Goal: Task Accomplishment & Management: Manage account settings

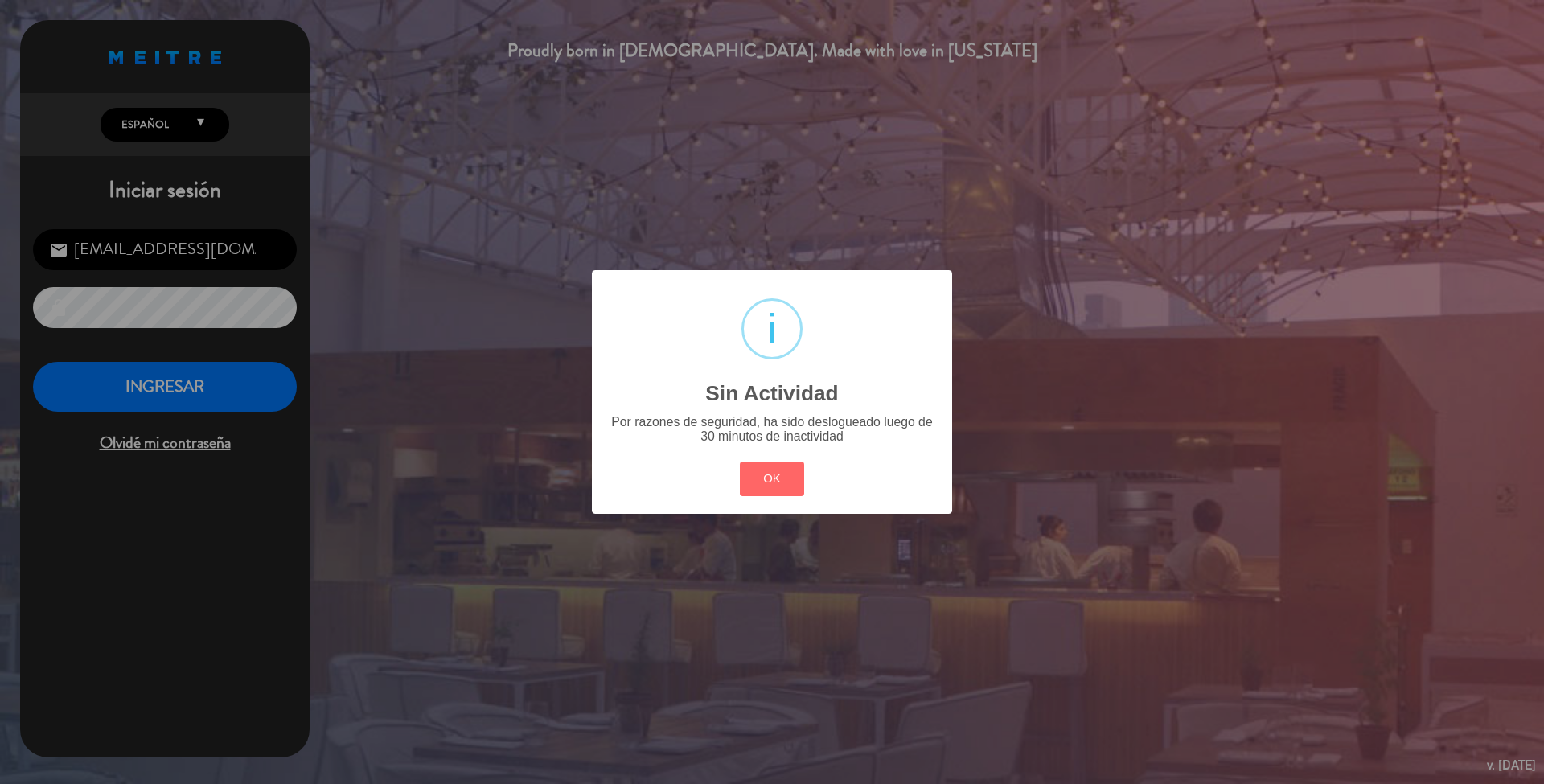
click at [762, 463] on button "OK" at bounding box center [772, 479] width 65 height 35
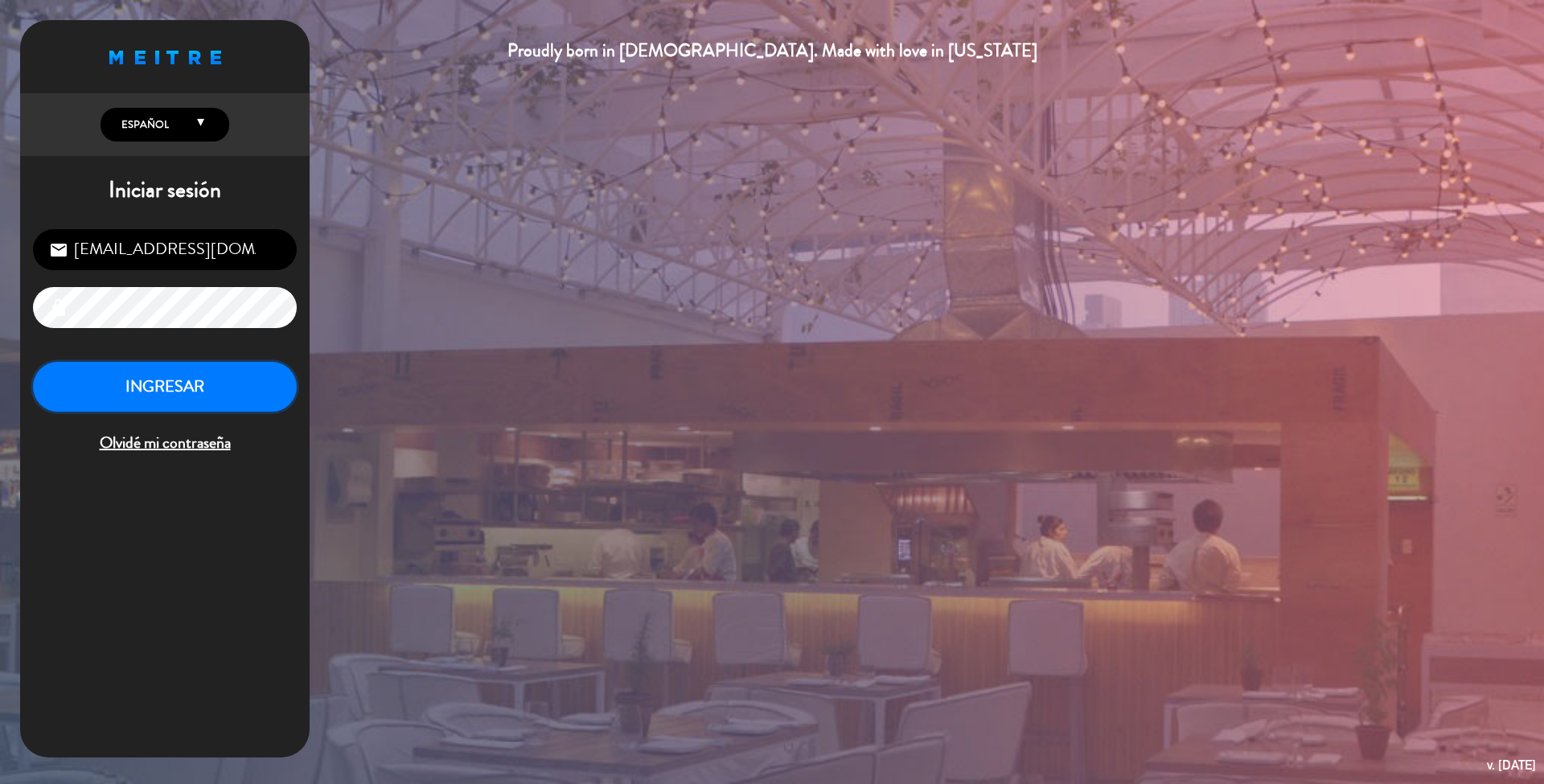
click at [263, 385] on button "INGRESAR" at bounding box center [165, 387] width 264 height 50
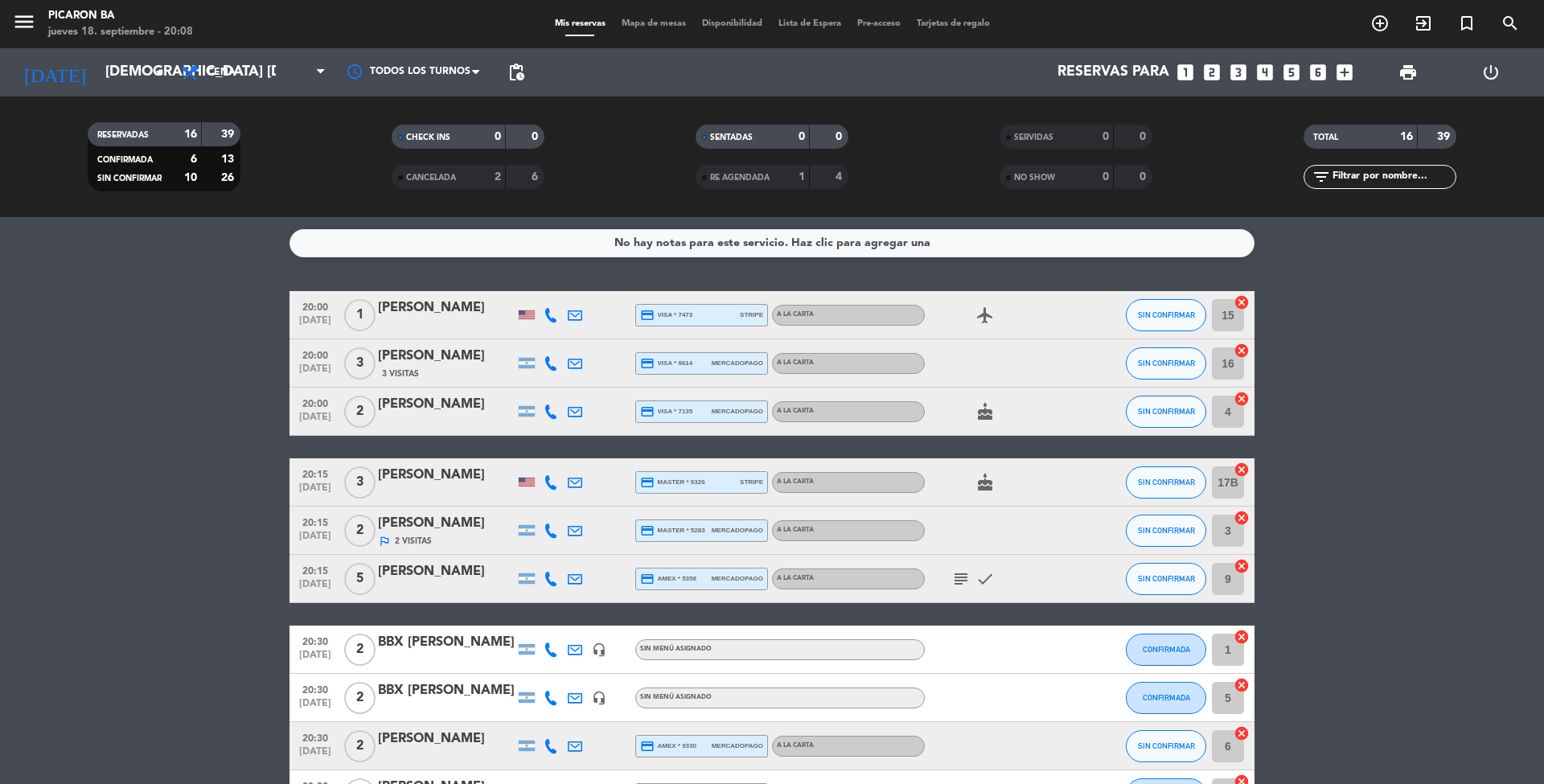
click at [181, 359] on bookings-row "20:00 [DATE] 1 [PERSON_NAME] credit_card visa * 7473 stripe A LA CARTA airplane…" at bounding box center [772, 721] width 1544 height 862
click at [139, 80] on input "[DEMOGRAPHIC_DATA] [DATE]" at bounding box center [190, 72] width 187 height 32
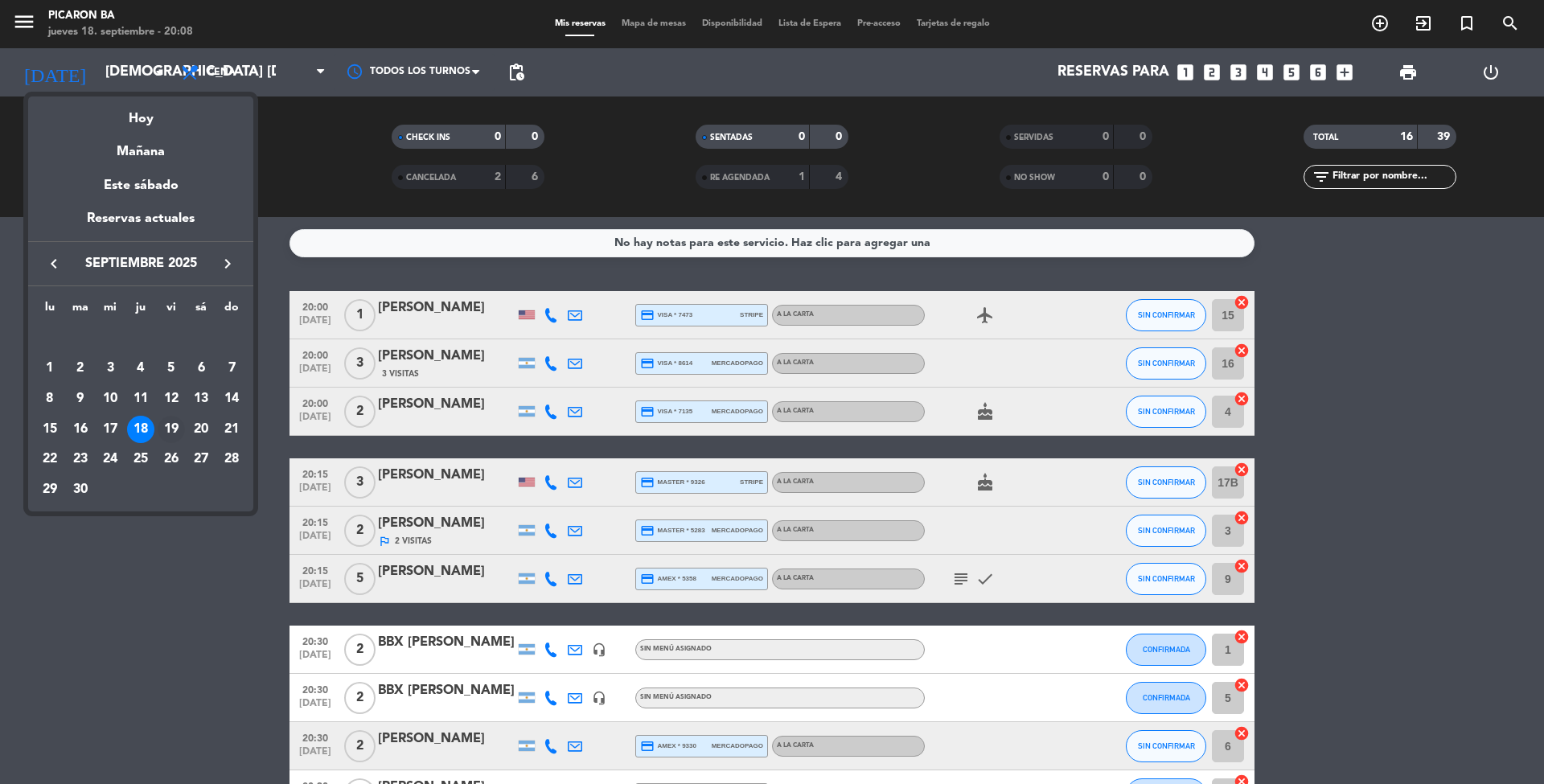
click at [168, 426] on div "19" at bounding box center [170, 429] width 27 height 27
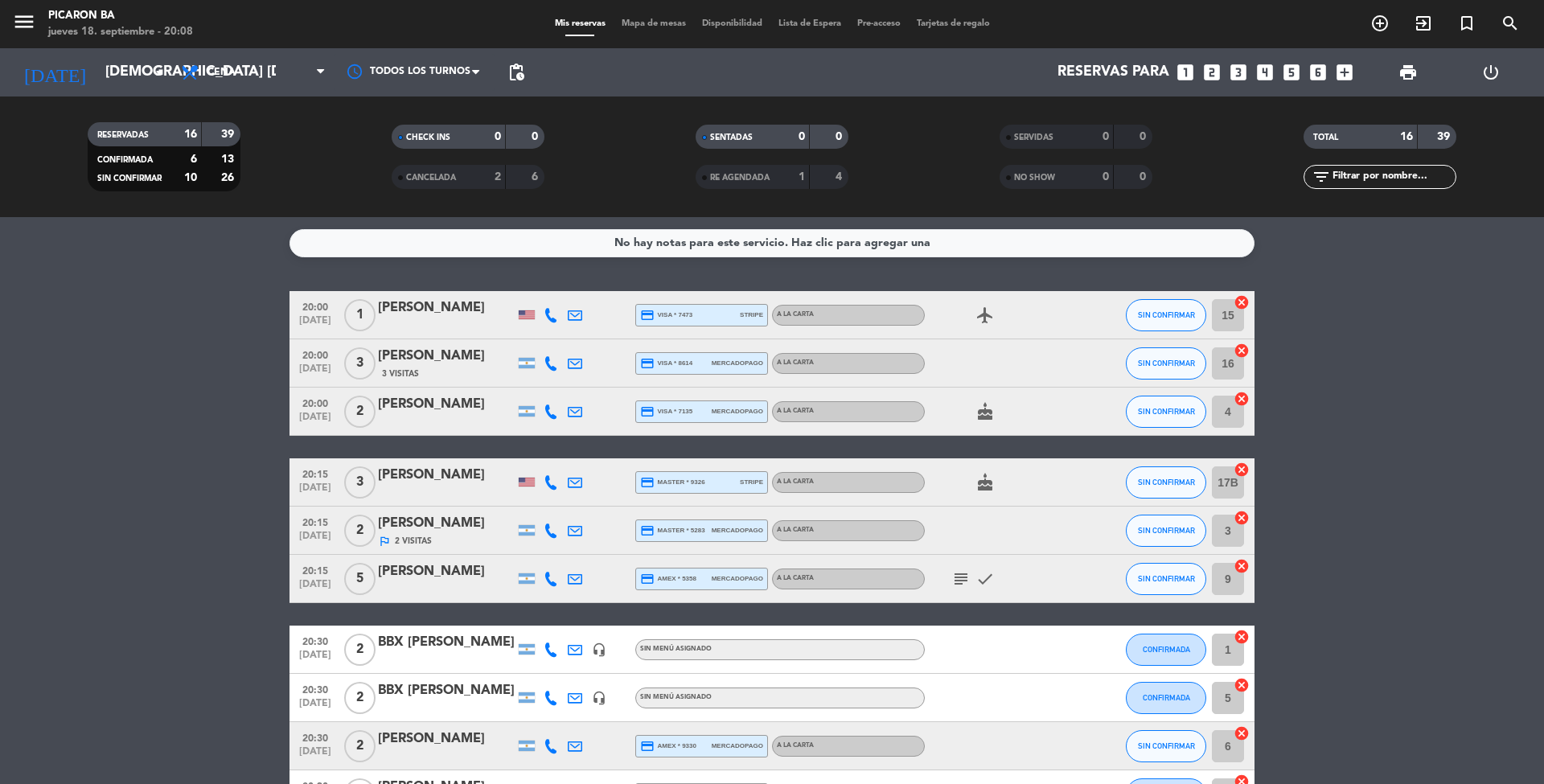
type input "vie. [DATE]"
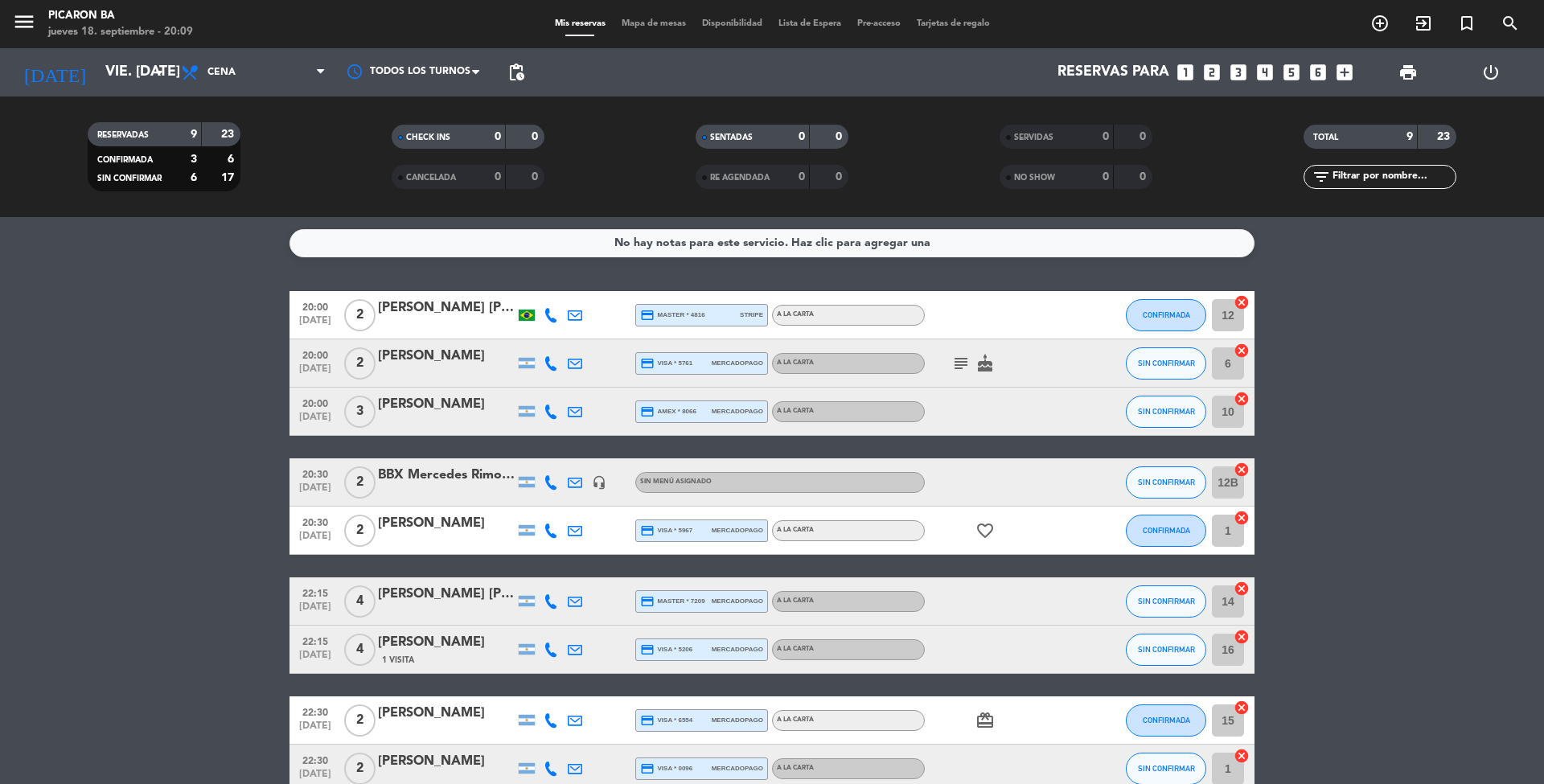
click at [168, 455] on bookings-row "20:00 [DATE] 2 [PERSON_NAME] [PERSON_NAME] credit_card master * 4816 stripe A L…" at bounding box center [772, 542] width 1544 height 502
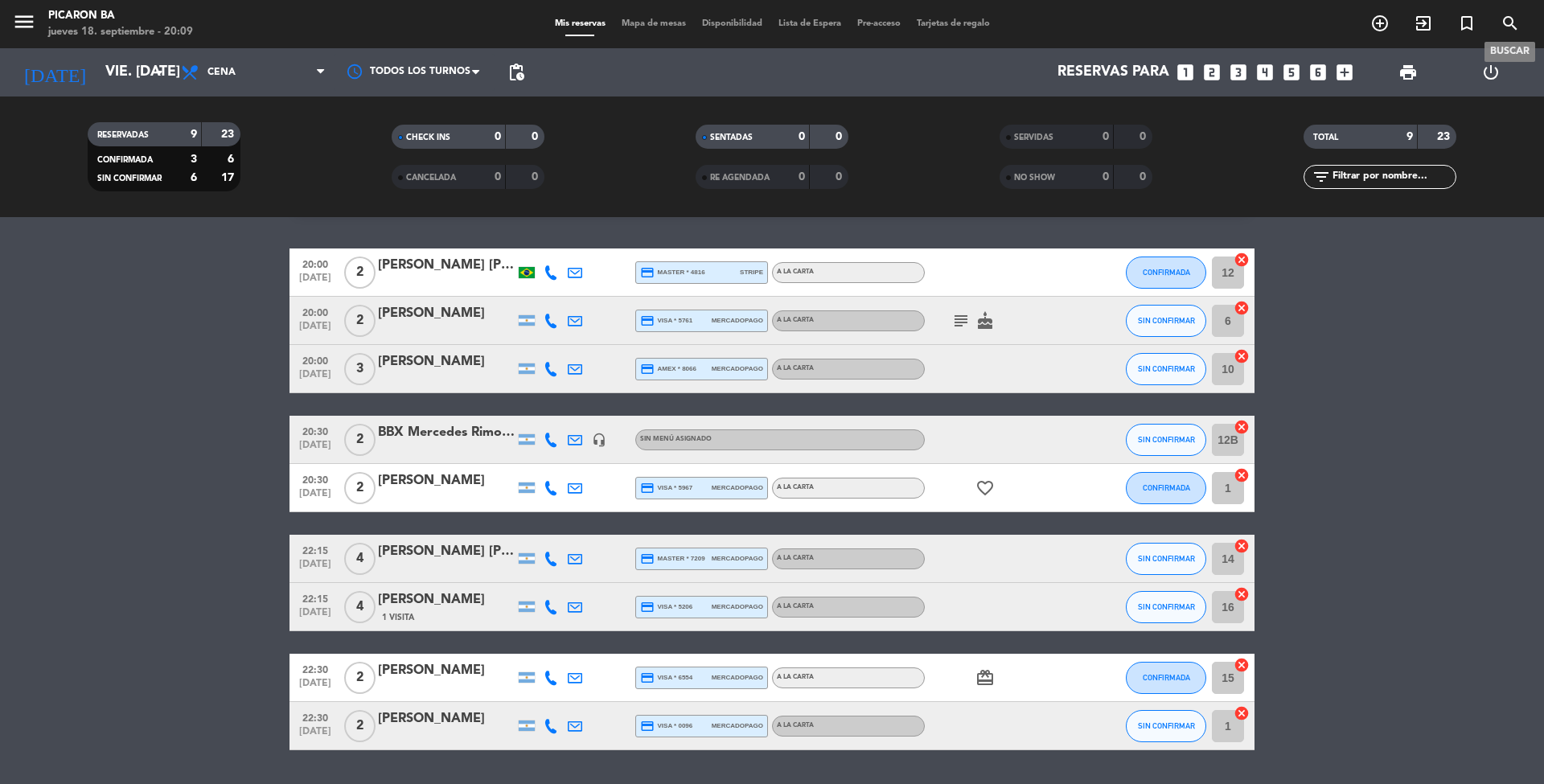
click at [1515, 17] on icon "search" at bounding box center [1510, 23] width 19 height 19
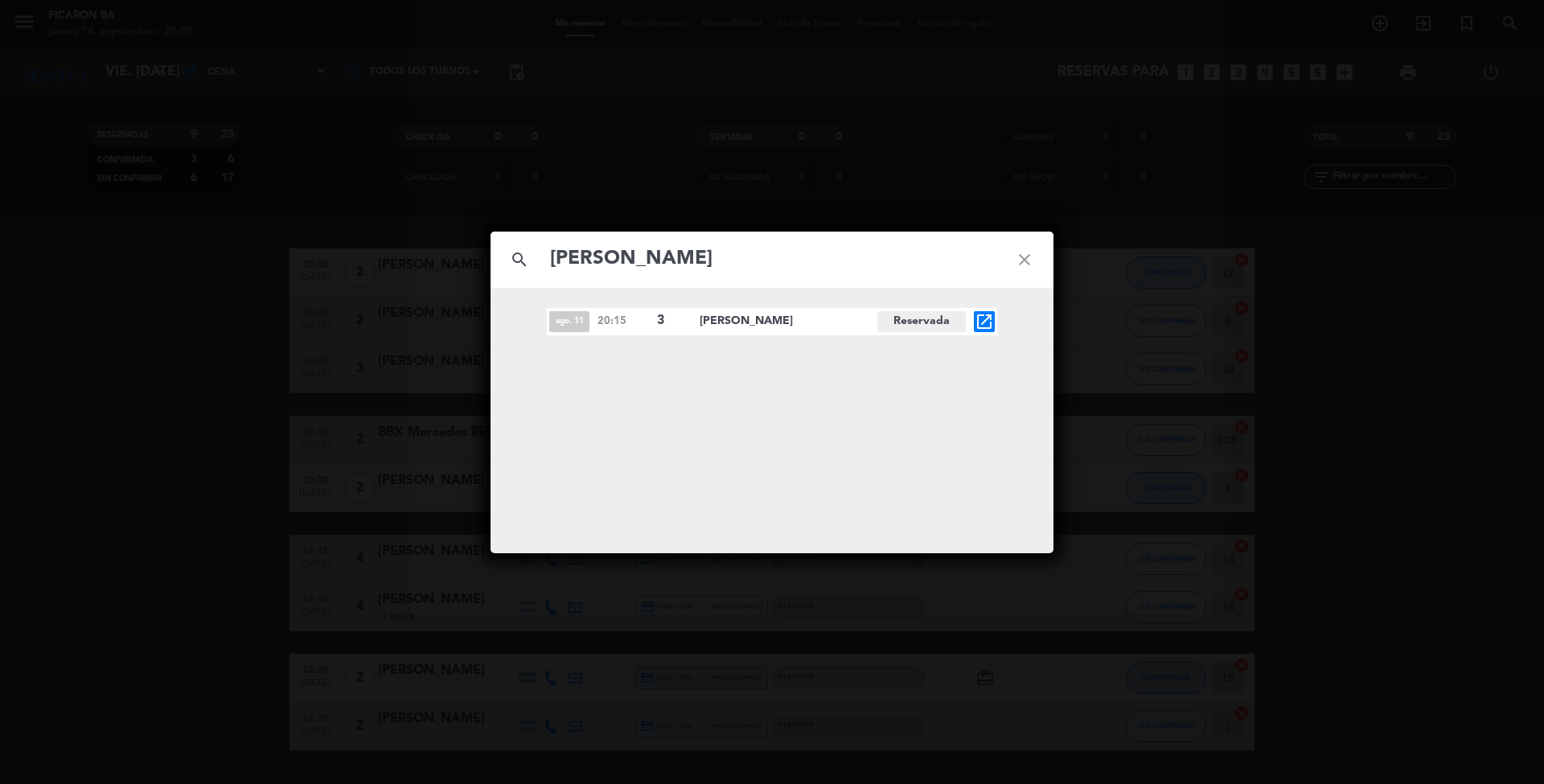
type input "[PERSON_NAME]"
click at [749, 322] on span "[PERSON_NAME]" at bounding box center [788, 320] width 178 height 18
click at [656, 328] on div "ago. 11 20:15 3 [PERSON_NAME][GEOGRAPHIC_DATA] open_in_new" at bounding box center [772, 321] width 451 height 27
click at [592, 308] on div "ago. 11 20:15 3 [PERSON_NAME][GEOGRAPHIC_DATA] open_in_new" at bounding box center [772, 321] width 451 height 27
click at [1031, 257] on icon "close" at bounding box center [1024, 260] width 58 height 58
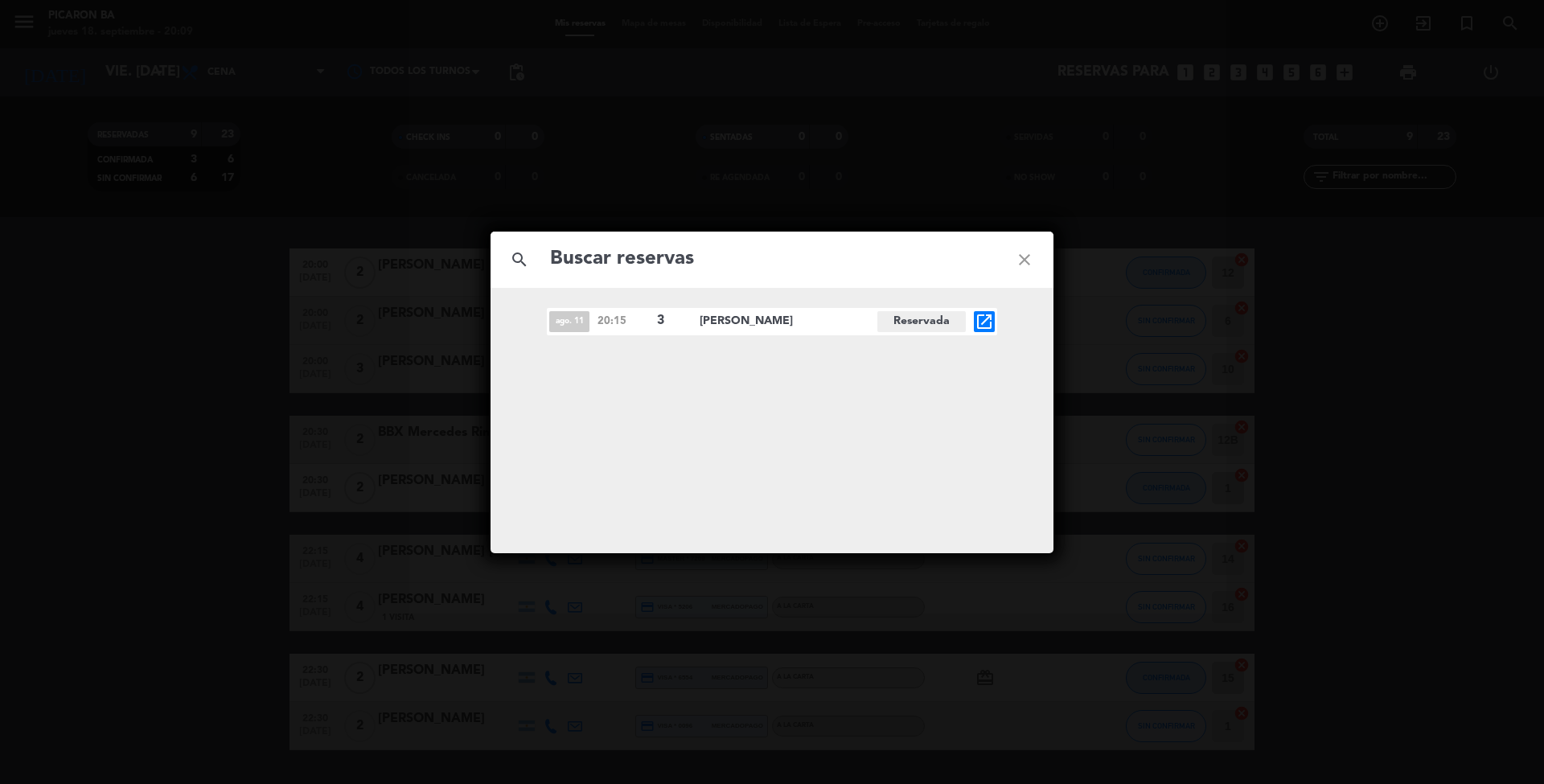
click at [1023, 252] on icon "close" at bounding box center [1024, 260] width 58 height 58
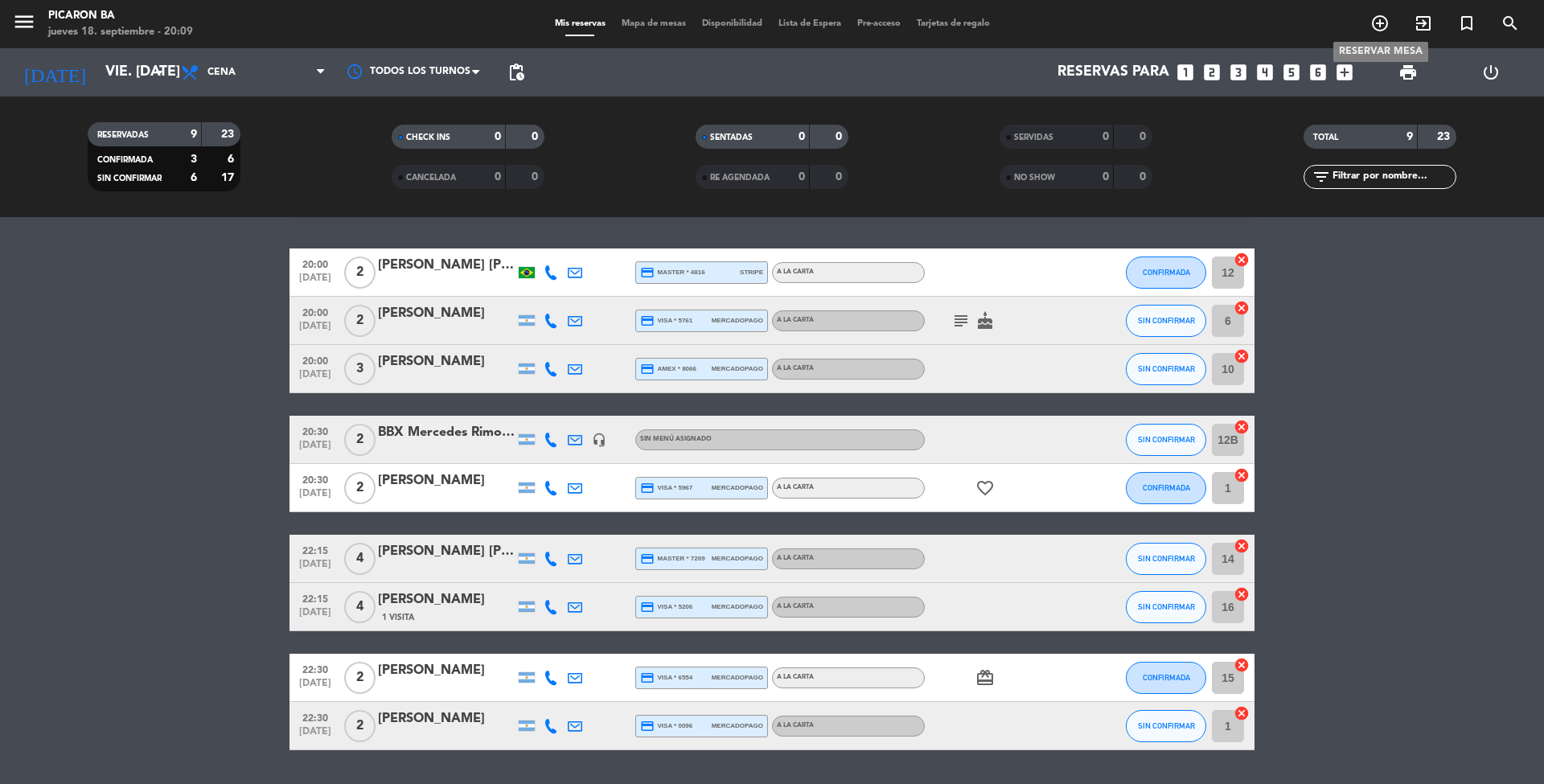
click at [1373, 27] on icon "add_circle_outline" at bounding box center [1380, 23] width 19 height 19
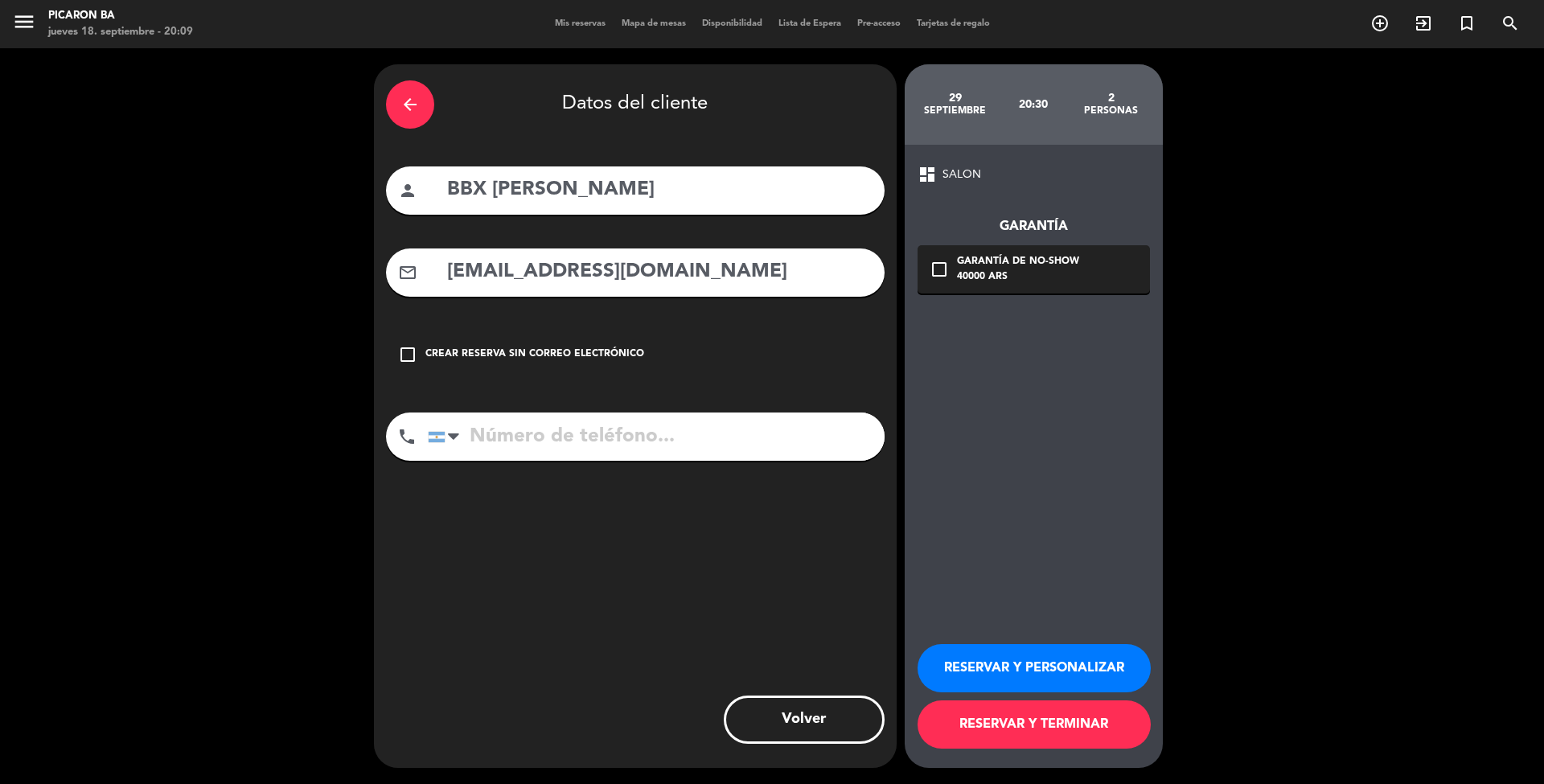
click at [417, 114] on icon "arrow_back" at bounding box center [410, 104] width 19 height 19
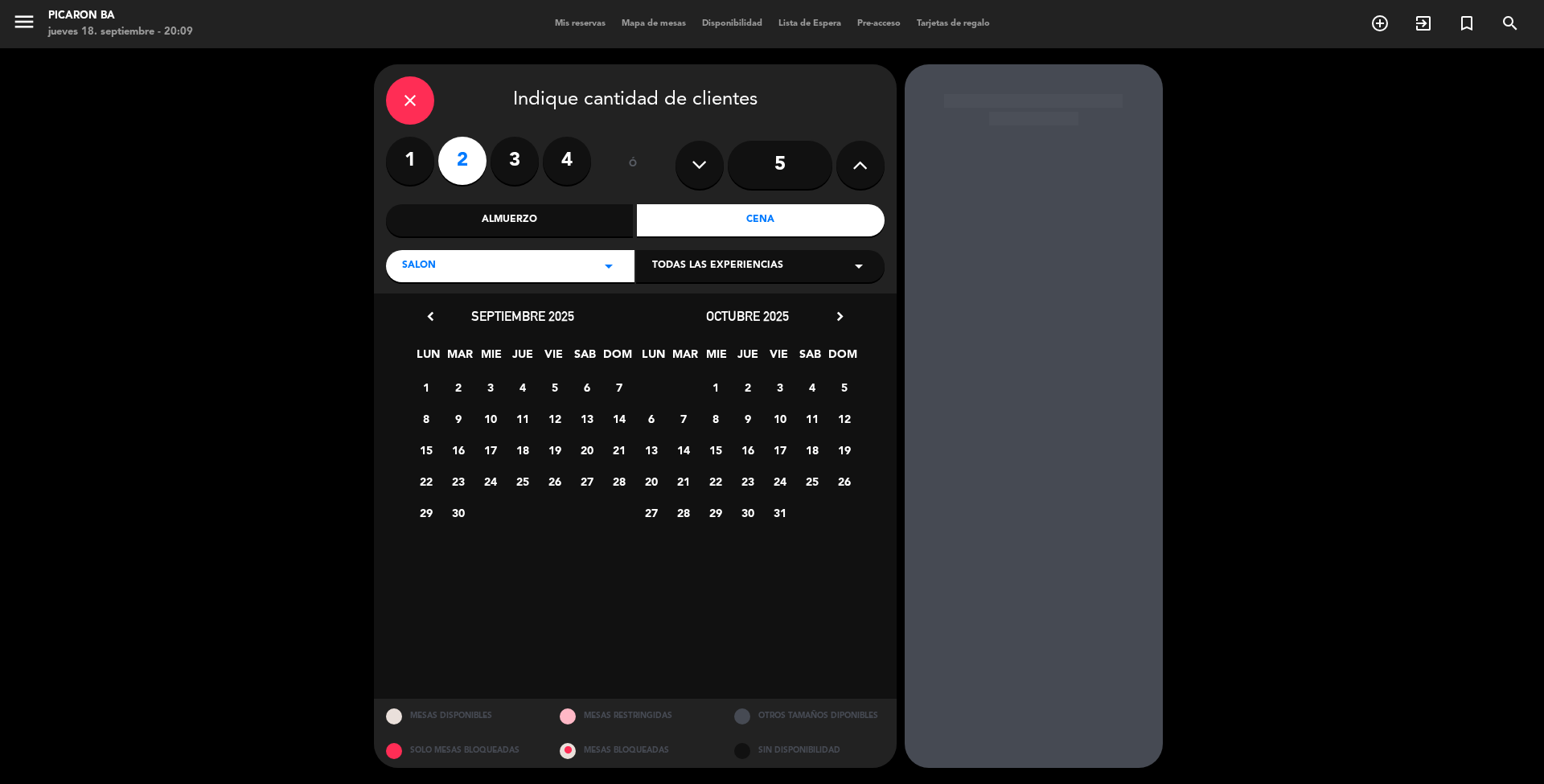
click at [557, 444] on span "19" at bounding box center [554, 450] width 27 height 27
click at [558, 451] on span "19" at bounding box center [554, 450] width 27 height 27
click at [584, 455] on span "20" at bounding box center [586, 450] width 27 height 27
click at [557, 451] on span "19" at bounding box center [554, 450] width 27 height 27
click at [773, 216] on div "Cena" at bounding box center [760, 220] width 247 height 32
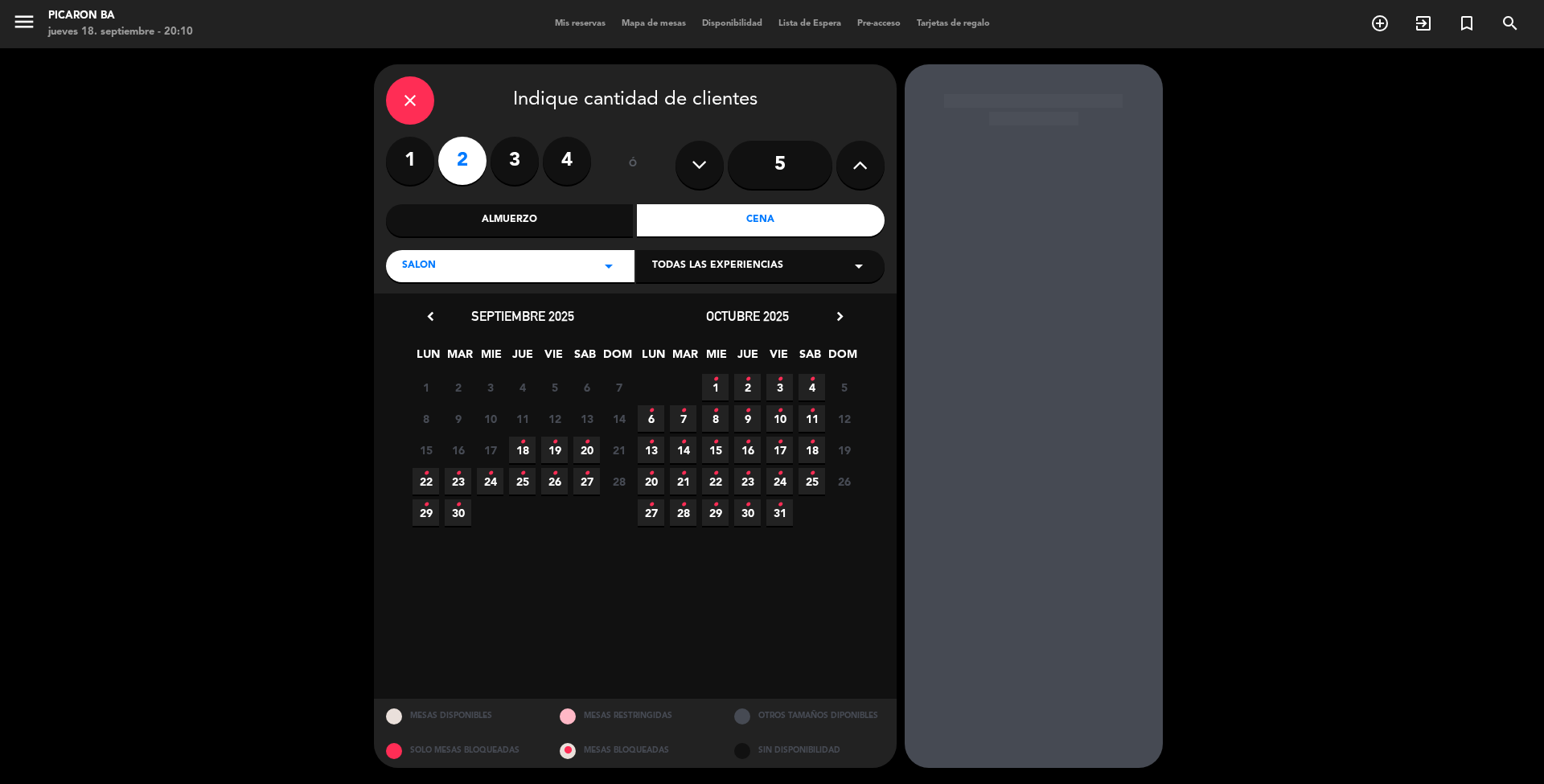
click at [557, 448] on icon "•" at bounding box center [554, 442] width 5 height 26
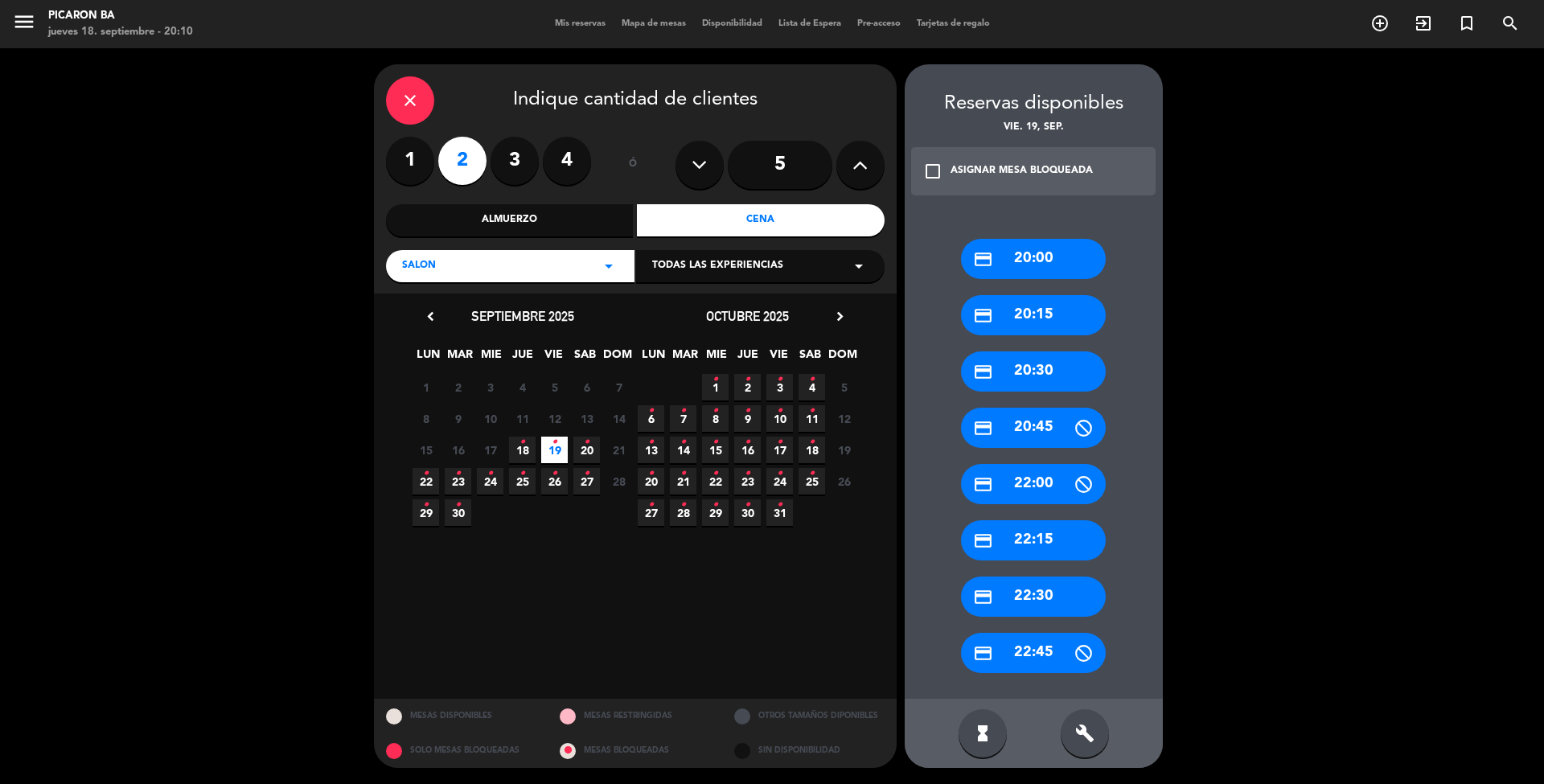
click at [1045, 256] on div "credit_card 20:00" at bounding box center [1033, 259] width 145 height 40
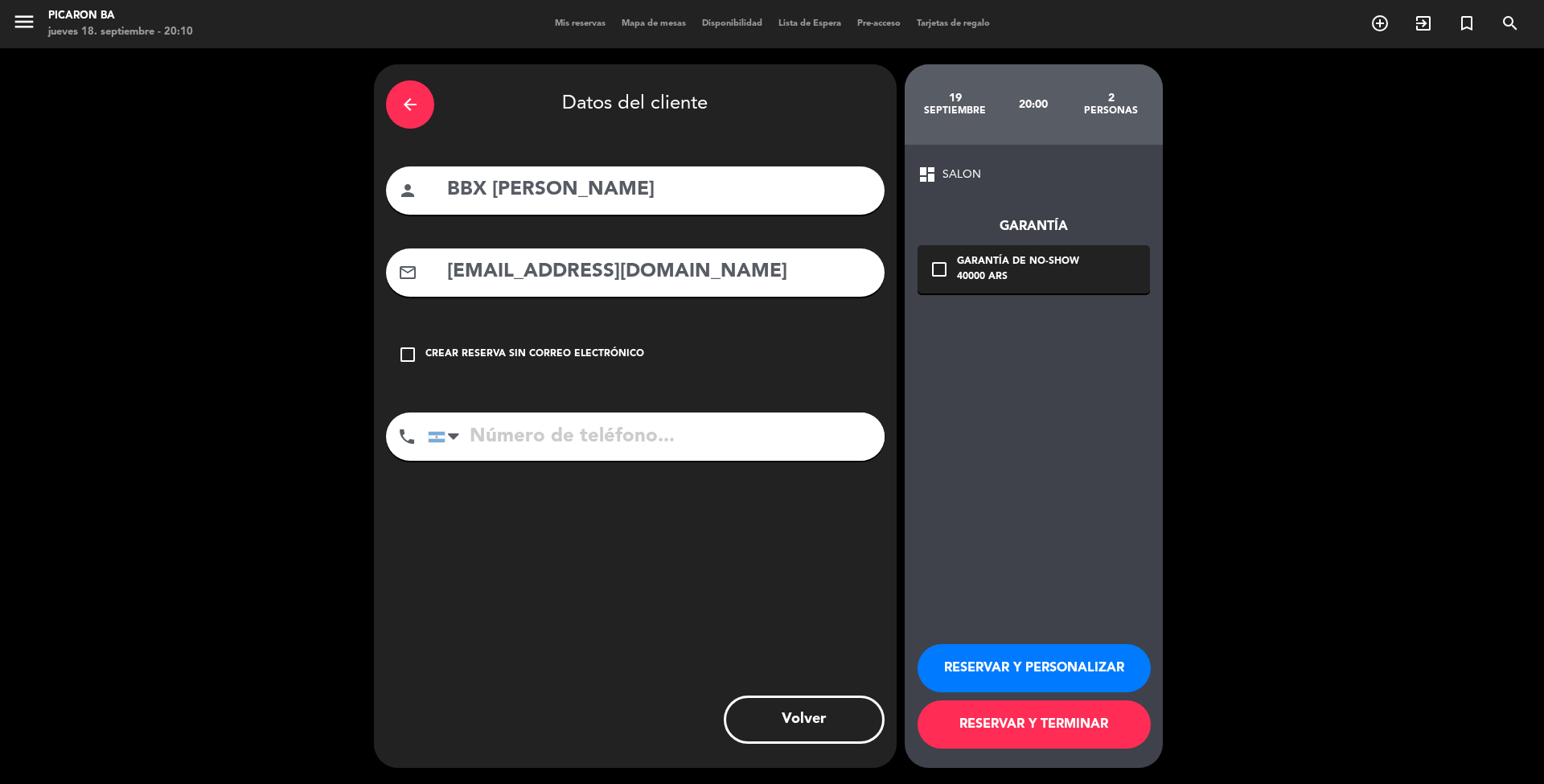
click at [630, 194] on input "BBX [PERSON_NAME]" at bounding box center [659, 190] width 427 height 33
paste input "[PERSON_NAME]"
type input "BBX [PERSON_NAME]"
drag, startPoint x: 803, startPoint y: 278, endPoint x: 0, endPoint y: 455, distance: 822.3
click at [0, 455] on div "arrow_back Datos del cliente person BBX [PERSON_NAME] mail_outline [EMAIL_ADDRE…" at bounding box center [772, 416] width 1544 height 735
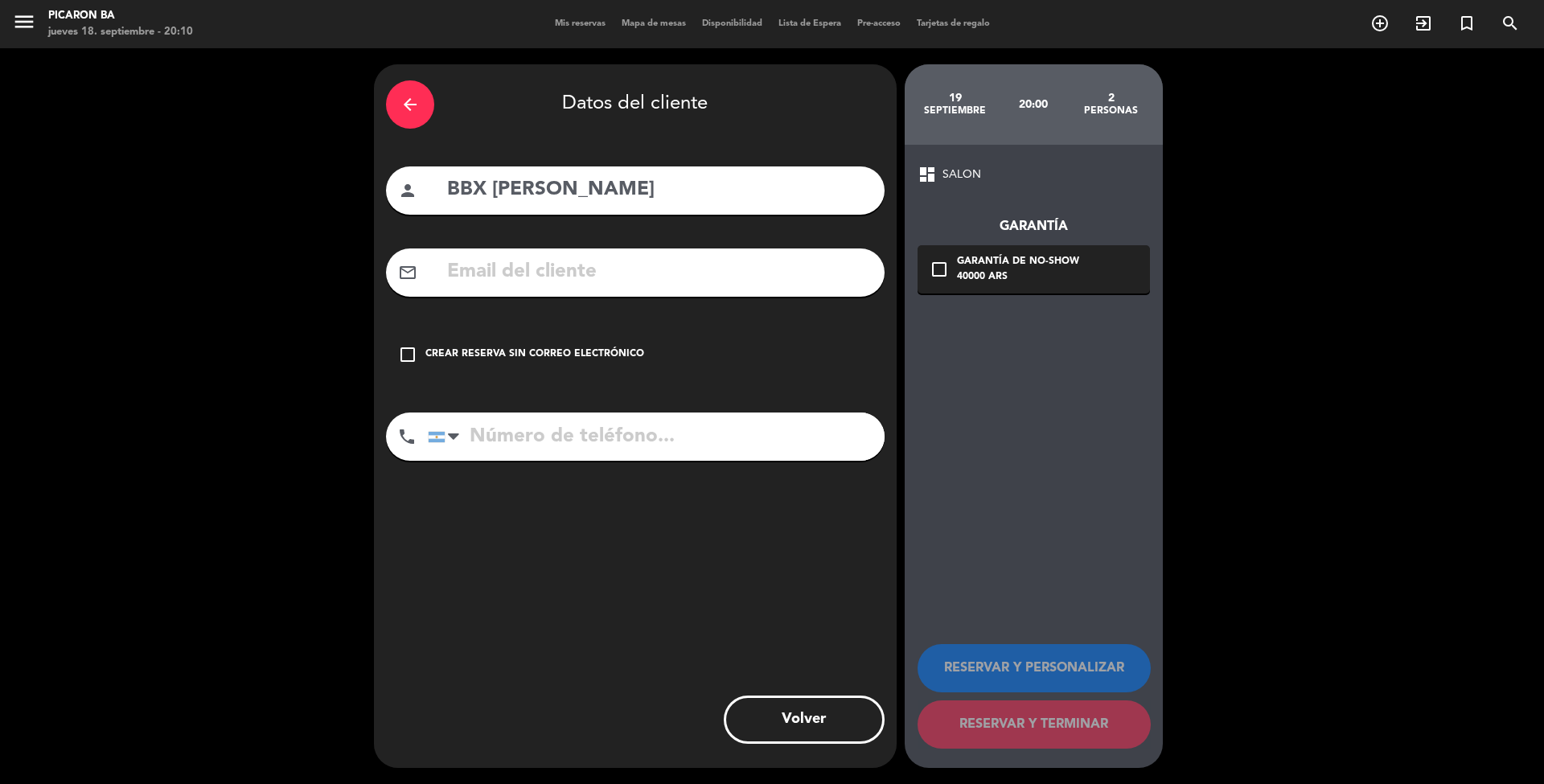
click at [516, 280] on input "text" at bounding box center [659, 272] width 427 height 33
paste input "[EMAIL_ADDRESS][DOMAIN_NAME]"
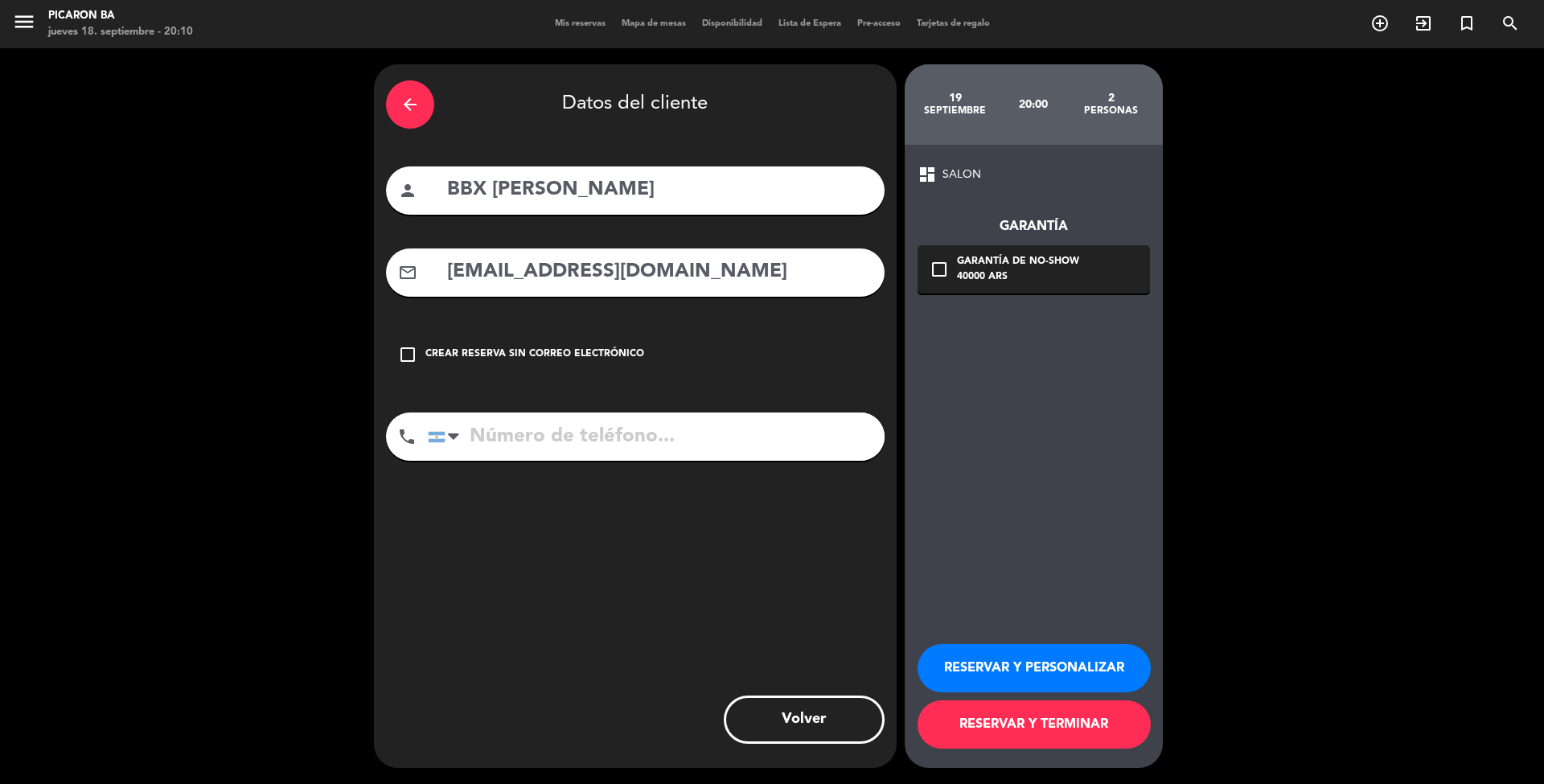
type input "[EMAIL_ADDRESS][DOMAIN_NAME]"
click at [518, 445] on input "tel" at bounding box center [657, 437] width 457 height 49
paste input "1165183953"
type input "1165183953"
click at [1071, 725] on button "RESERVAR Y TERMINAR" at bounding box center [1034, 725] width 234 height 49
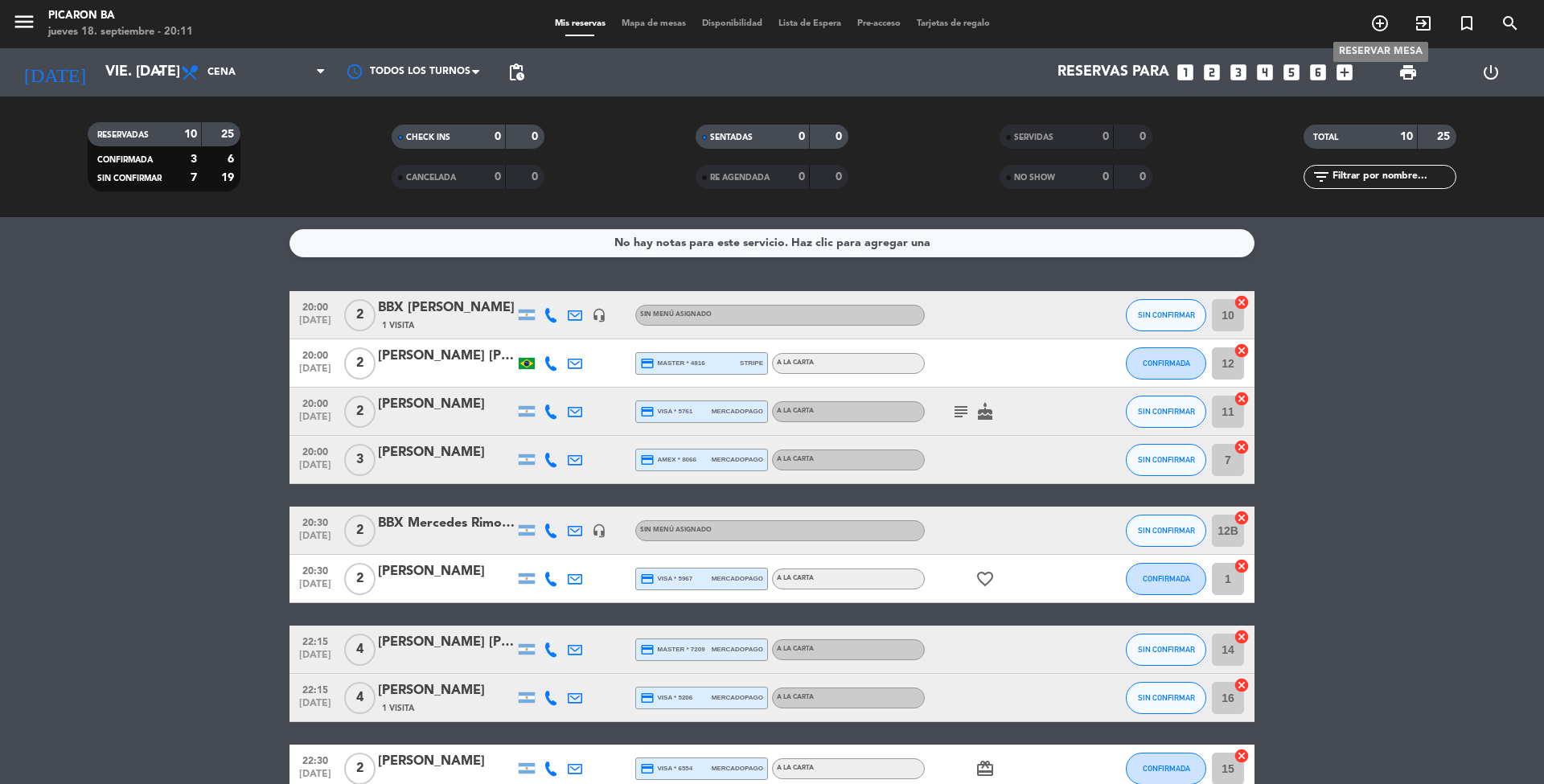
click at [1376, 24] on icon "add_circle_outline" at bounding box center [1380, 23] width 19 height 19
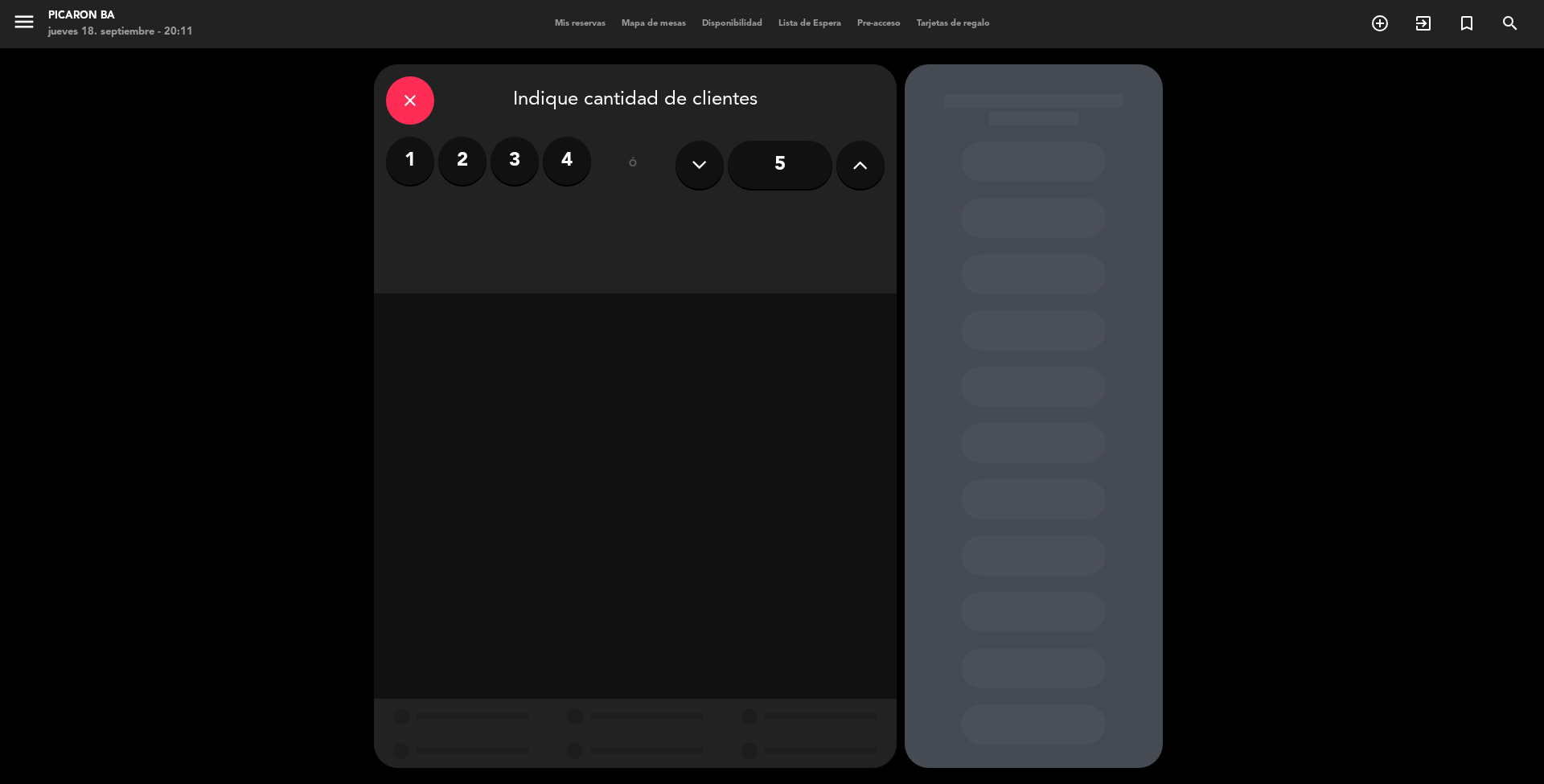
click at [449, 173] on label "2" at bounding box center [463, 161] width 49 height 49
click at [734, 232] on div "Cena" at bounding box center [760, 220] width 247 height 32
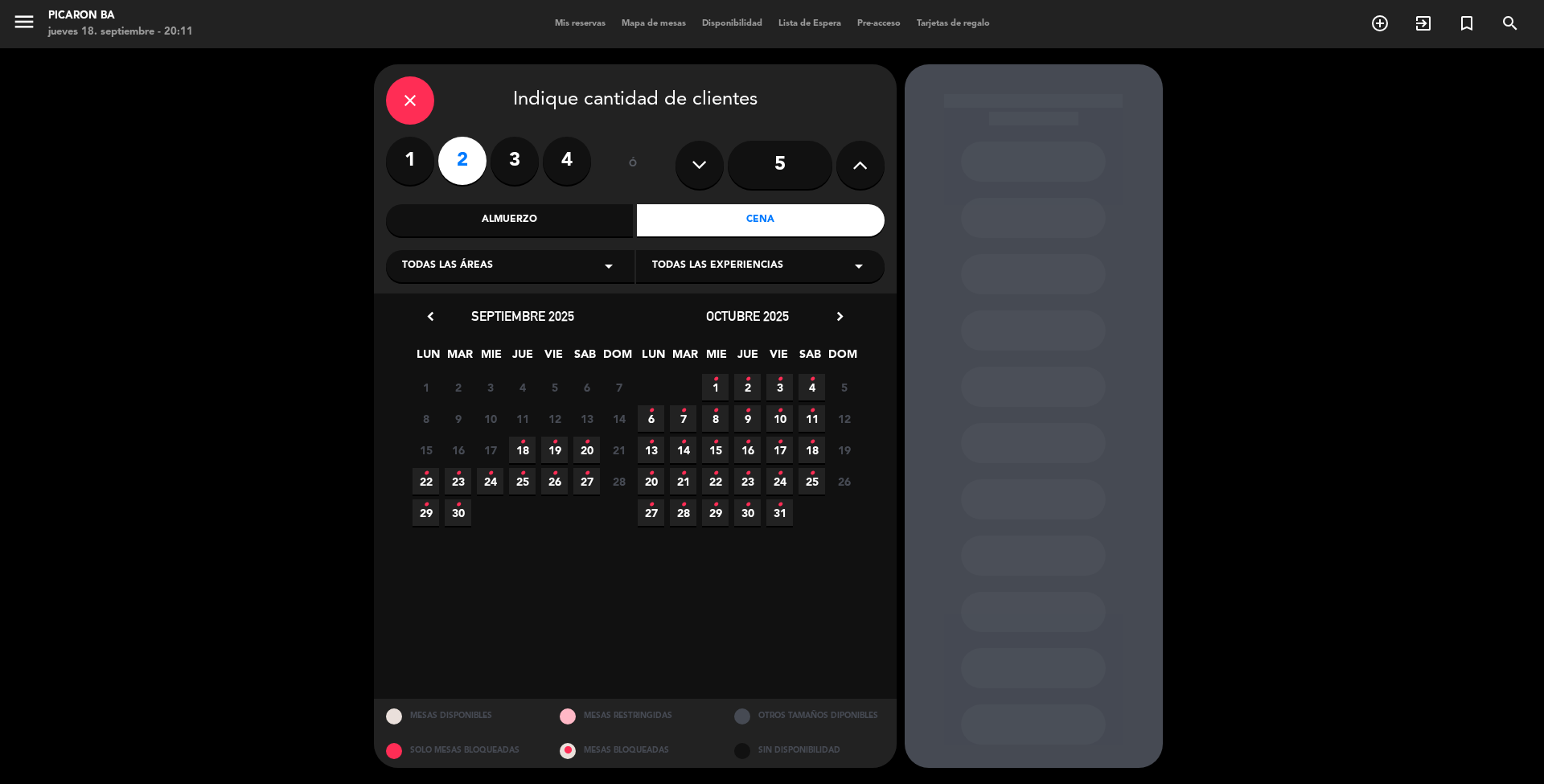
click at [586, 452] on icon "•" at bounding box center [586, 442] width 5 height 26
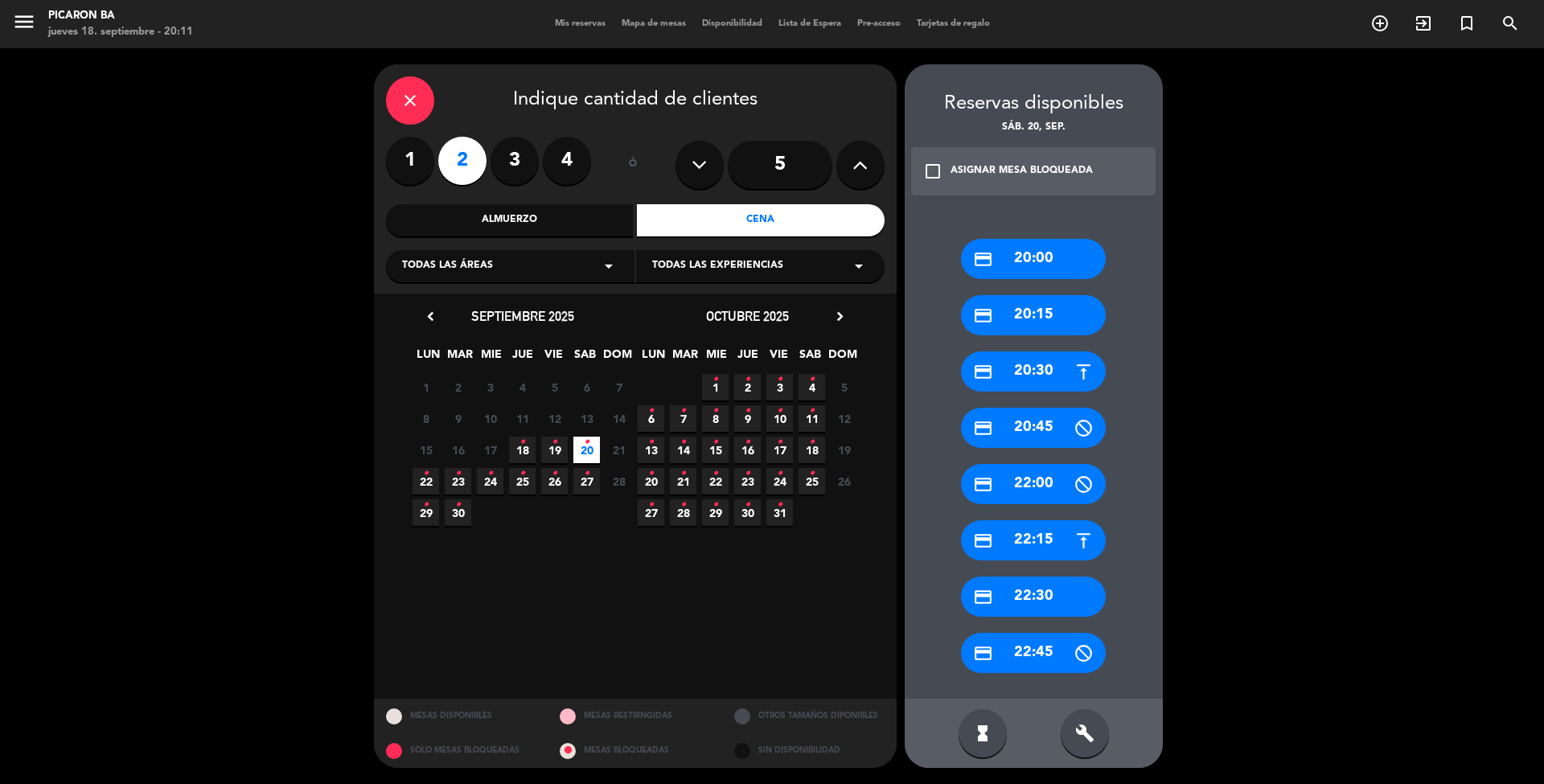
click at [1000, 260] on div "credit_card 20:00" at bounding box center [1033, 259] width 145 height 40
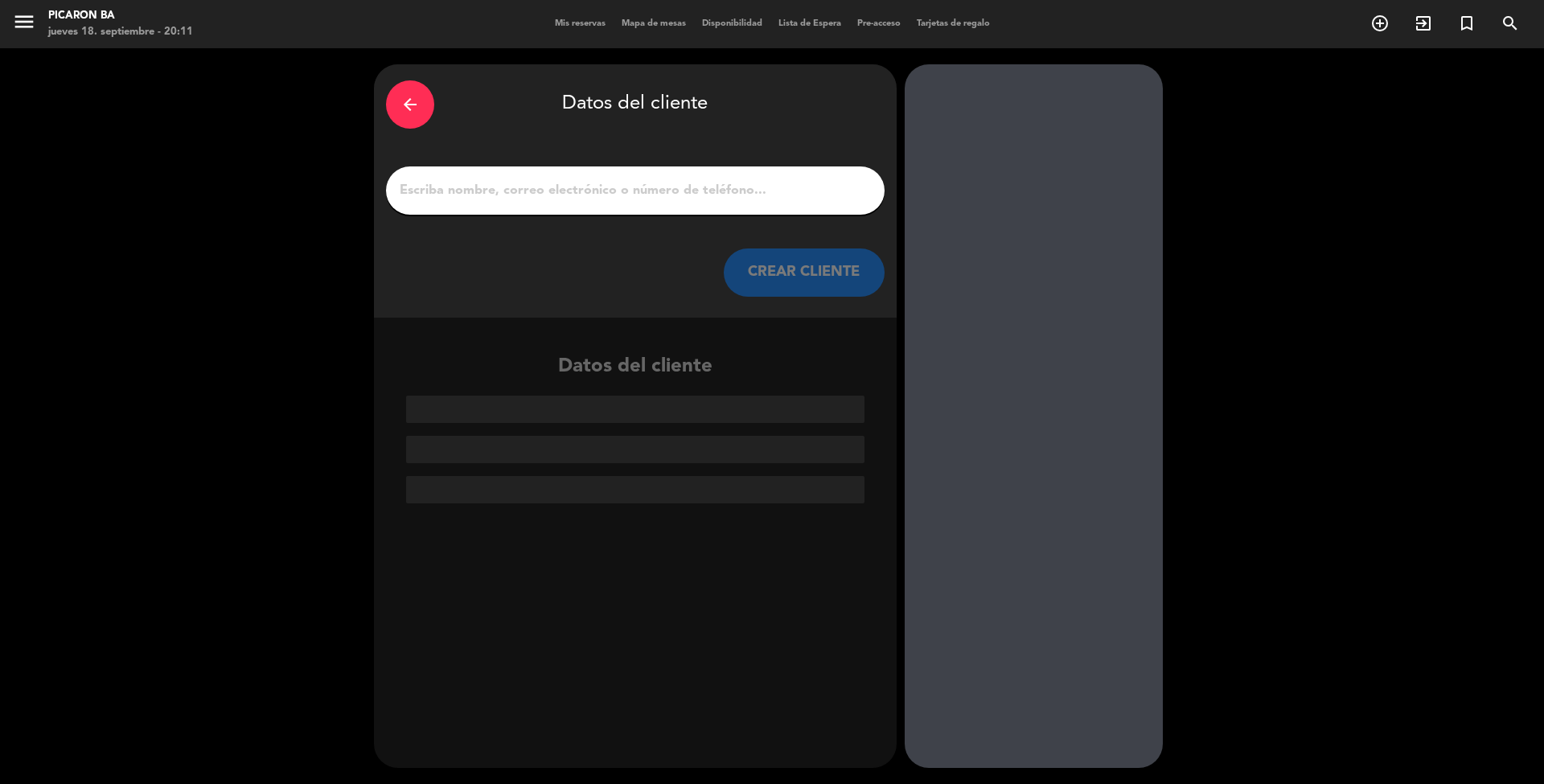
click at [668, 199] on input "1" at bounding box center [635, 190] width 474 height 23
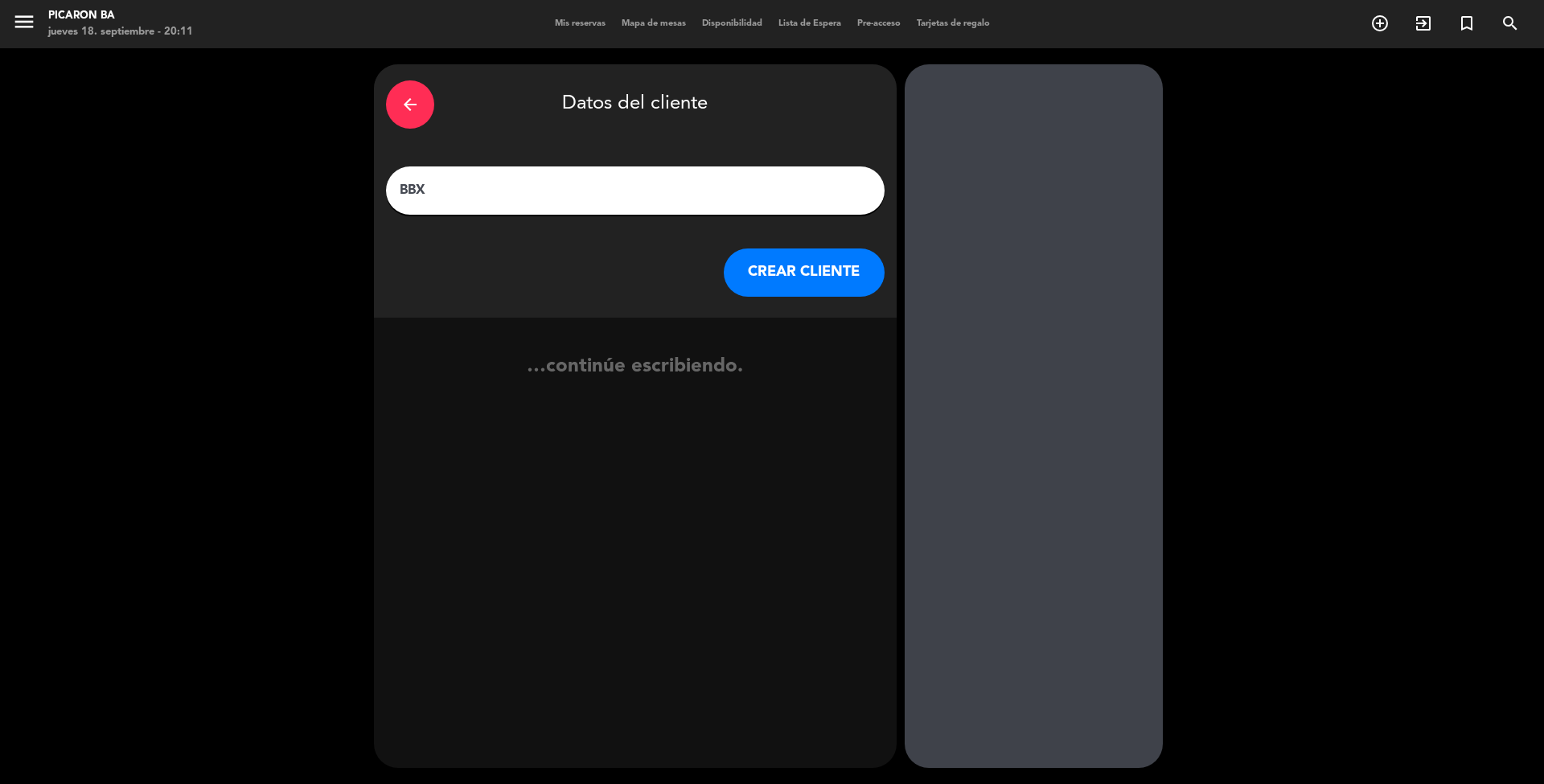
paste input "[PERSON_NAME]"
type input "BBX [PERSON_NAME]"
click at [814, 275] on button "CREAR CLIENTE" at bounding box center [803, 273] width 161 height 49
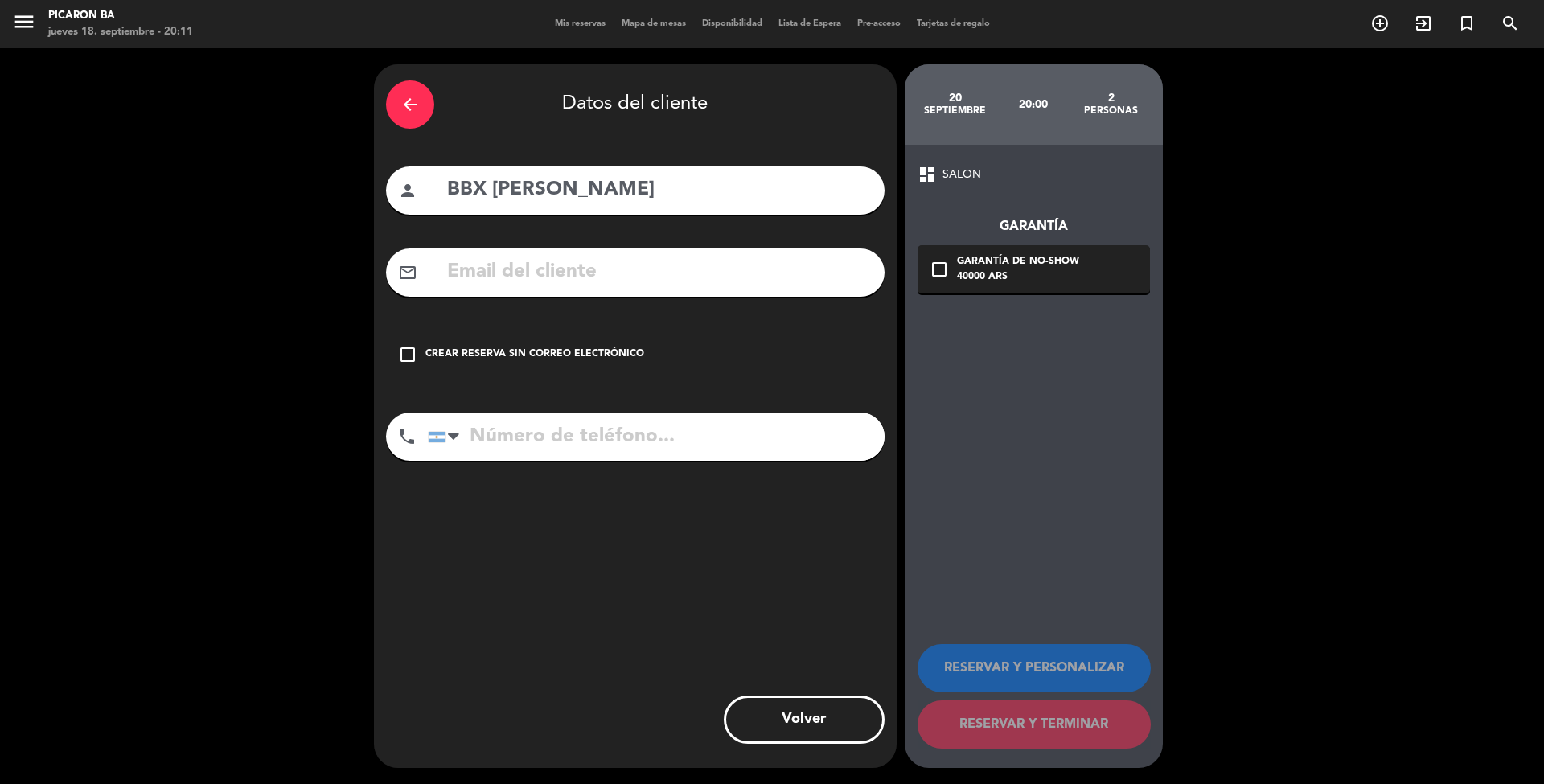
click at [510, 285] on input "text" at bounding box center [659, 272] width 427 height 33
paste input "[EMAIL_ADDRESS][DOMAIN_NAME]"
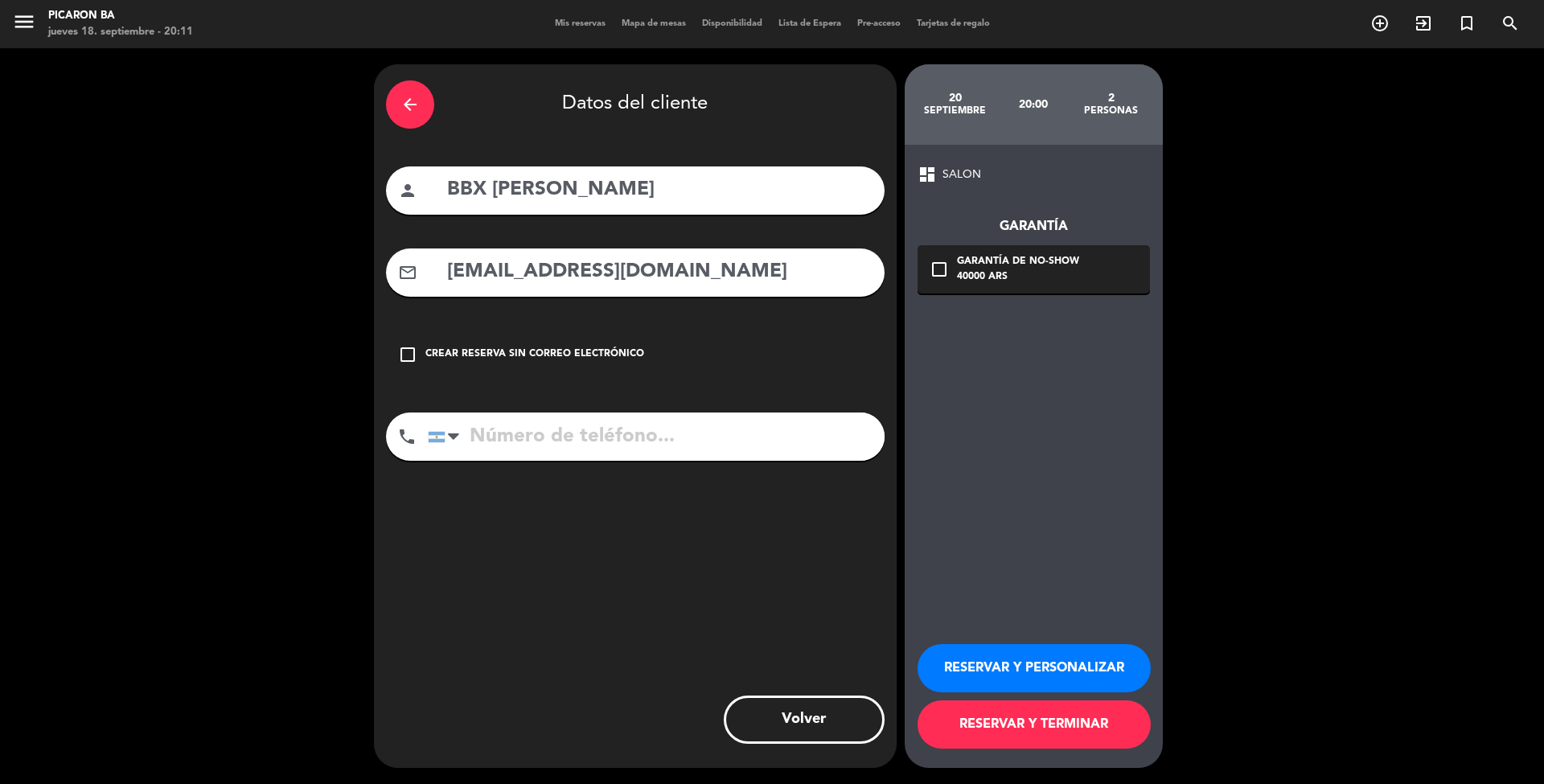
type input "[EMAIL_ADDRESS][DOMAIN_NAME]"
click at [657, 453] on input "tel" at bounding box center [657, 437] width 457 height 49
paste input "01157490557"
type input "01157490557"
click at [1043, 727] on button "RESERVAR Y TERMINAR" at bounding box center [1034, 725] width 234 height 49
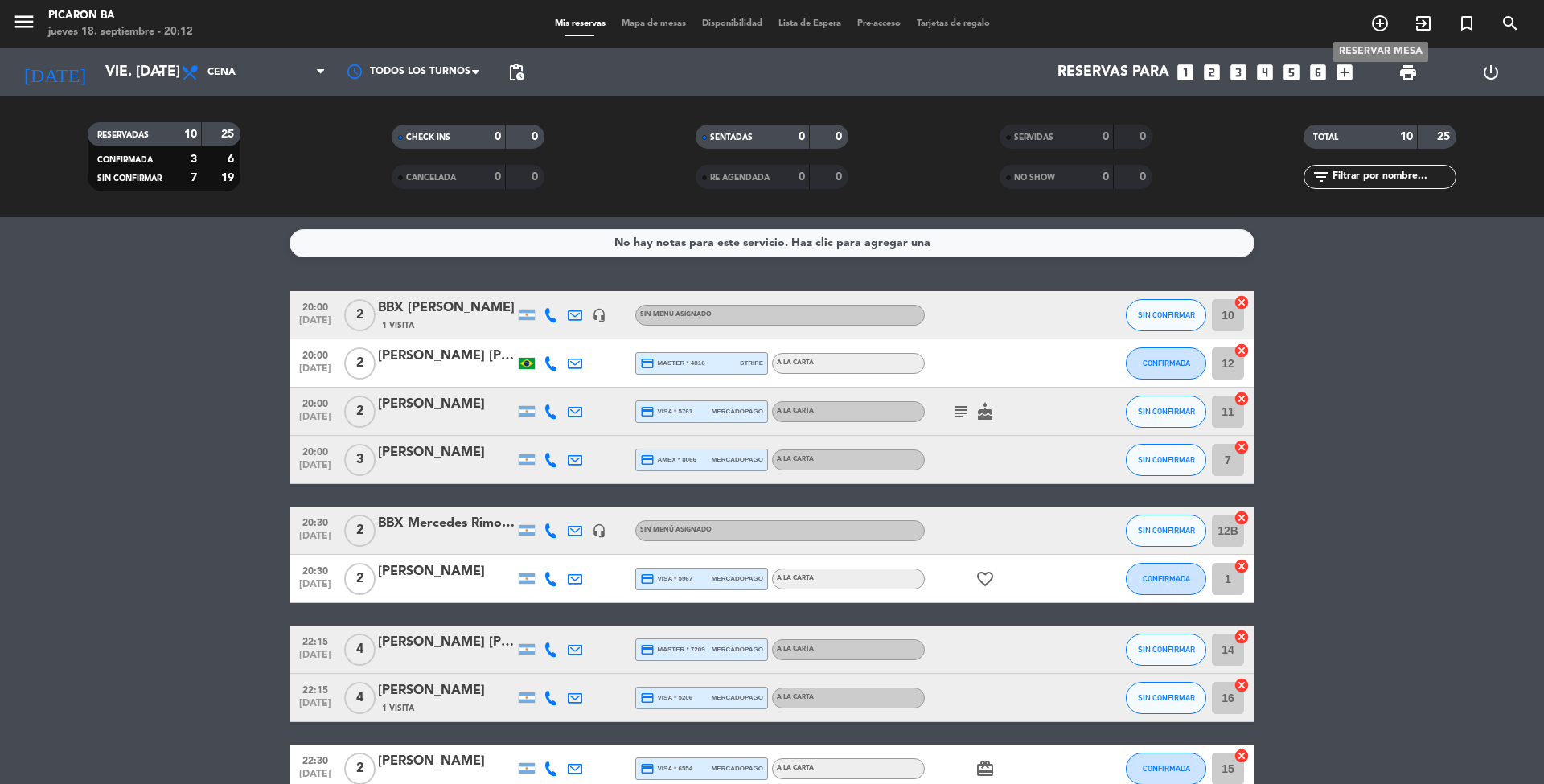
click at [1378, 23] on icon "add_circle_outline" at bounding box center [1380, 23] width 19 height 19
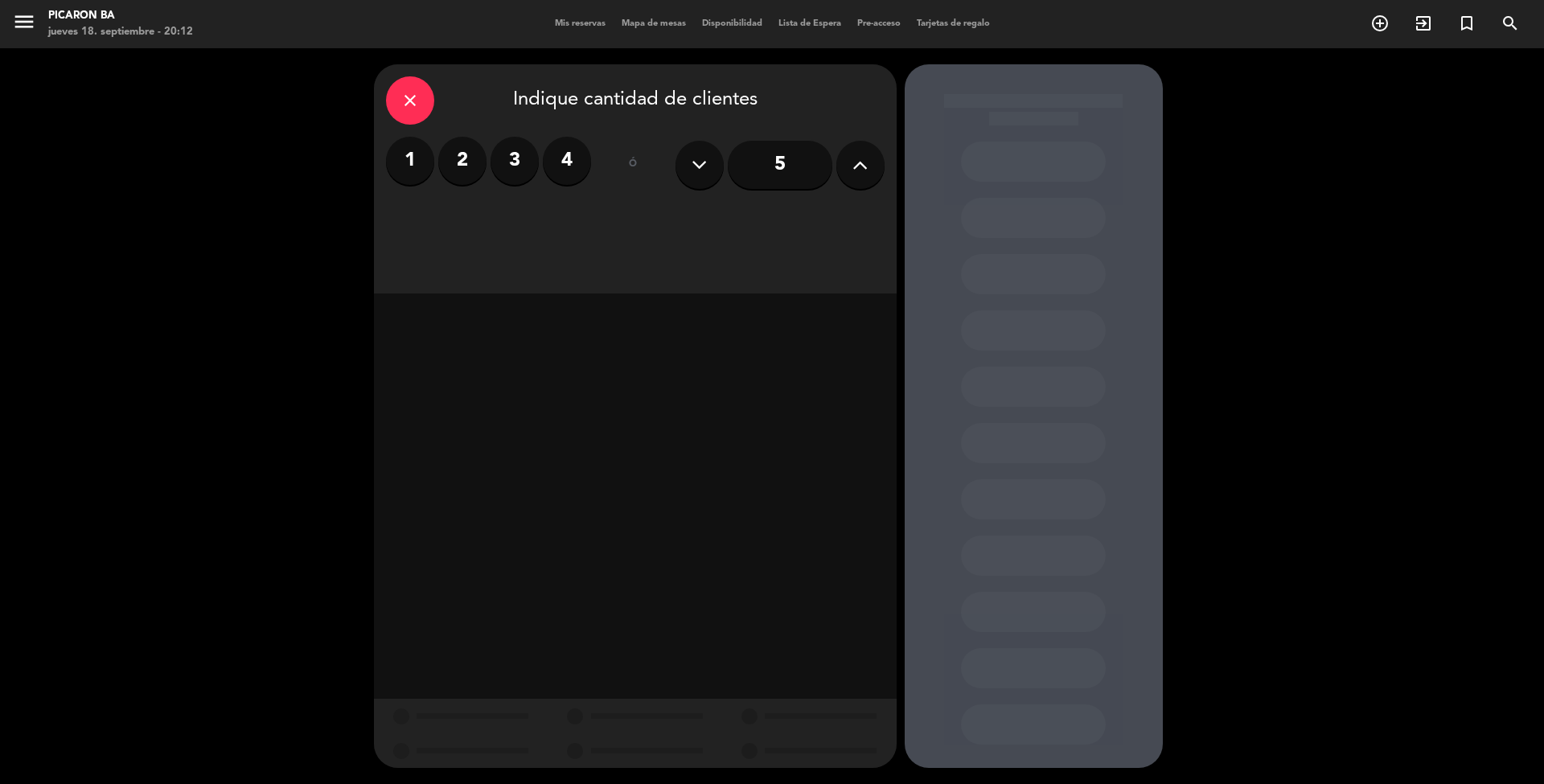
click at [465, 171] on label "2" at bounding box center [463, 161] width 49 height 49
click at [747, 223] on div "Cena" at bounding box center [760, 220] width 247 height 32
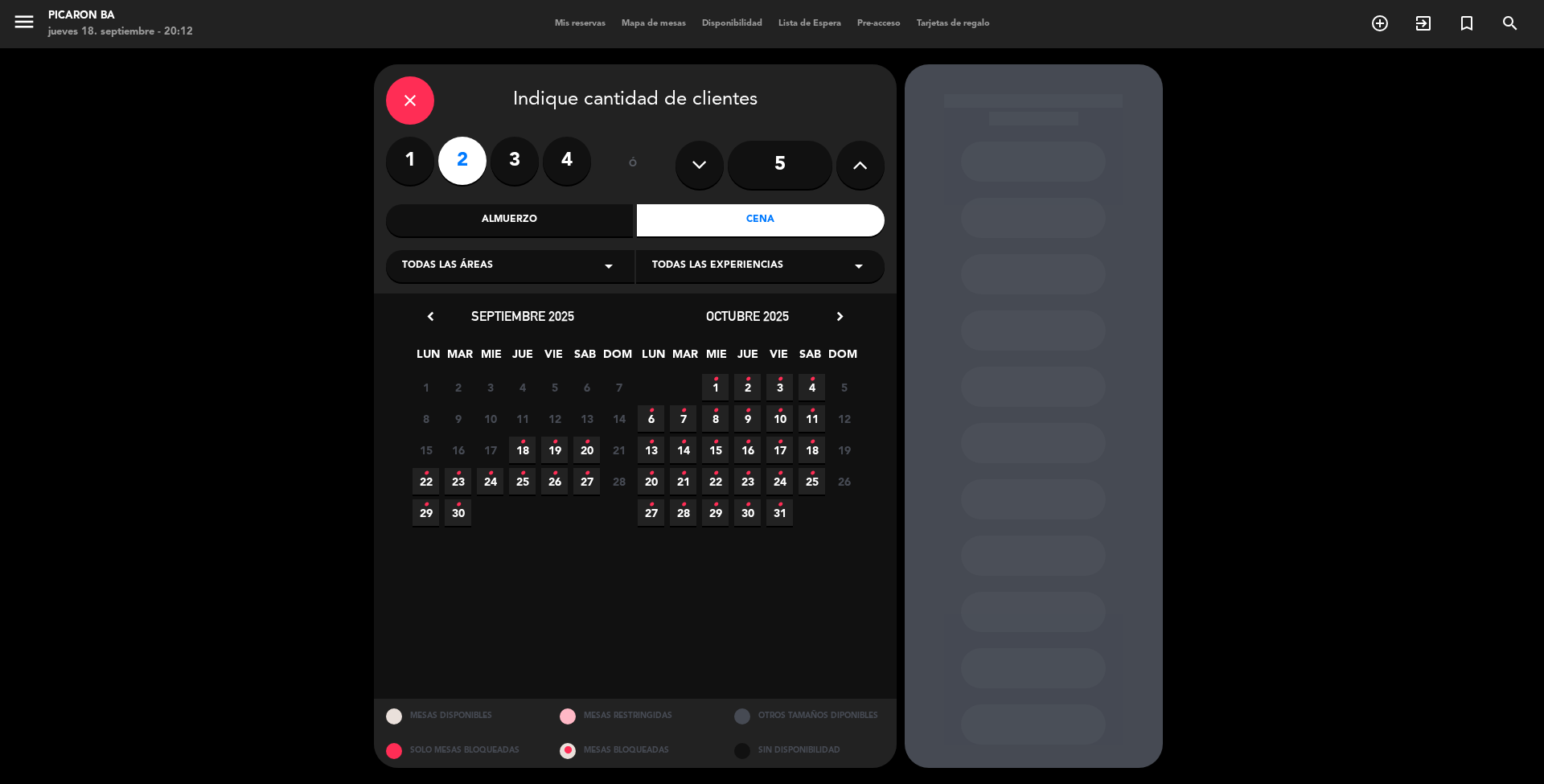
click at [584, 449] on icon "•" at bounding box center [586, 442] width 5 height 26
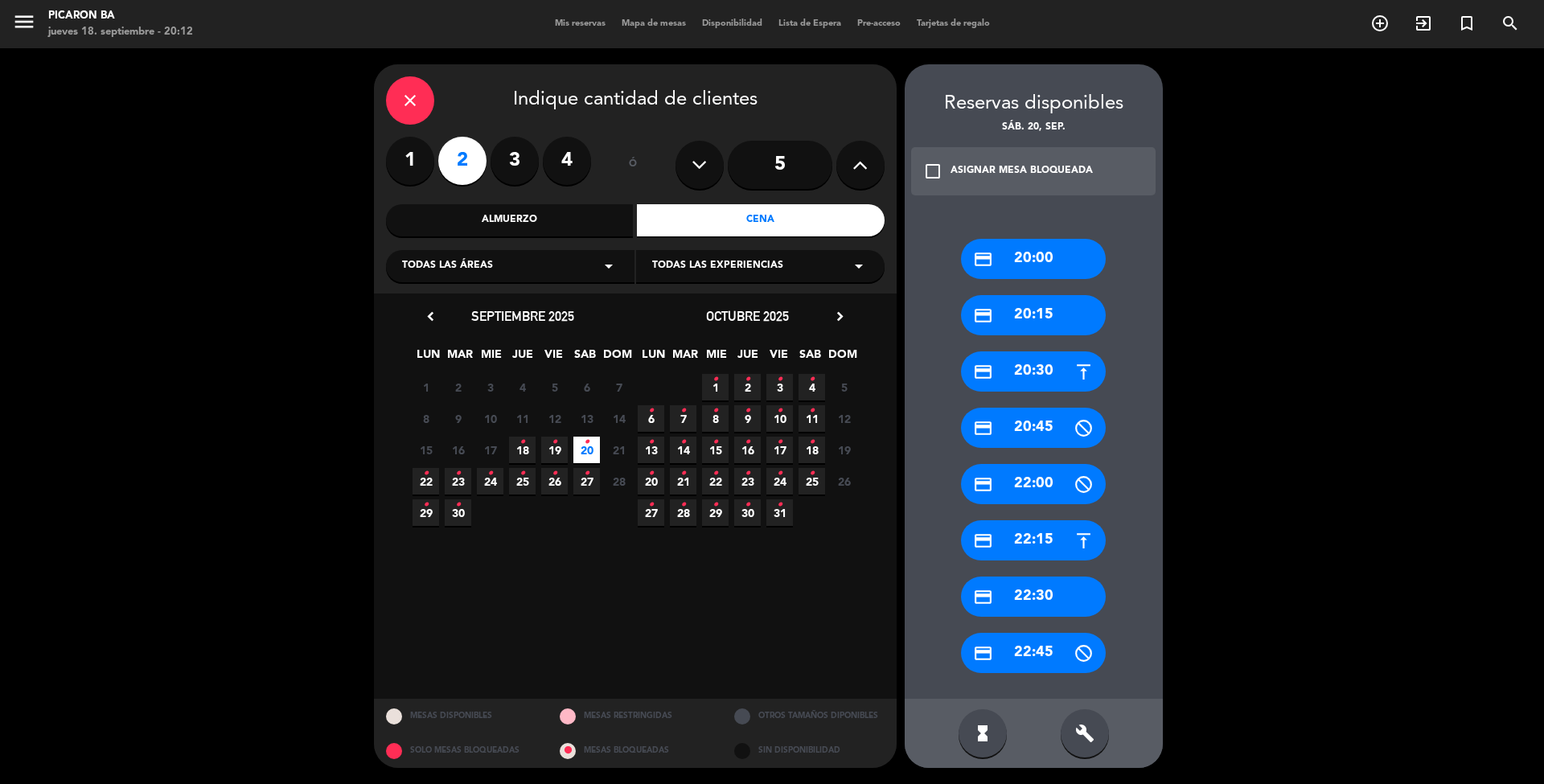
click at [1026, 366] on div "credit_card 20:30" at bounding box center [1033, 372] width 145 height 40
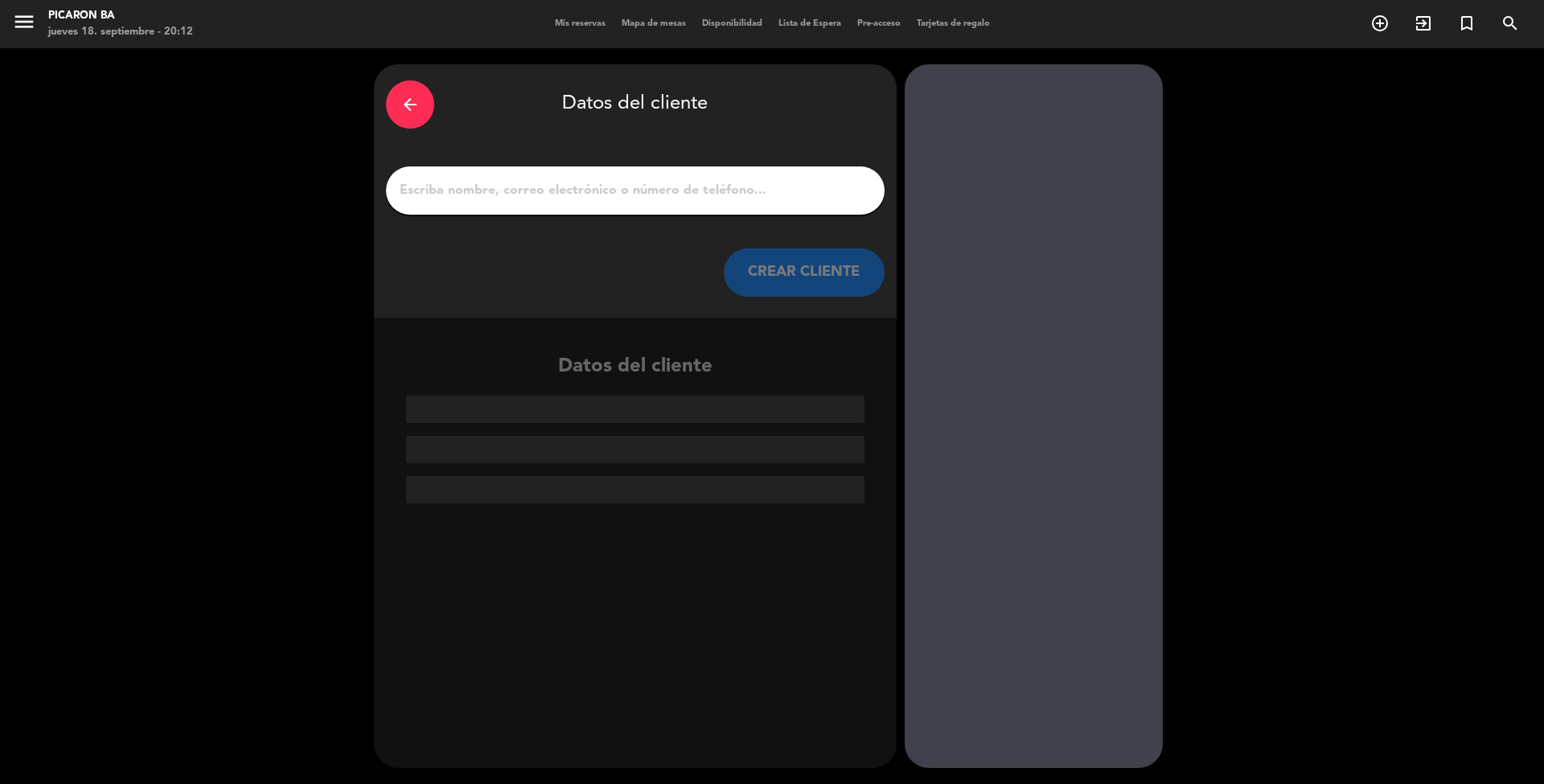
click at [597, 196] on input "1" at bounding box center [635, 190] width 474 height 23
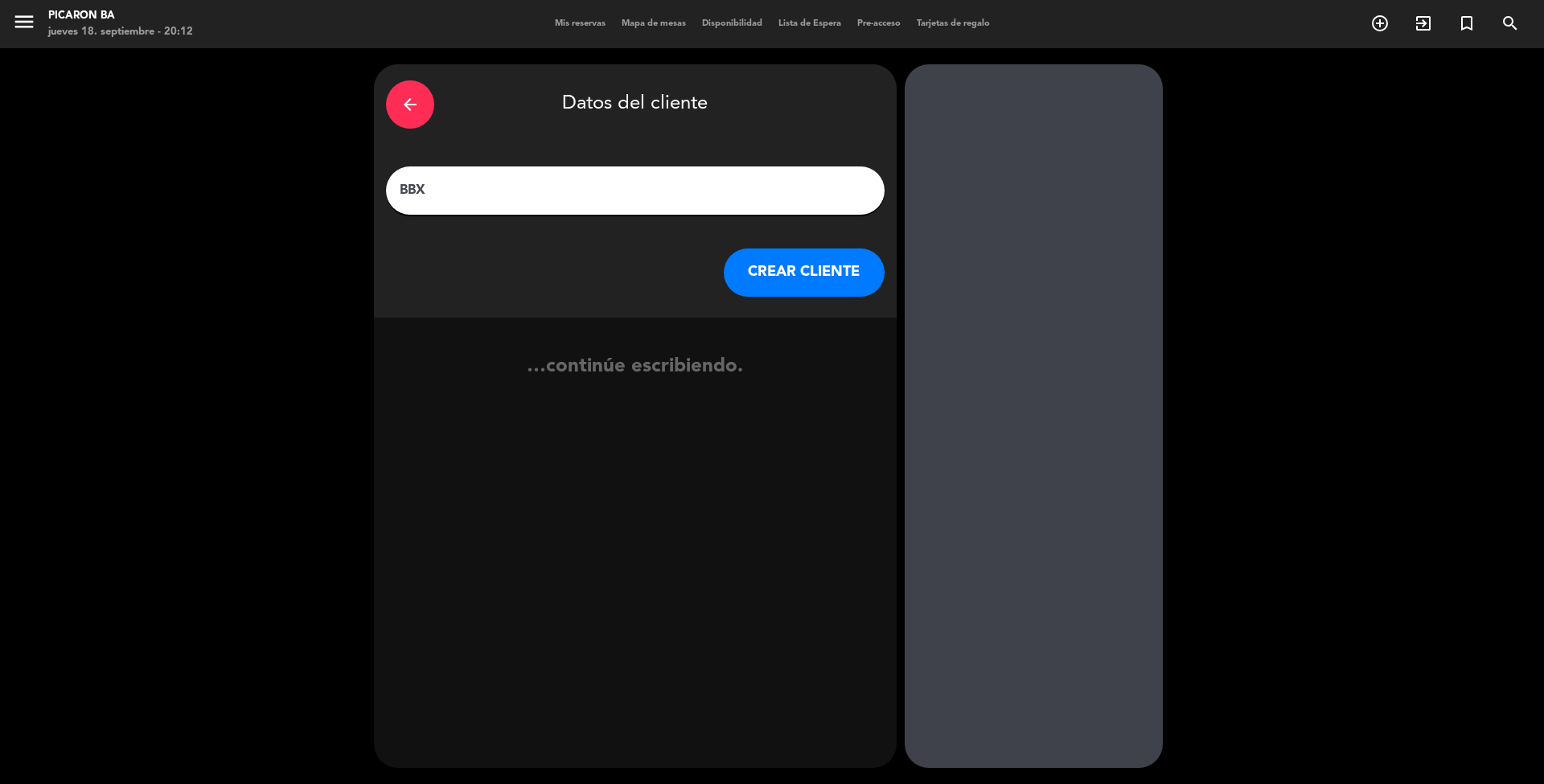
paste input "[PERSON_NAME]"
type input "BBX [PERSON_NAME]"
click at [766, 266] on button "CREAR CLIENTE" at bounding box center [803, 273] width 161 height 49
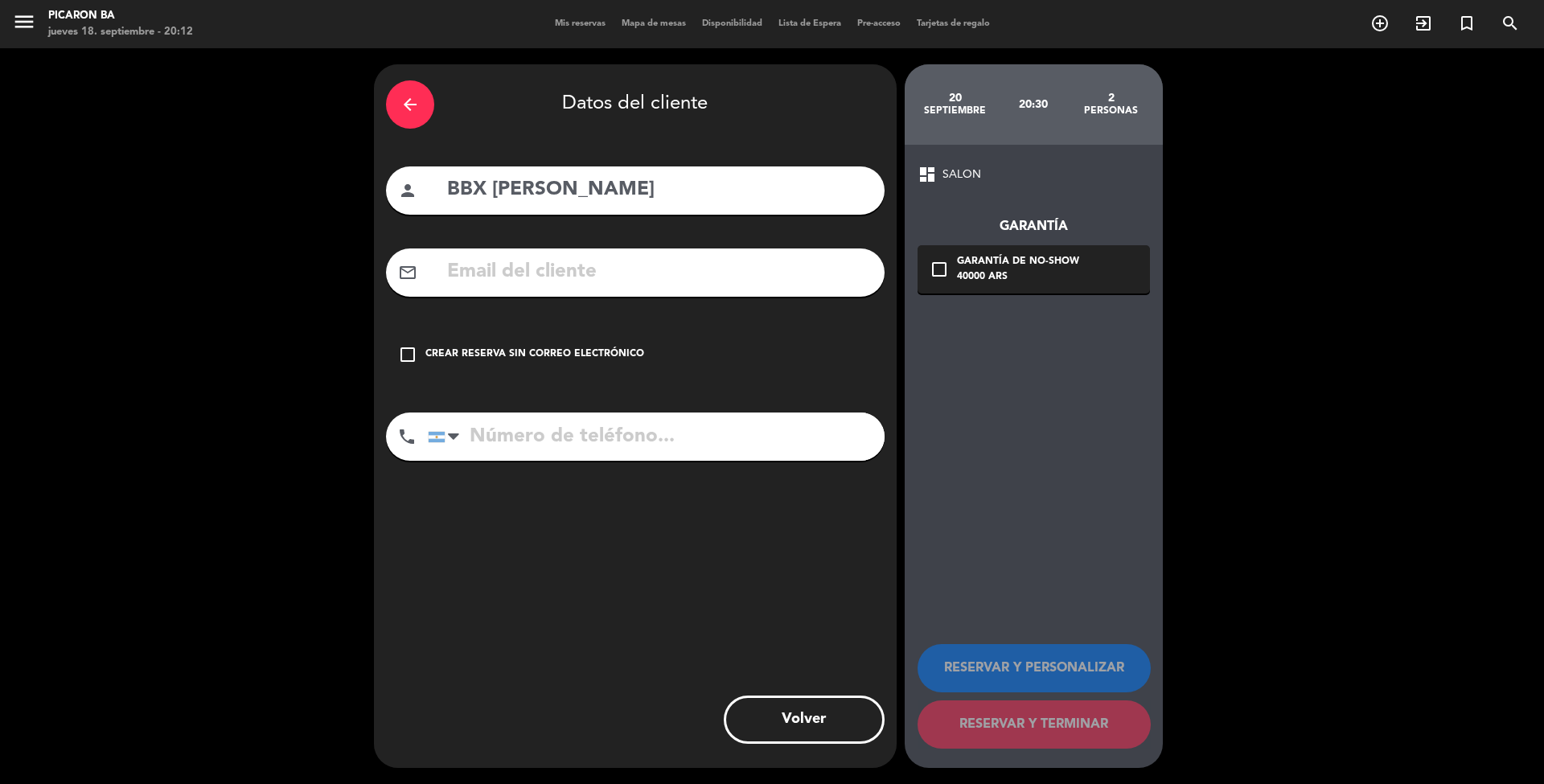
click at [476, 277] on input "text" at bounding box center [659, 272] width 427 height 33
paste input "[EMAIL_ADDRESS][DOMAIN_NAME]"
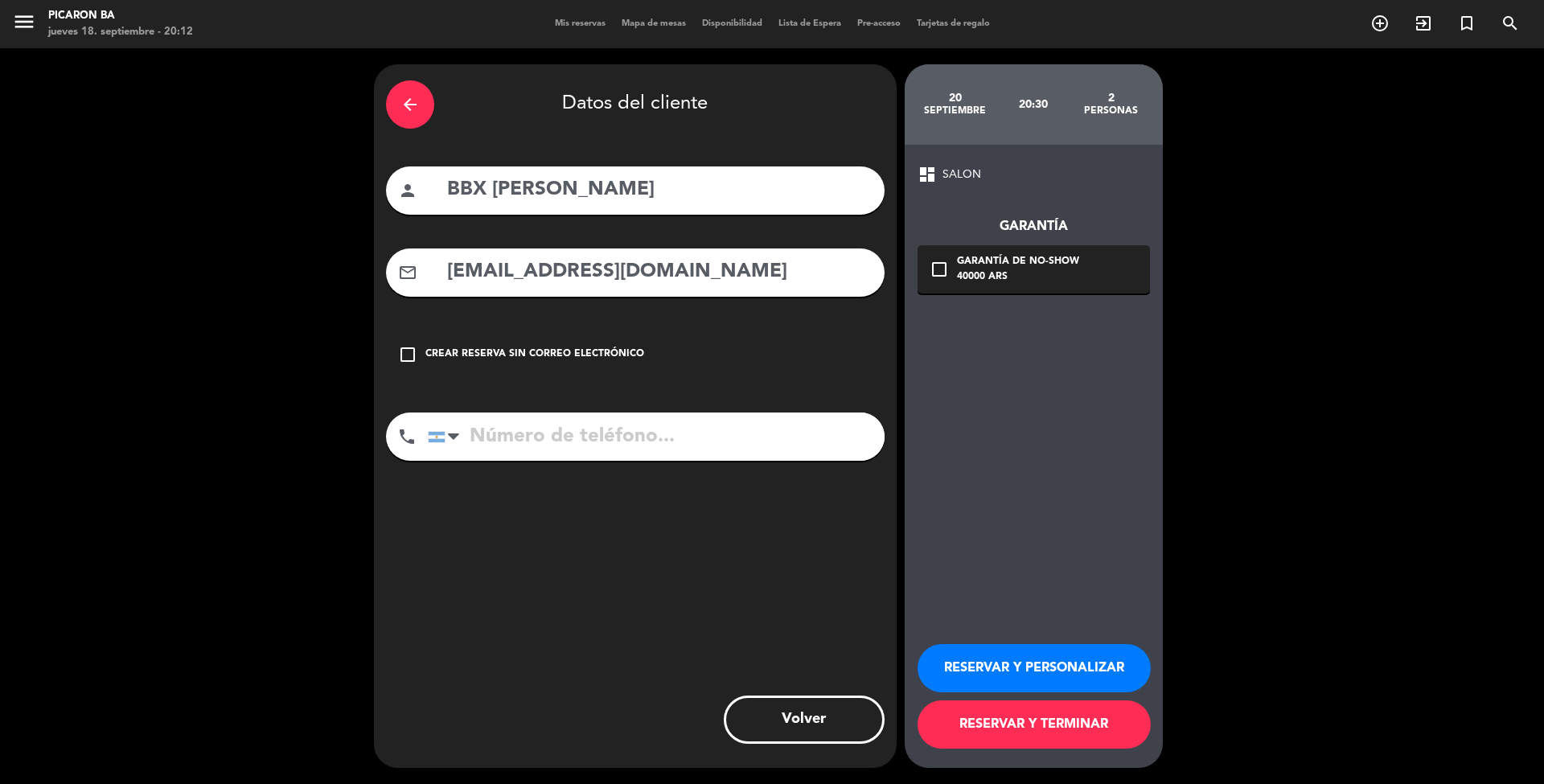
click at [447, 271] on input "[EMAIL_ADDRESS][DOMAIN_NAME]" at bounding box center [659, 272] width 427 height 33
type input "[EMAIL_ADDRESS][DOMAIN_NAME]"
click at [577, 439] on input "tel" at bounding box center [657, 437] width 457 height 49
paste input "1144109068"
type input "1144109068"
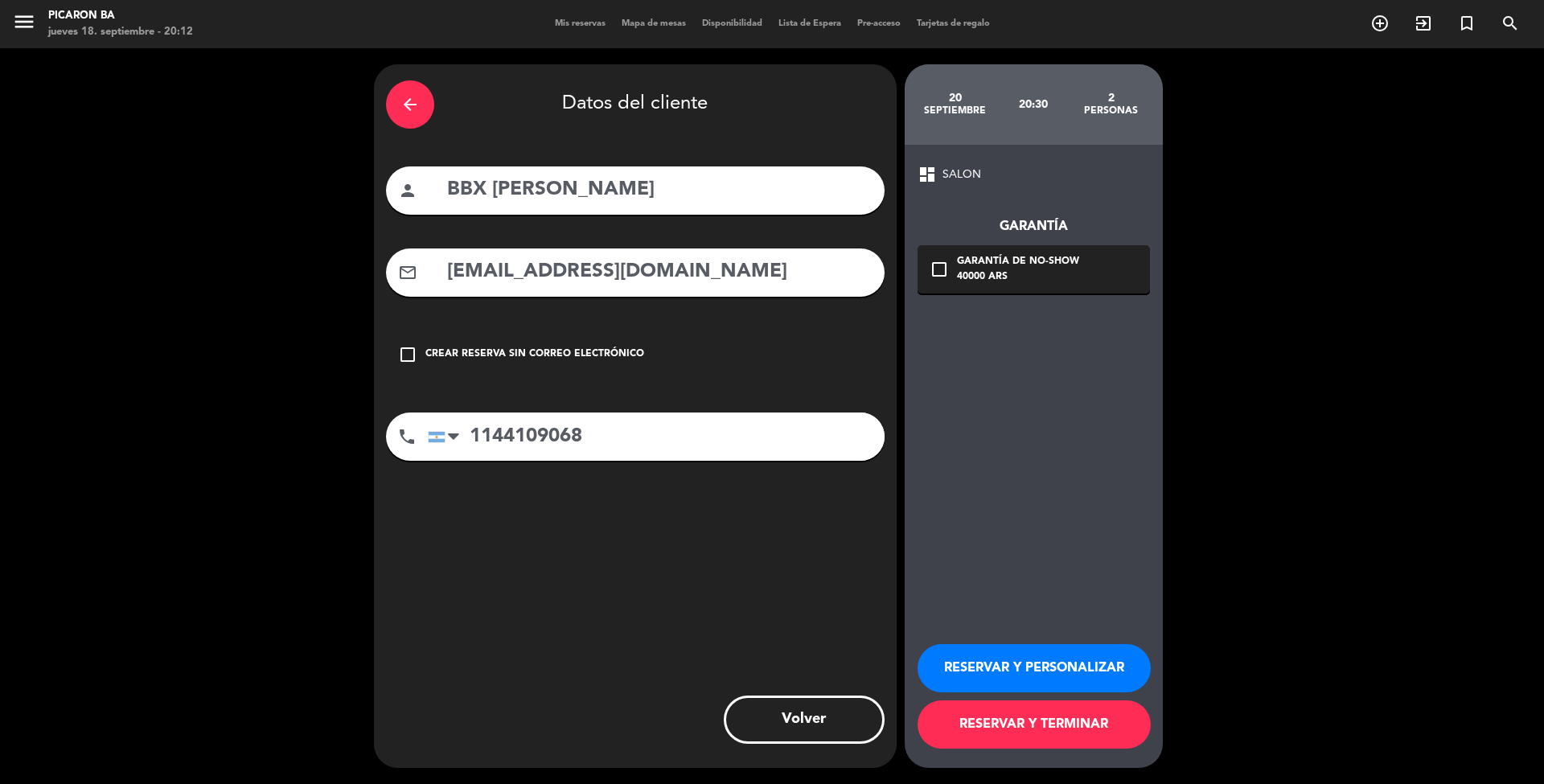
click at [1041, 727] on button "RESERVAR Y TERMINAR" at bounding box center [1034, 725] width 234 height 49
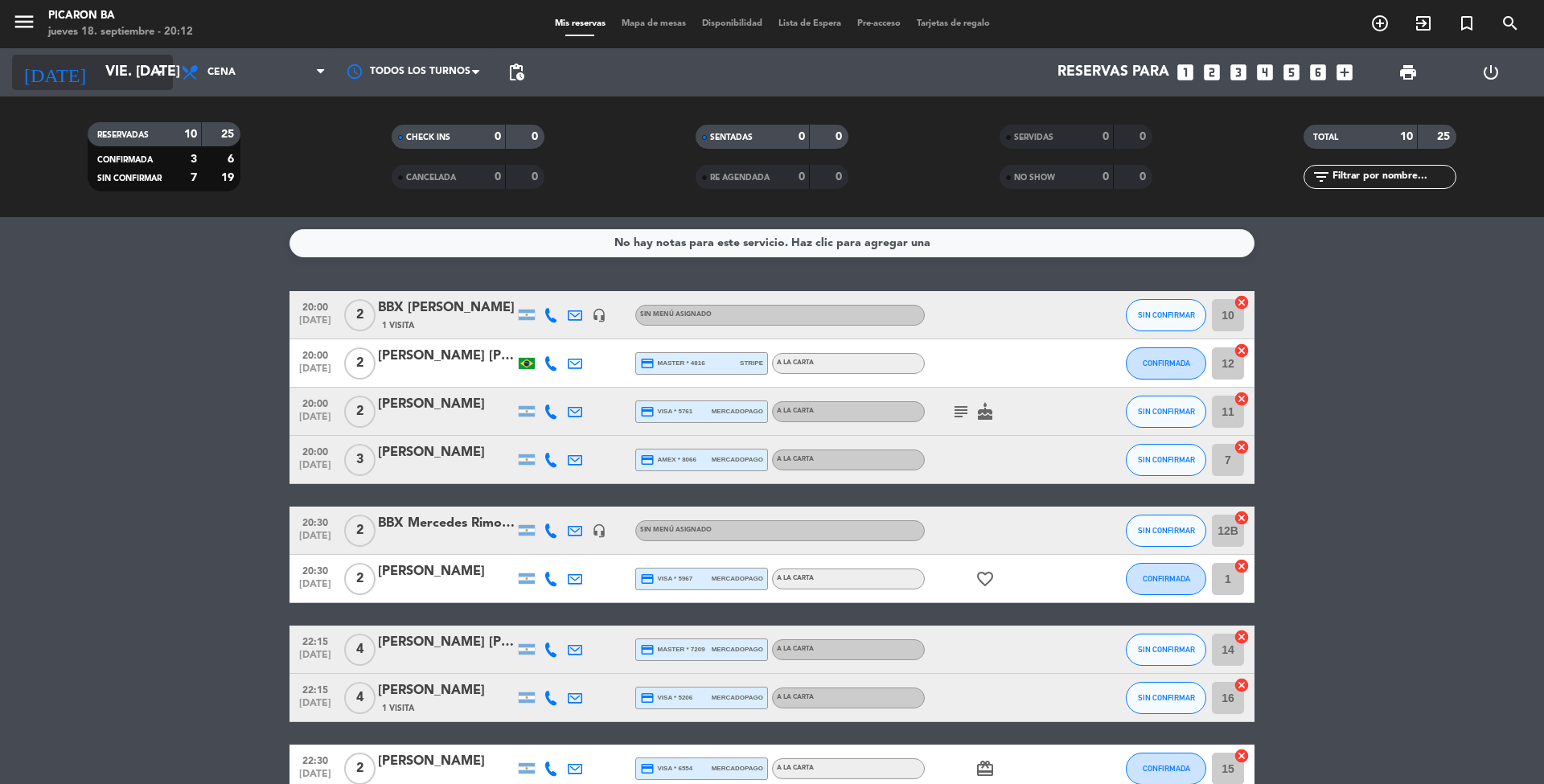
click at [159, 75] on icon "arrow_drop_down" at bounding box center [159, 72] width 19 height 19
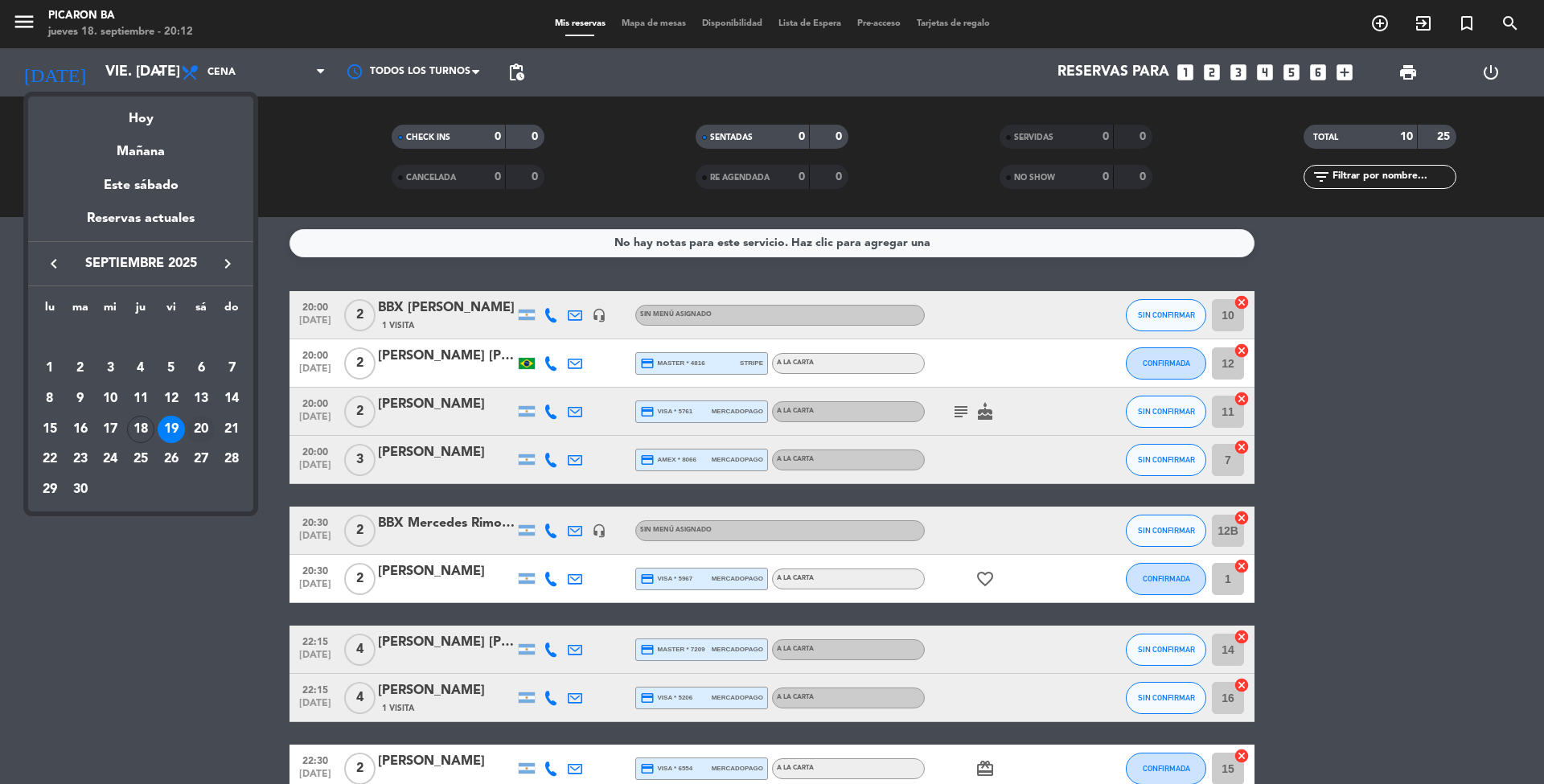
click at [209, 440] on td "20" at bounding box center [201, 429] width 30 height 30
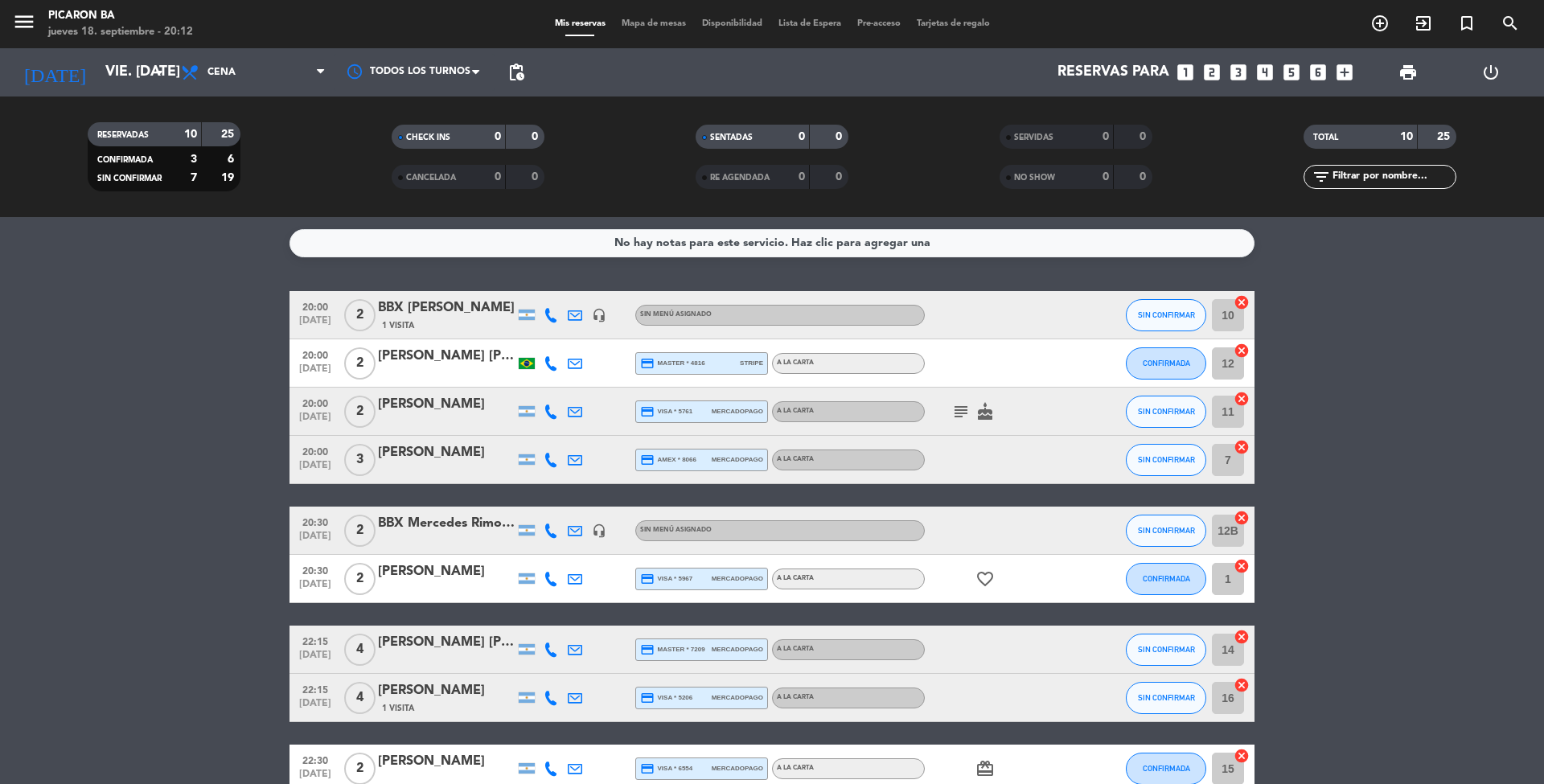
type input "sáb. [DATE]"
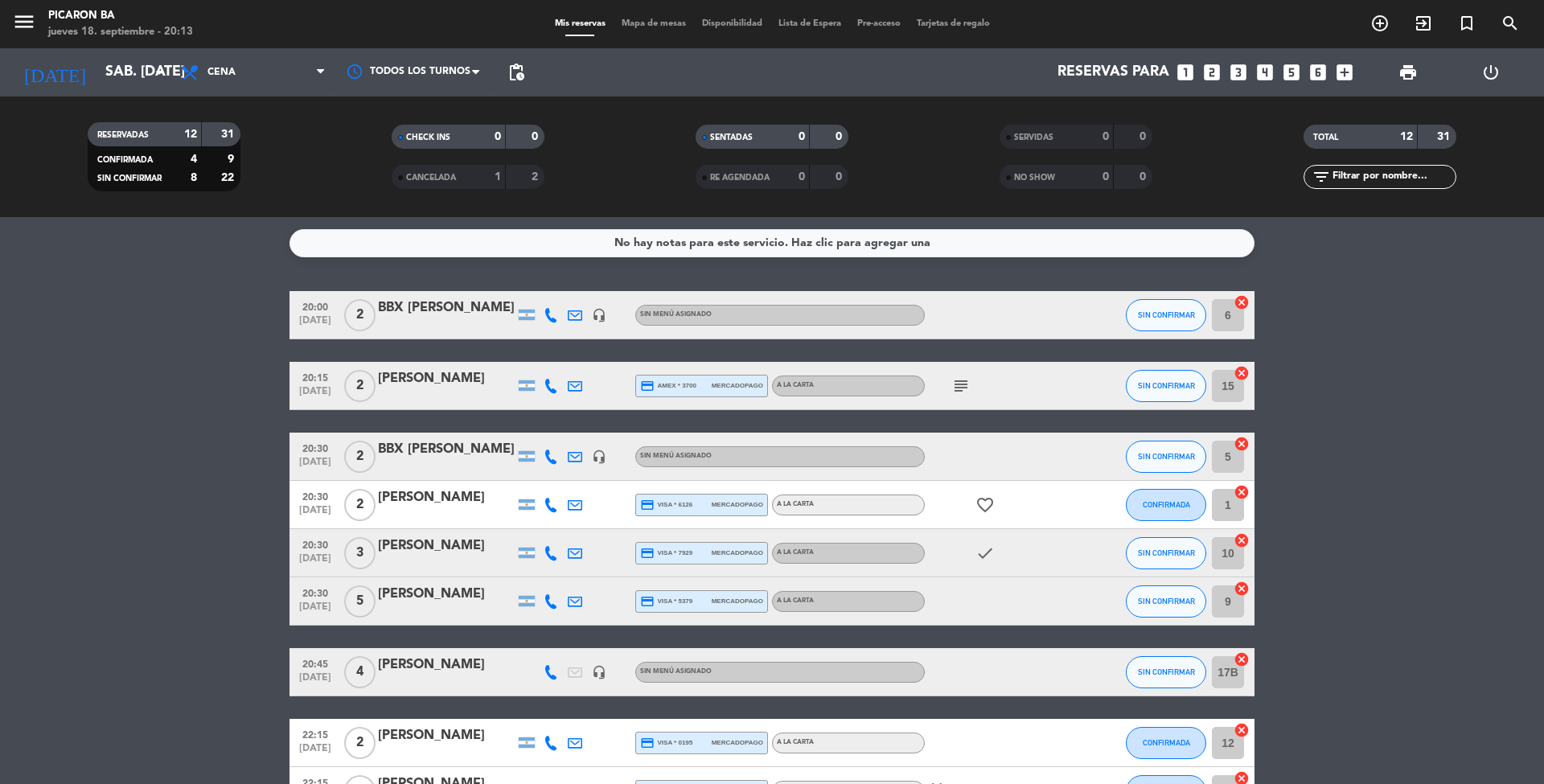
click at [485, 462] on div at bounding box center [445, 467] width 136 height 13
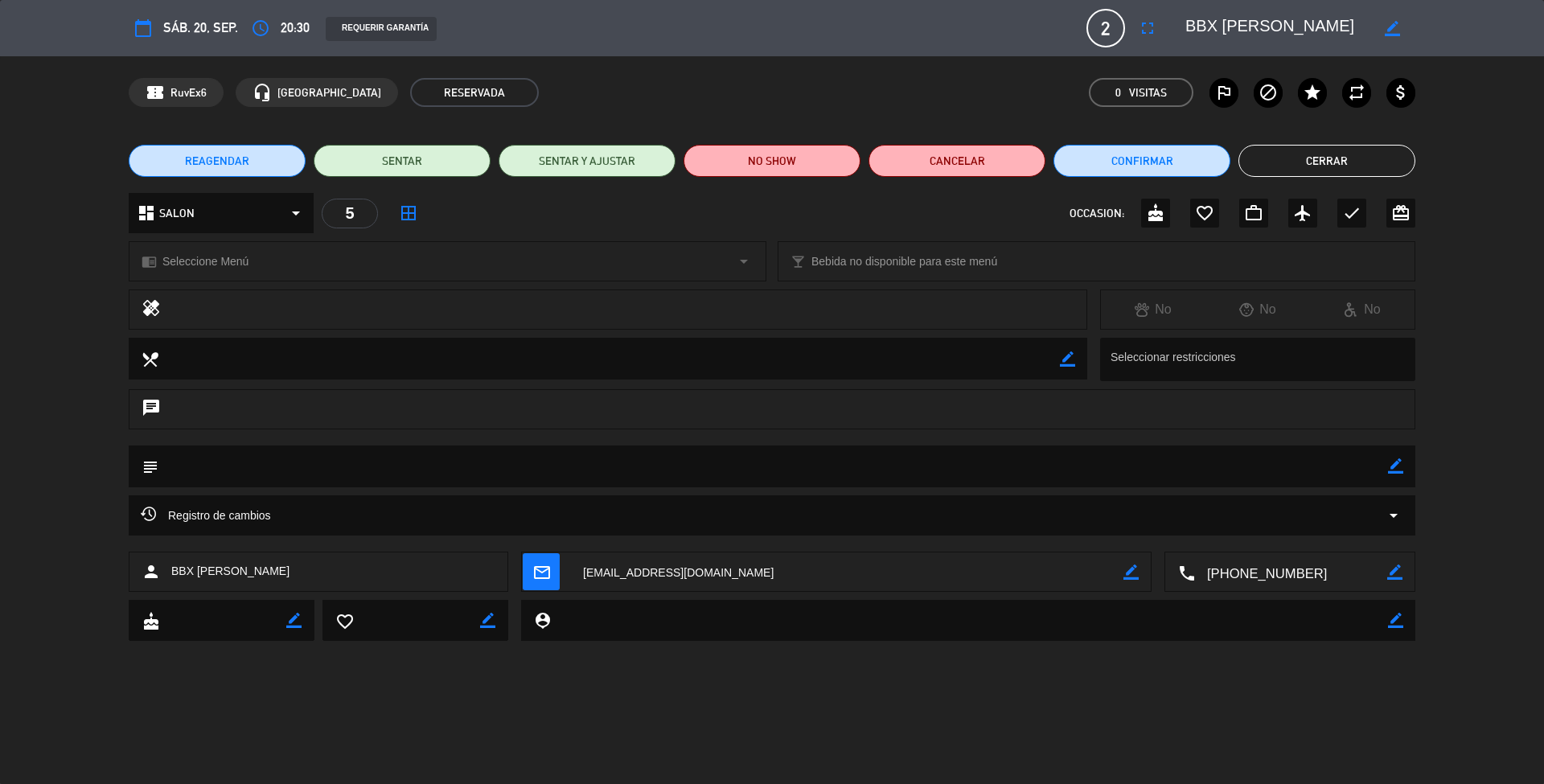
click at [296, 464] on textarea at bounding box center [773, 465] width 1230 height 41
click at [1398, 471] on icon "border_color" at bounding box center [1396, 466] width 16 height 16
click at [1319, 472] on textarea at bounding box center [773, 465] width 1230 height 41
paste textarea "No nos gusta el cilantro ni la comida picante"
type textarea "No nos gusta el cilantro ni la comida picante"
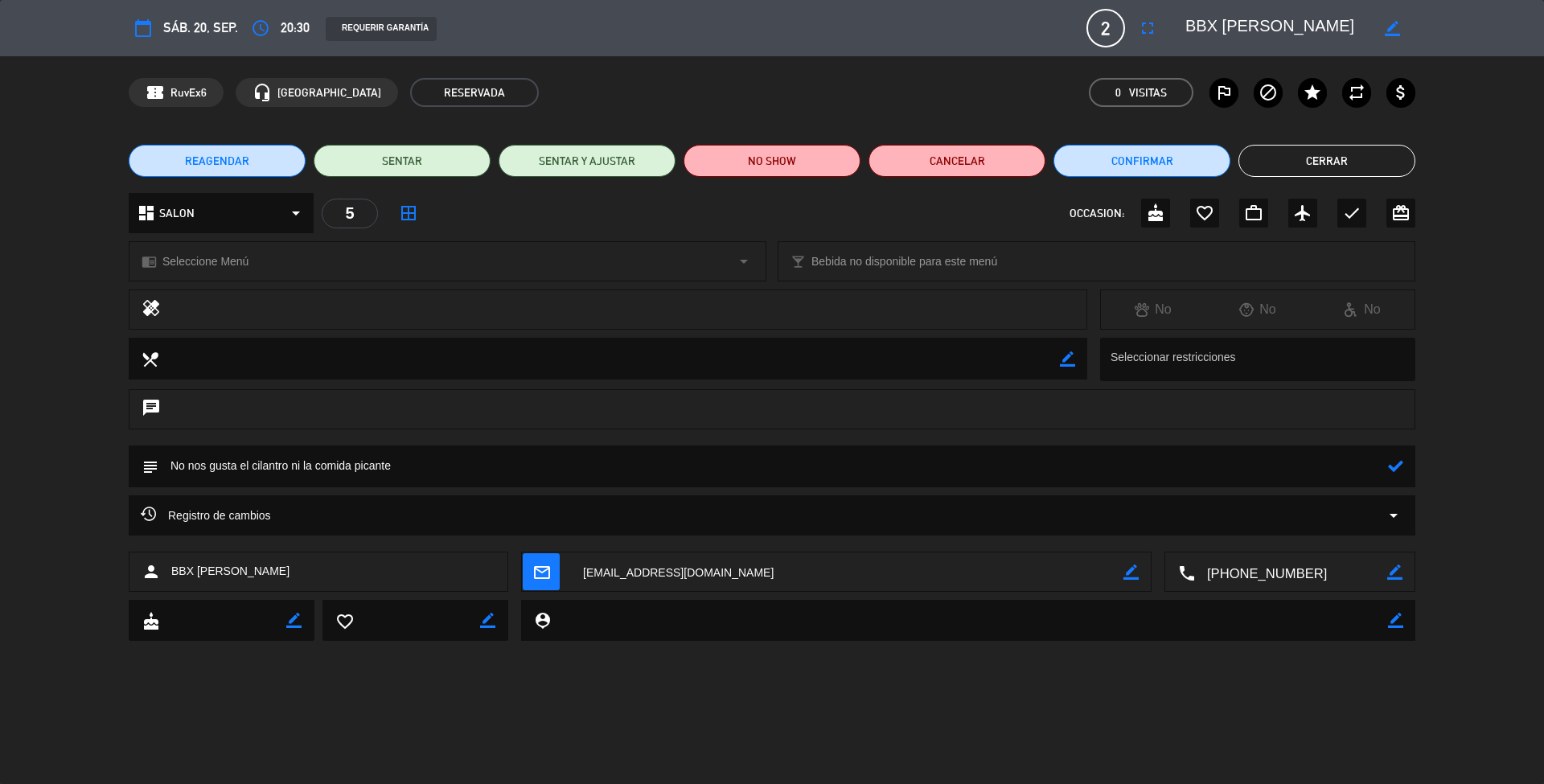
click at [1393, 469] on icon at bounding box center [1396, 466] width 16 height 16
click at [1318, 156] on button "Cerrar" at bounding box center [1327, 161] width 177 height 32
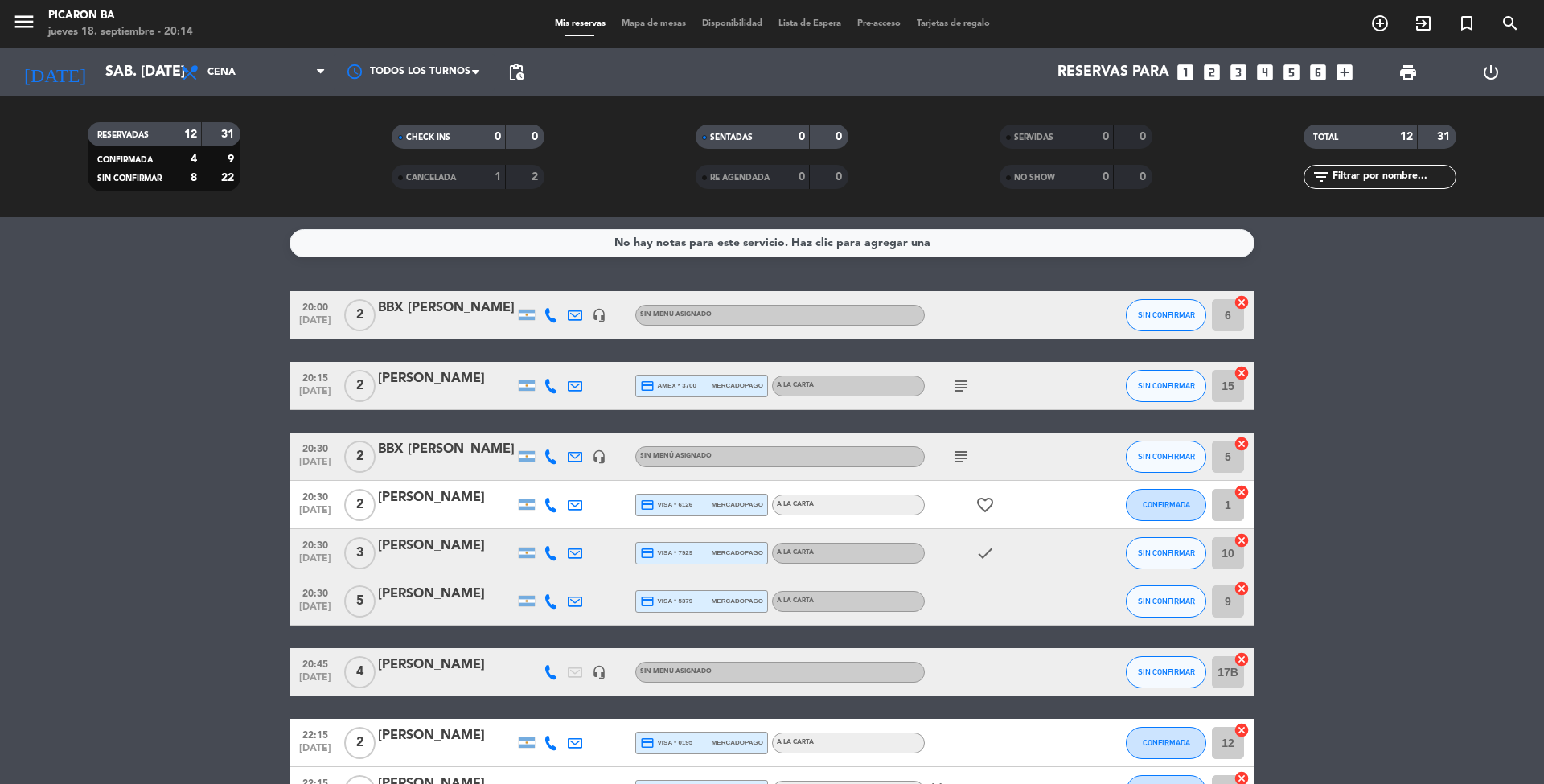
click at [977, 464] on div "subject" at bounding box center [997, 456] width 145 height 48
click at [960, 460] on icon "subject" at bounding box center [960, 457] width 19 height 19
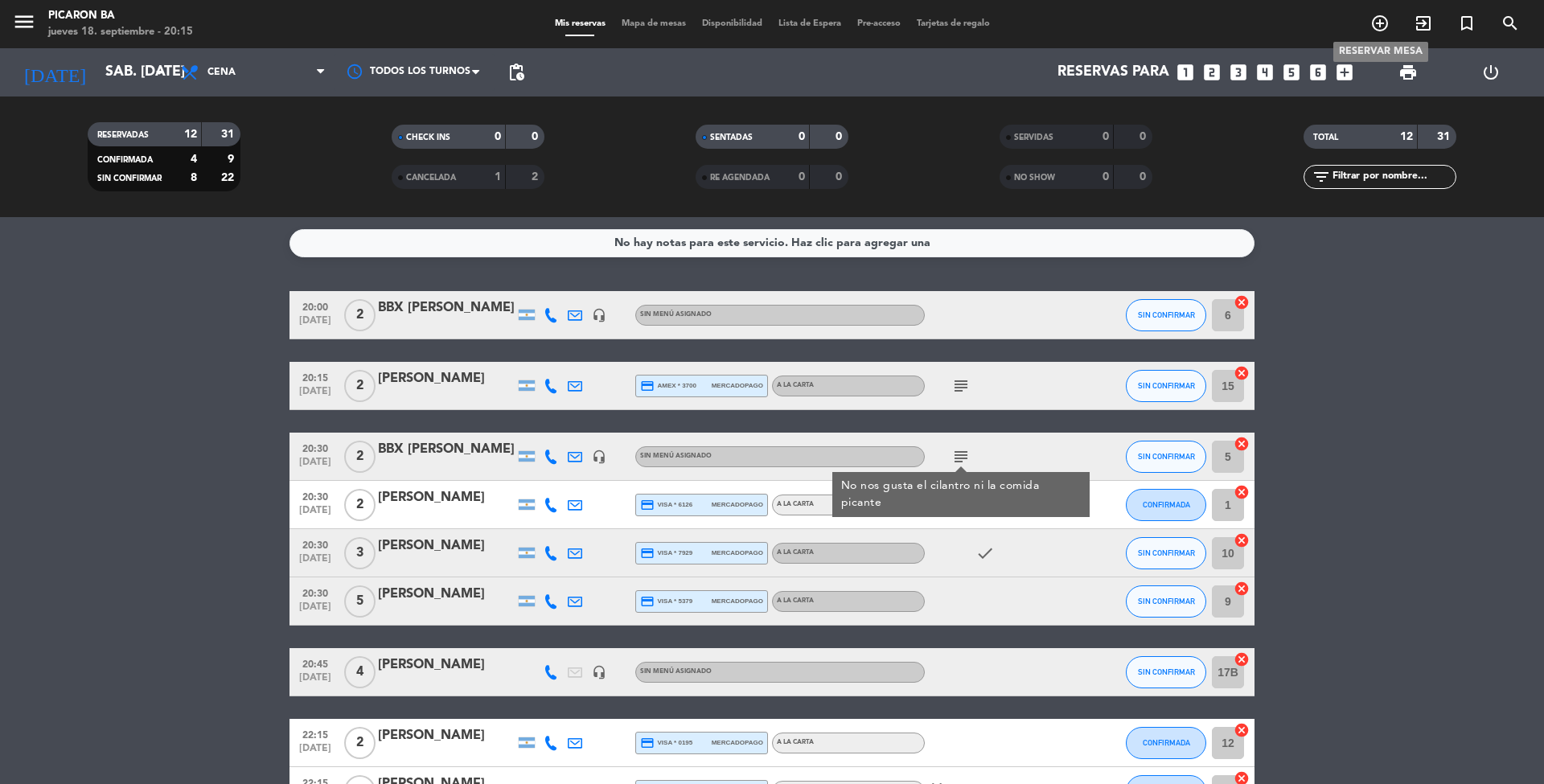
click at [1376, 25] on icon "add_circle_outline" at bounding box center [1380, 23] width 19 height 19
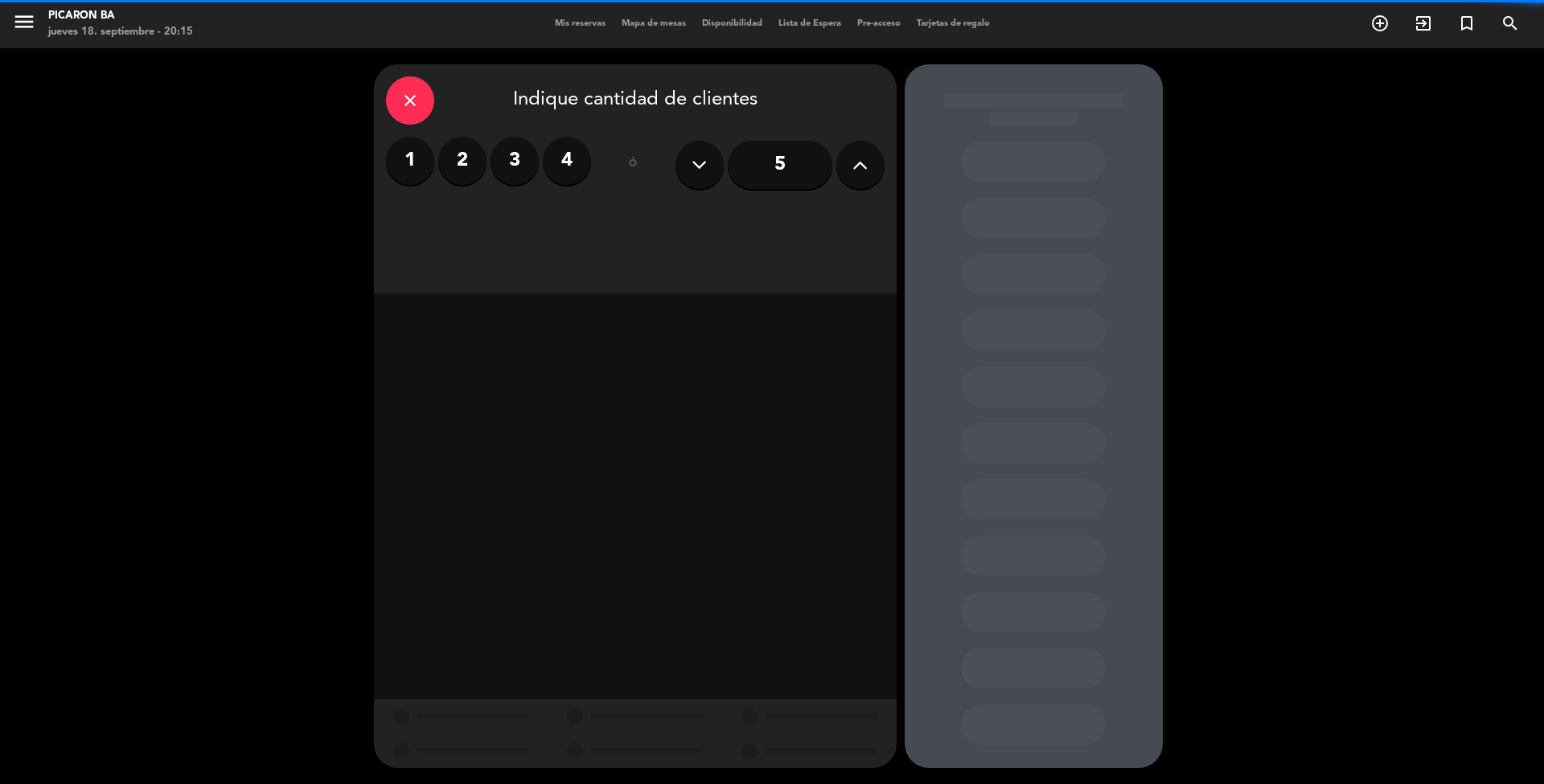
click at [462, 153] on label "2" at bounding box center [463, 161] width 49 height 49
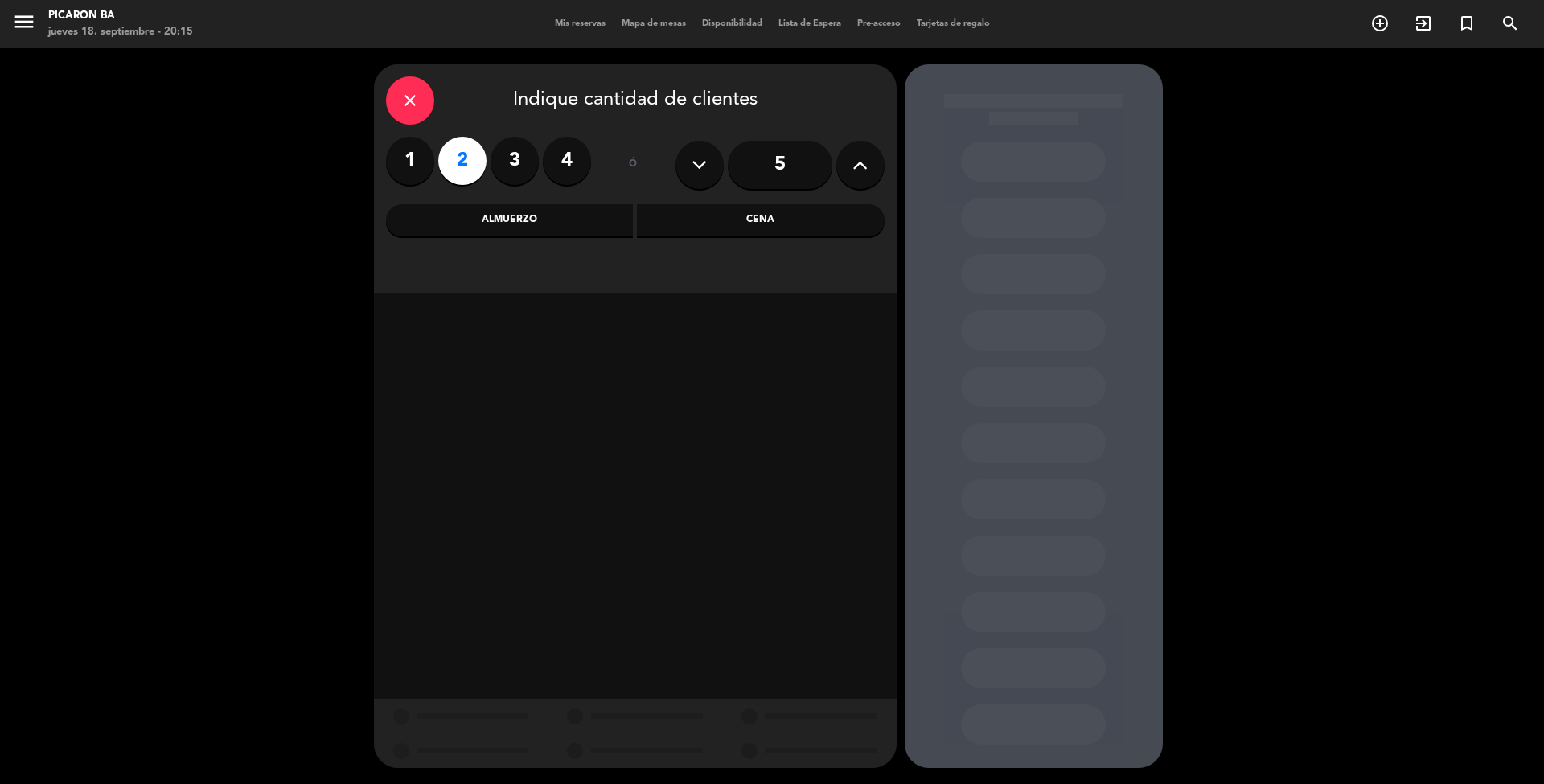
click at [748, 222] on div "Cena" at bounding box center [760, 220] width 247 height 32
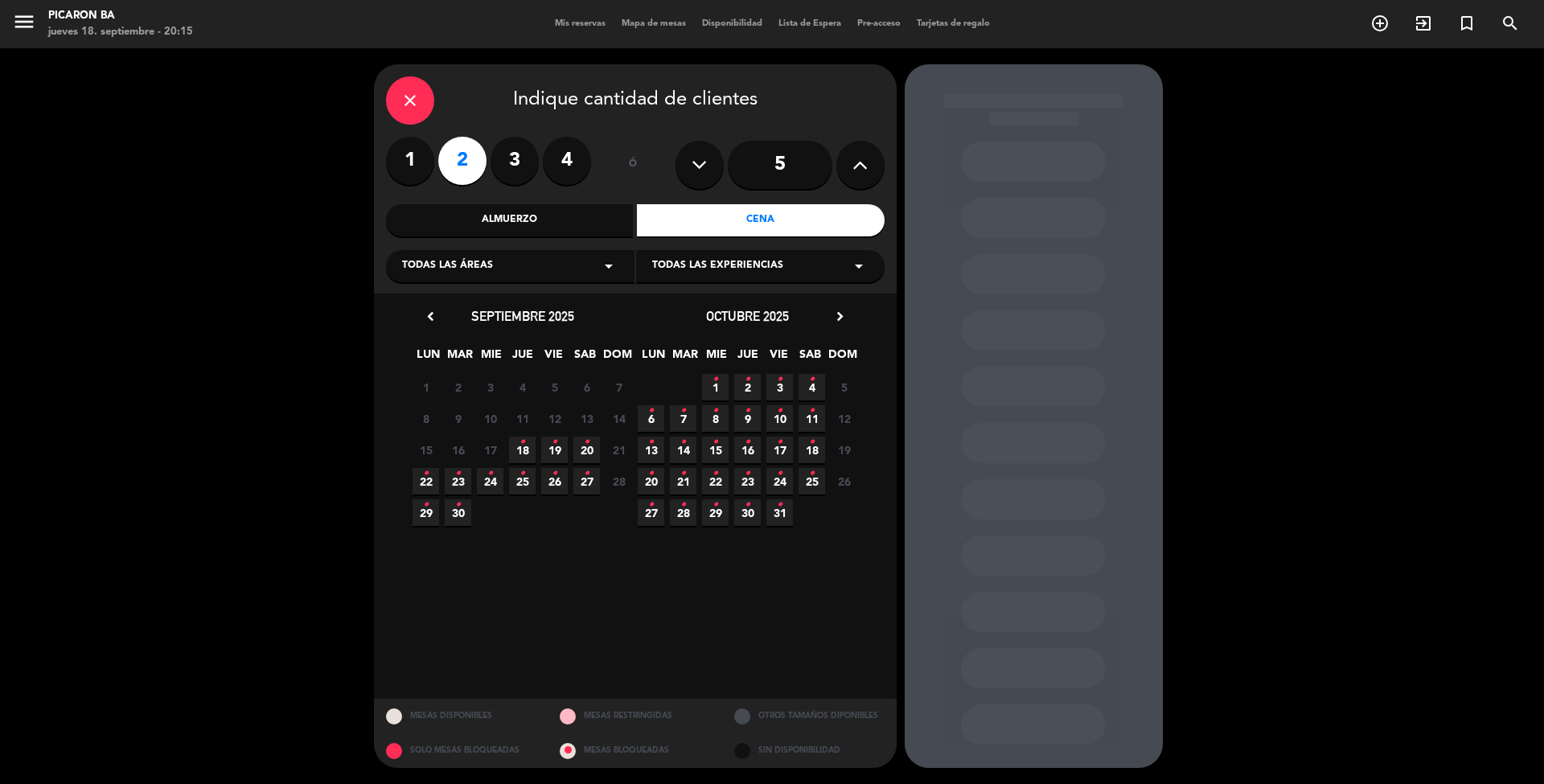
click at [590, 454] on span "20 •" at bounding box center [586, 450] width 27 height 27
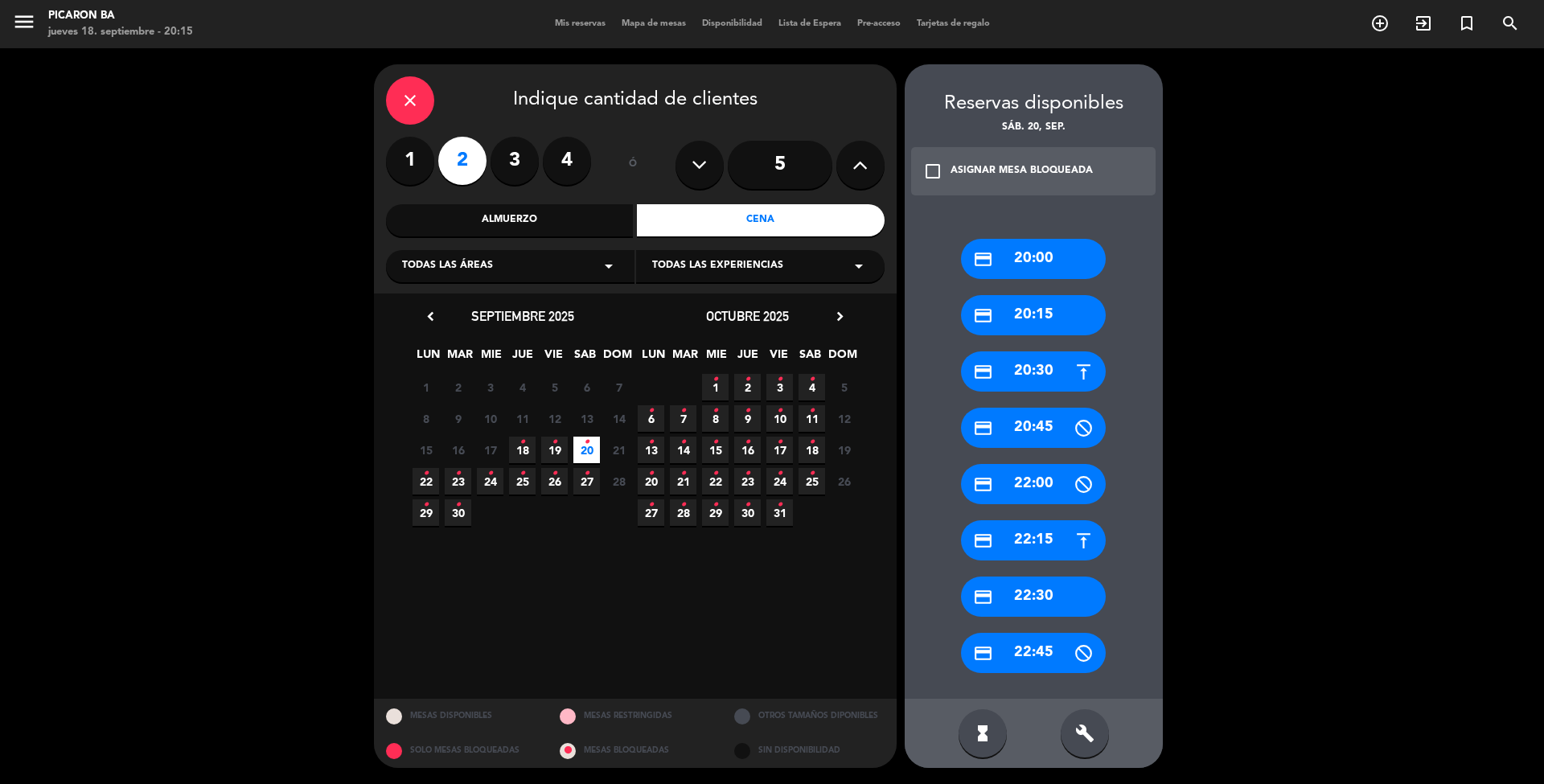
click at [1040, 359] on div "credit_card 20:30" at bounding box center [1033, 372] width 145 height 40
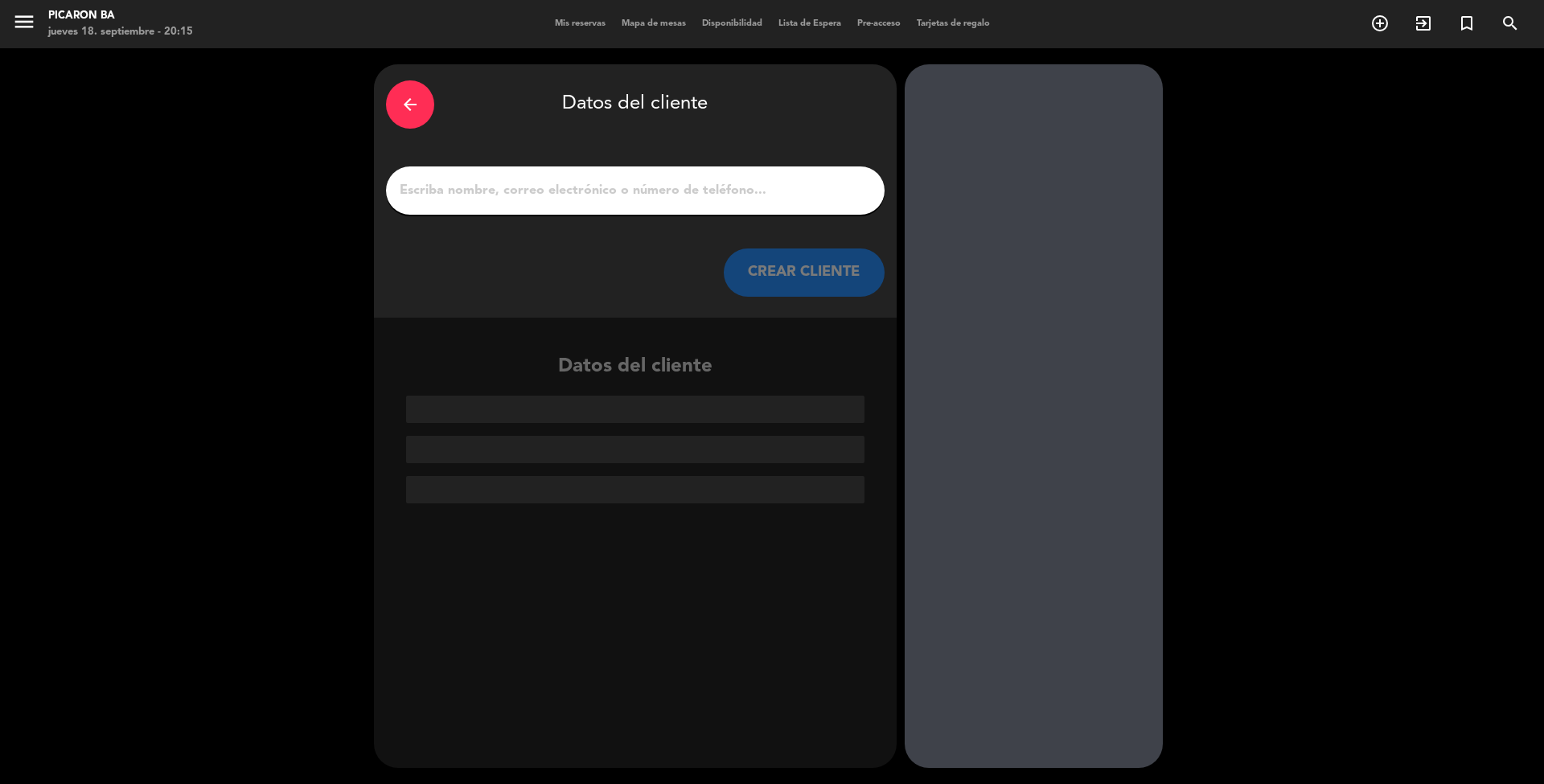
click at [594, 179] on input "1" at bounding box center [635, 190] width 474 height 23
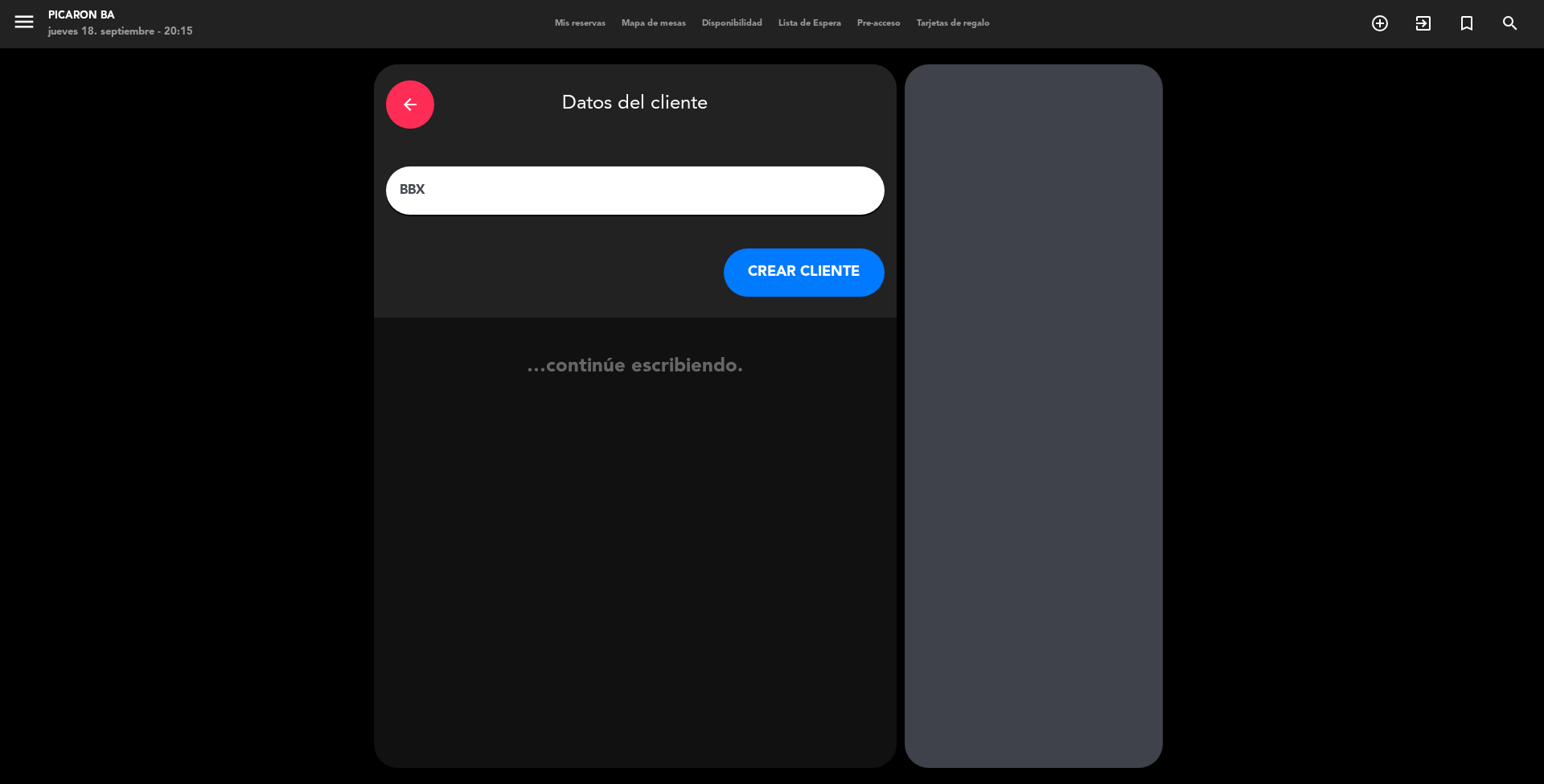
paste input "[PERSON_NAME]"
type input "BBX [PERSON_NAME]"
click at [796, 289] on button "CREAR CLIENTE" at bounding box center [803, 273] width 161 height 49
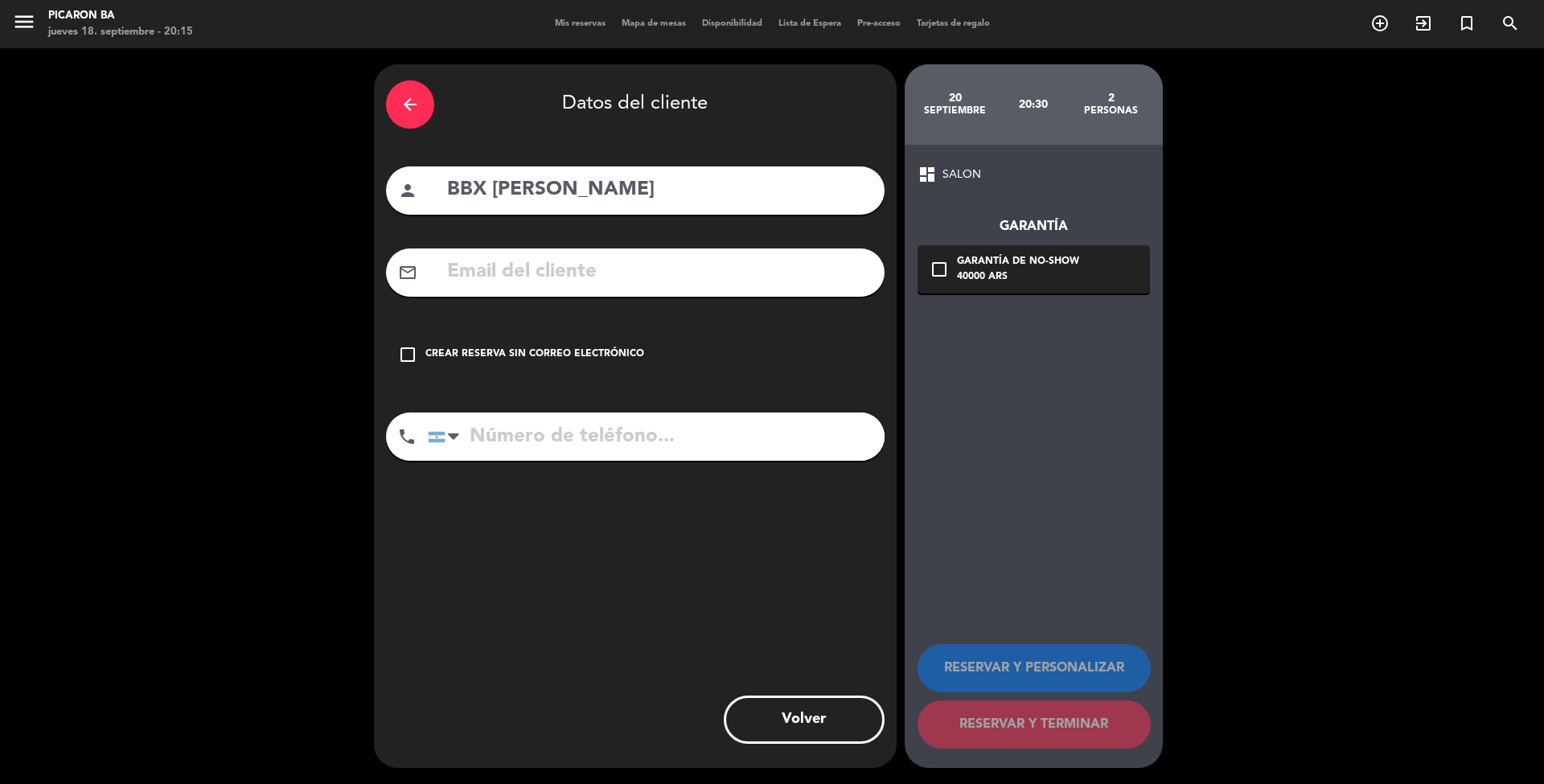
click at [564, 272] on input "text" at bounding box center [659, 272] width 427 height 33
paste input "[EMAIL_ADDRESS][DOMAIN_NAME]"
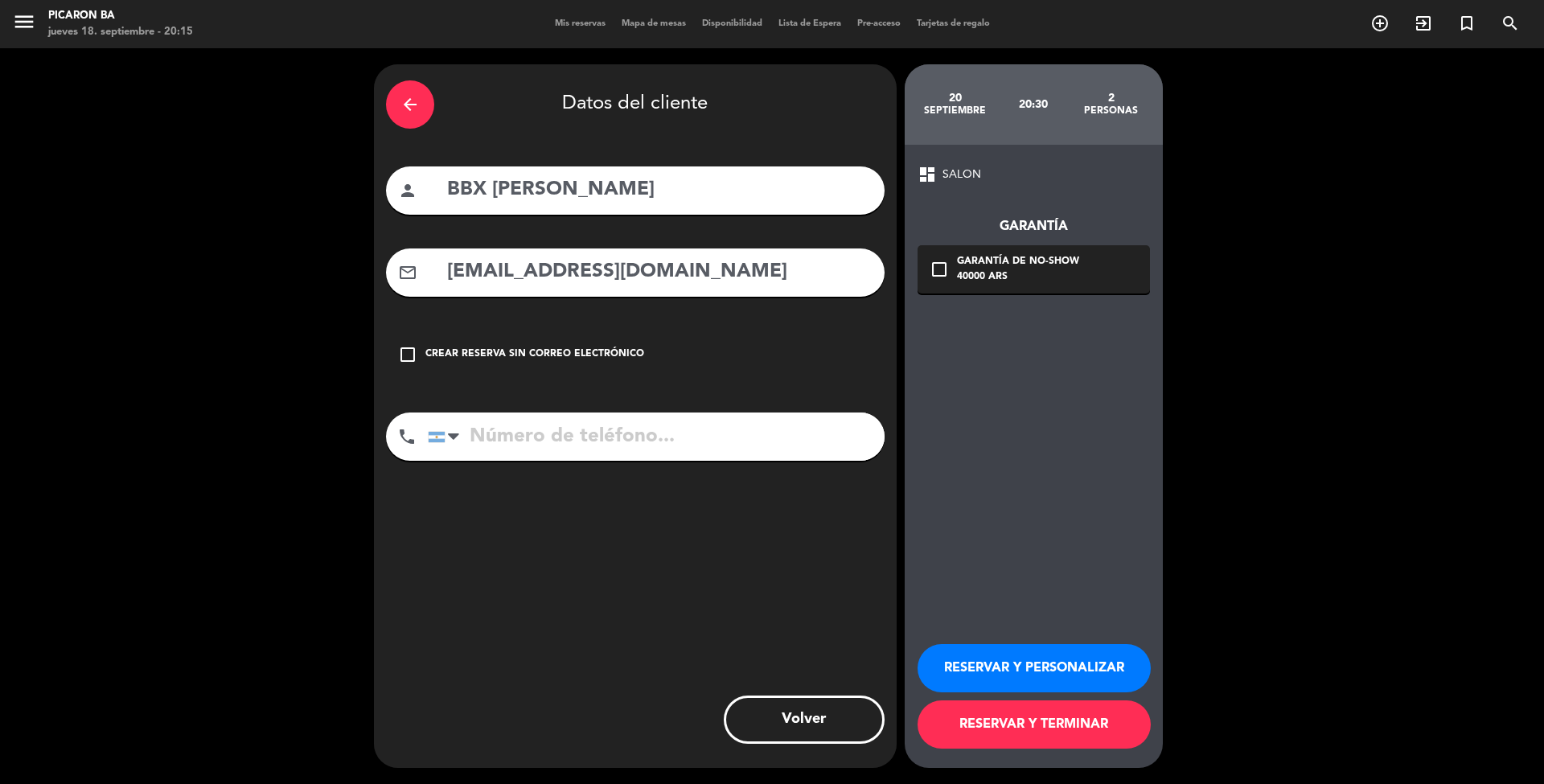
type input "[EMAIL_ADDRESS][DOMAIN_NAME]"
click at [554, 451] on input "tel" at bounding box center [657, 437] width 457 height 49
paste input "1163739661"
type input "1163739661"
click at [1047, 728] on button "RESERVAR Y TERMINAR" at bounding box center [1034, 725] width 234 height 49
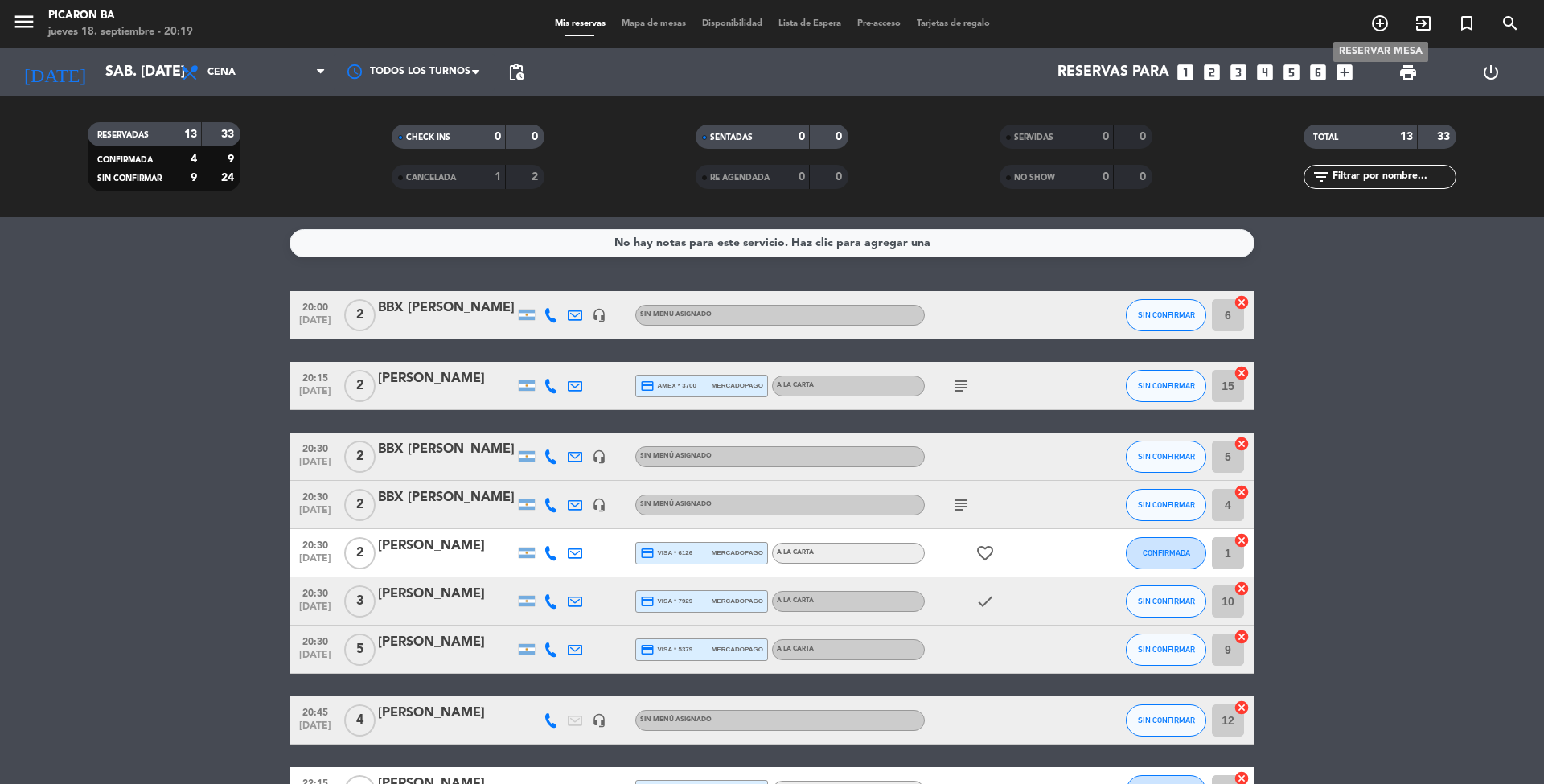
click at [1385, 24] on icon "add_circle_outline" at bounding box center [1380, 23] width 19 height 19
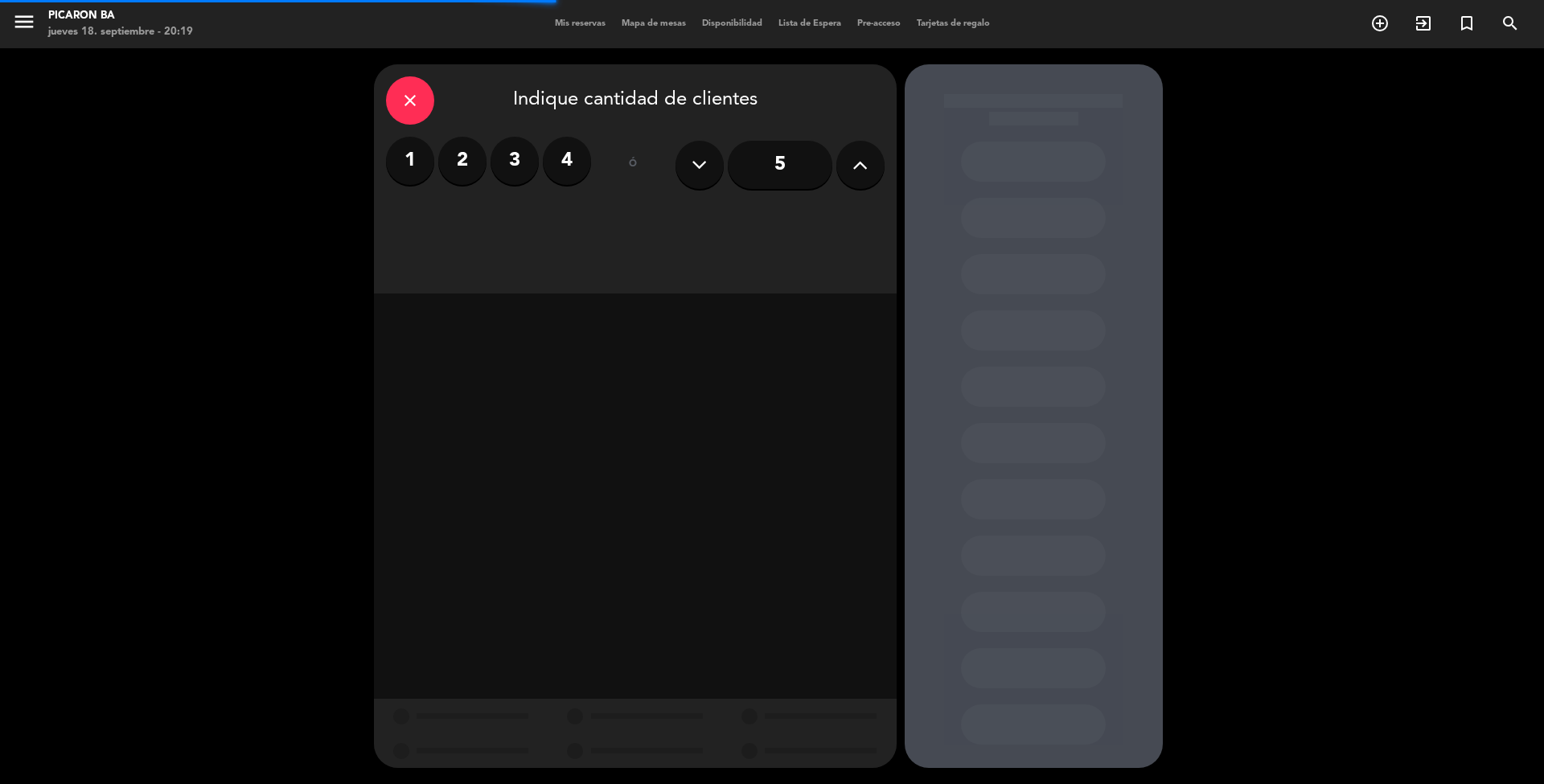
click at [463, 157] on label "2" at bounding box center [463, 161] width 49 height 49
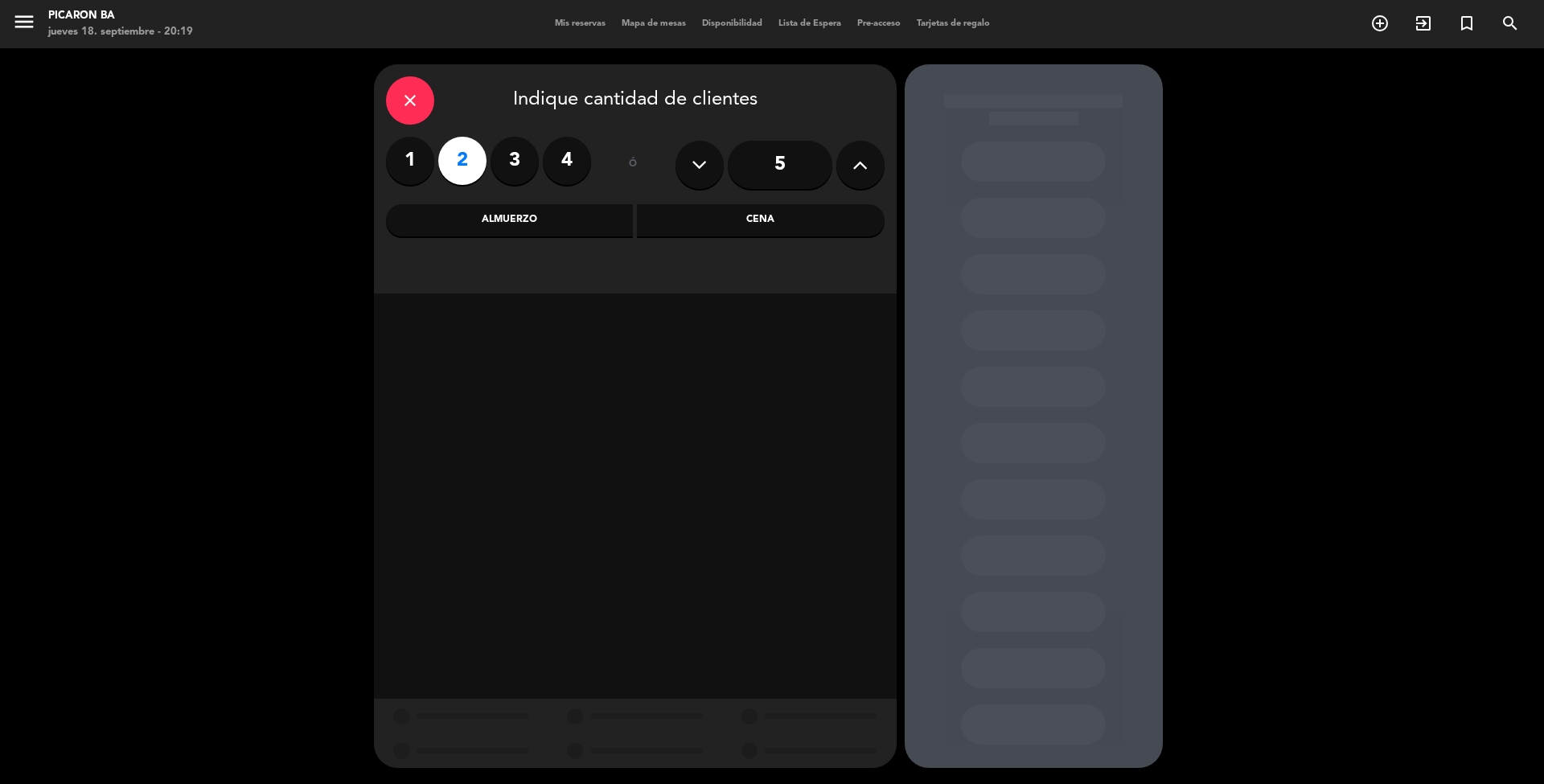
click at [759, 222] on div "Cena" at bounding box center [760, 220] width 247 height 32
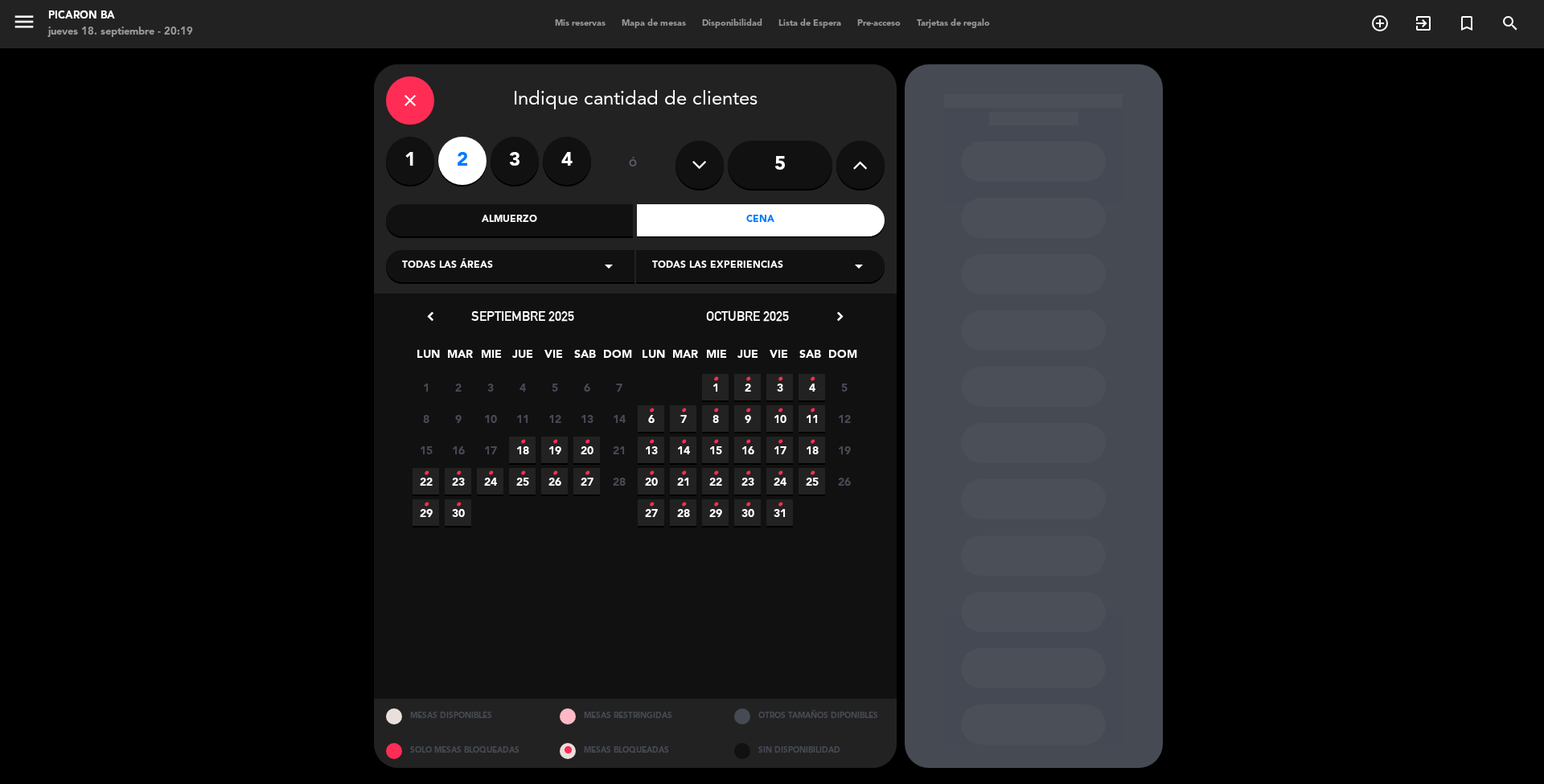
click at [459, 485] on icon "•" at bounding box center [458, 474] width 5 height 26
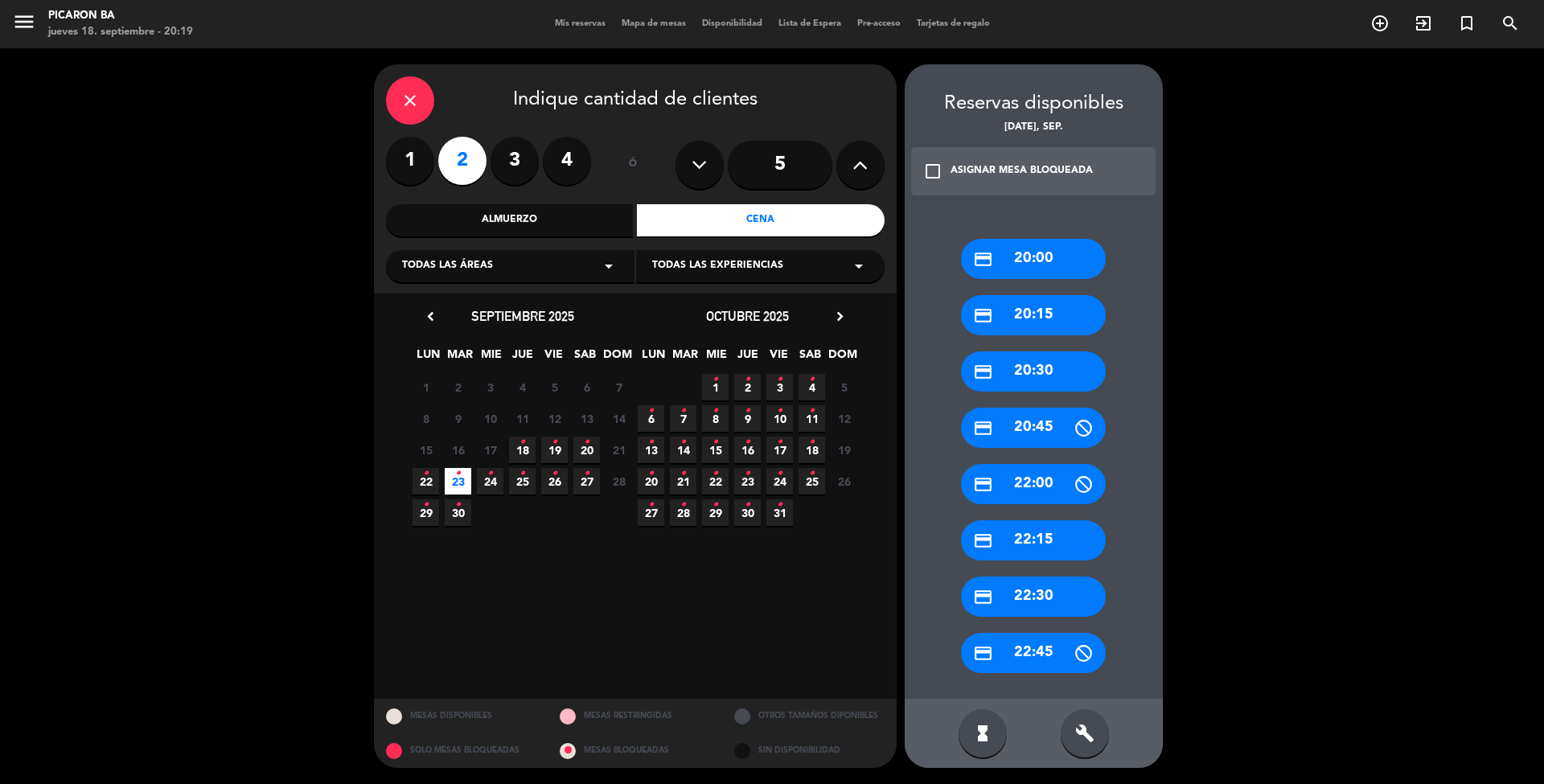
click at [1031, 256] on div "credit_card 20:00" at bounding box center [1033, 259] width 145 height 40
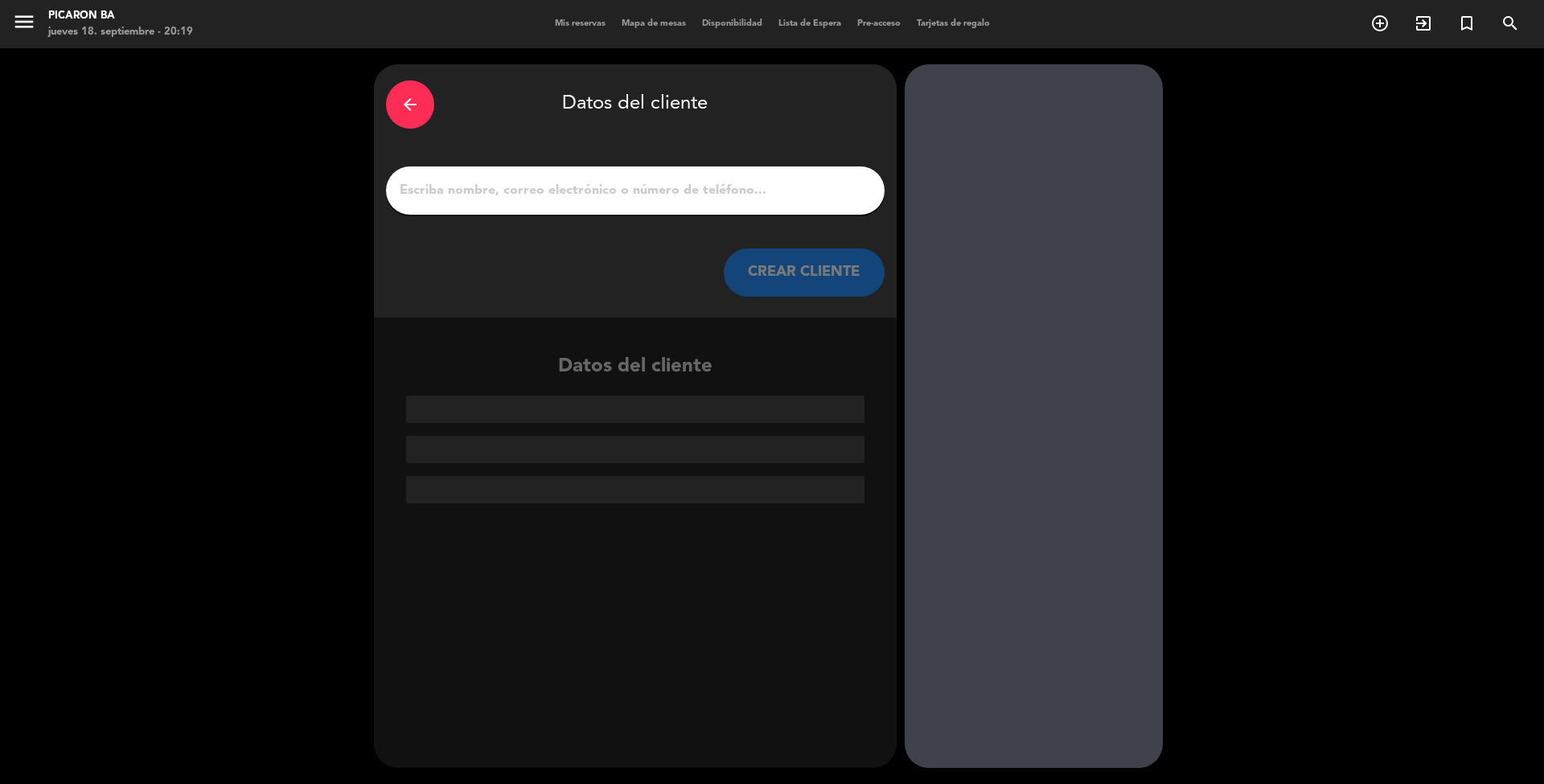
click at [590, 194] on input "1" at bounding box center [635, 190] width 474 height 23
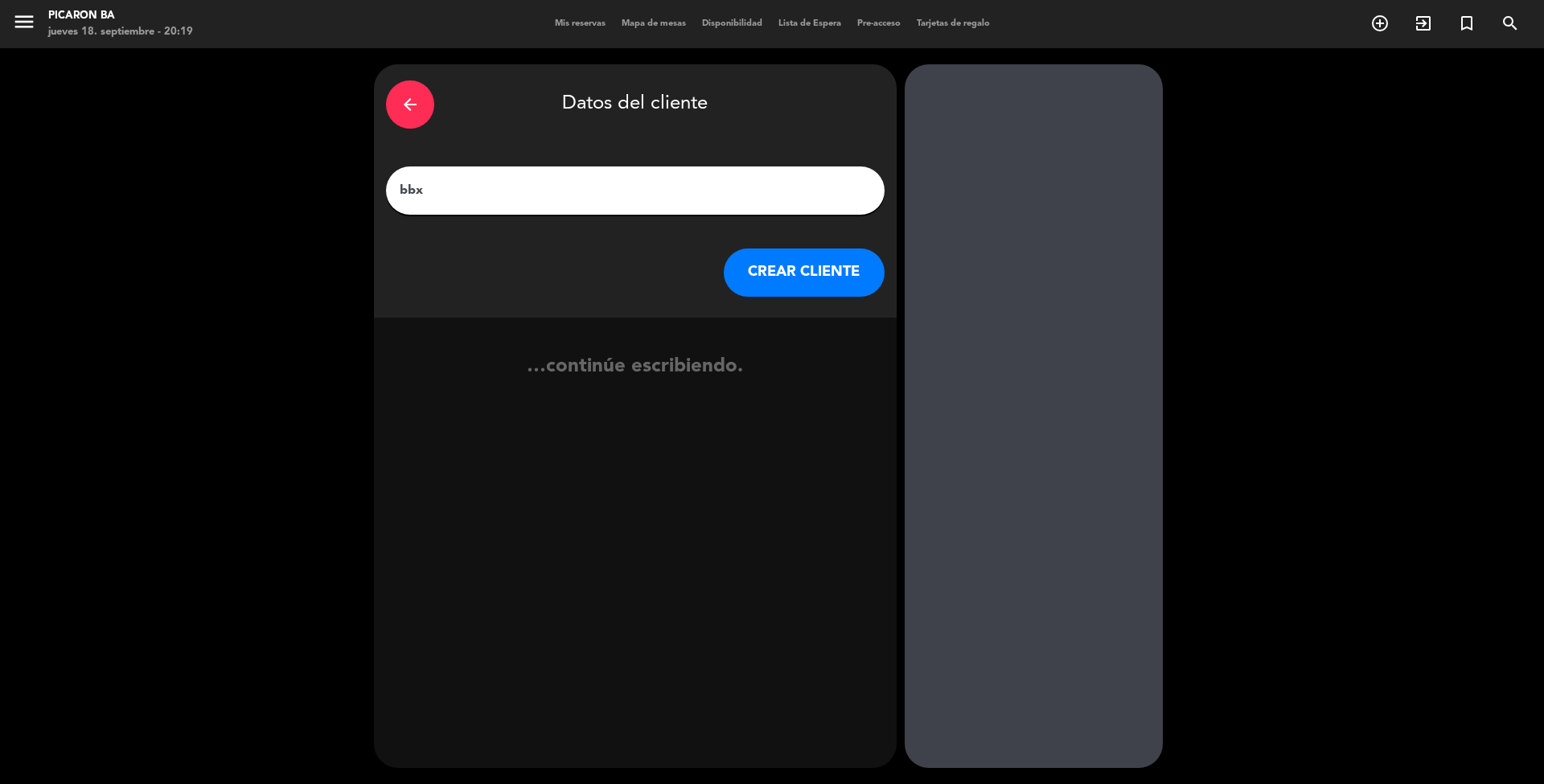
paste input "[PERSON_NAME]"
click at [422, 192] on input "bbx [PERSON_NAME]" at bounding box center [635, 190] width 474 height 23
type input "BBX [PERSON_NAME]"
click at [830, 266] on button "CREAR CLIENTE" at bounding box center [803, 273] width 161 height 49
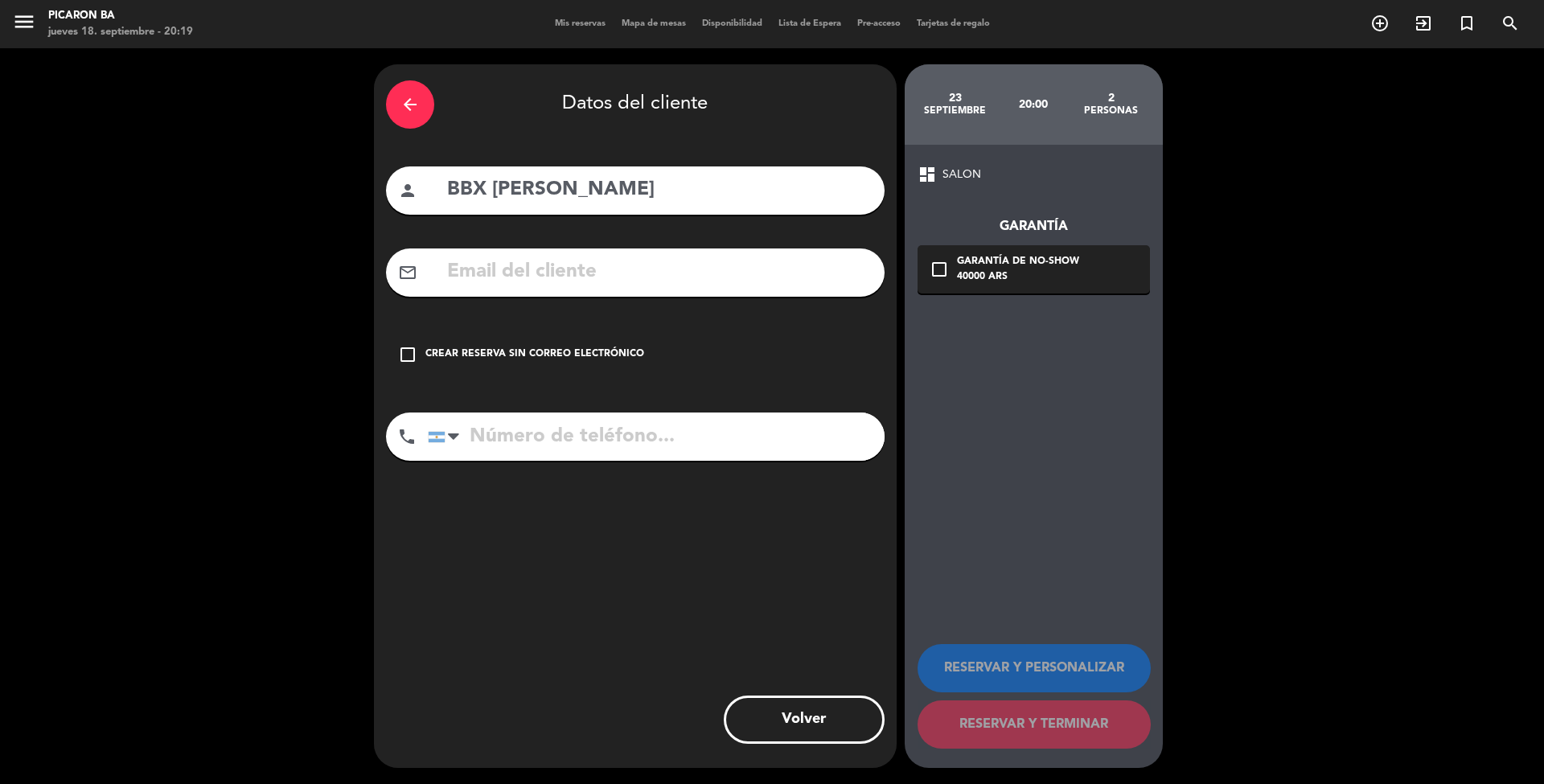
click at [527, 277] on input "text" at bounding box center [659, 272] width 427 height 33
paste input "[EMAIL_ADDRESS][PERSON_NAME][DOMAIN_NAME]"
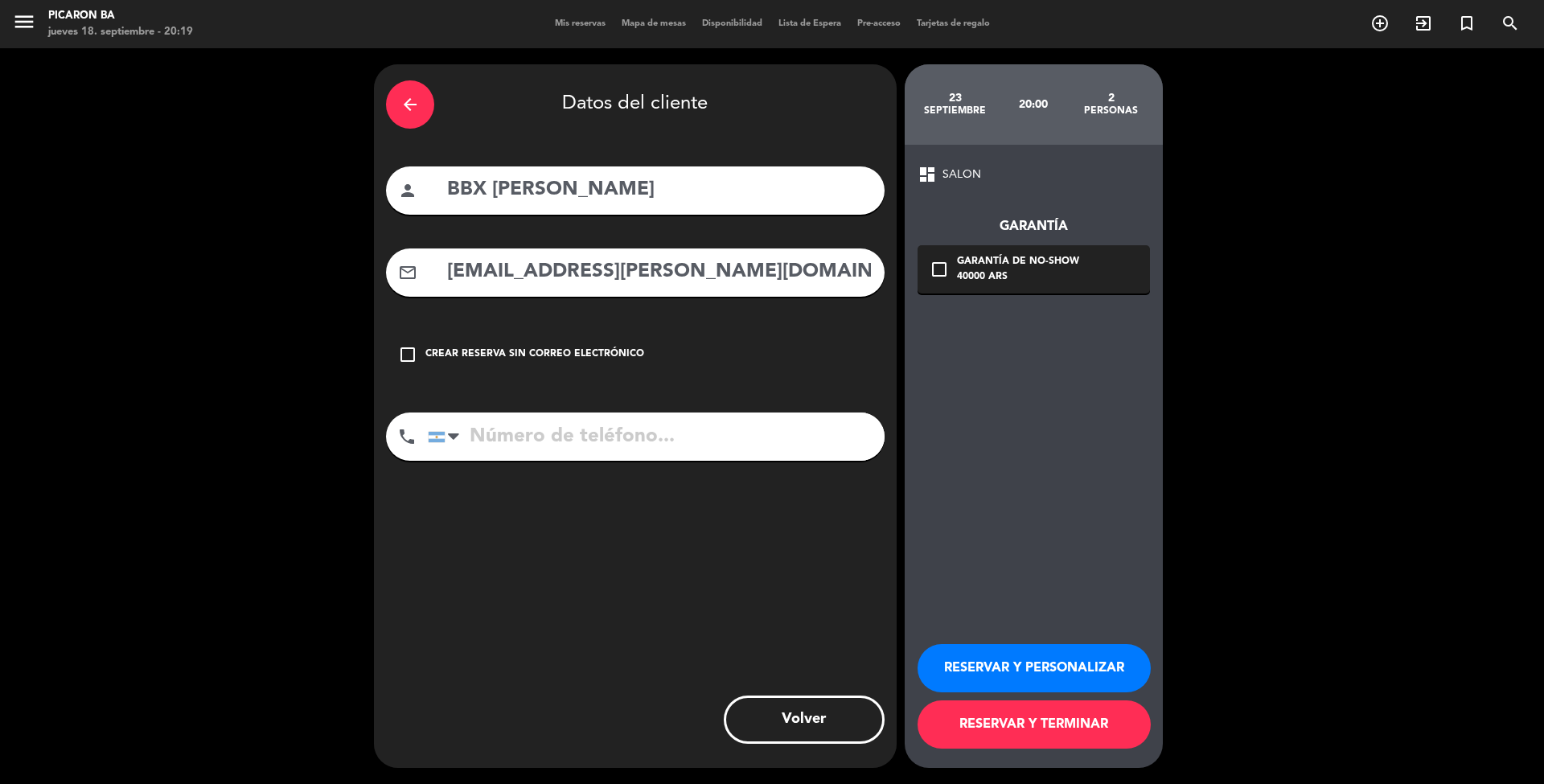
type input "[EMAIL_ADDRESS][PERSON_NAME][DOMAIN_NAME]"
click at [570, 450] on input "tel" at bounding box center [657, 437] width 457 height 49
paste input "1158442504"
type input "1158442504"
click at [1061, 726] on button "RESERVAR Y TERMINAR" at bounding box center [1034, 725] width 234 height 49
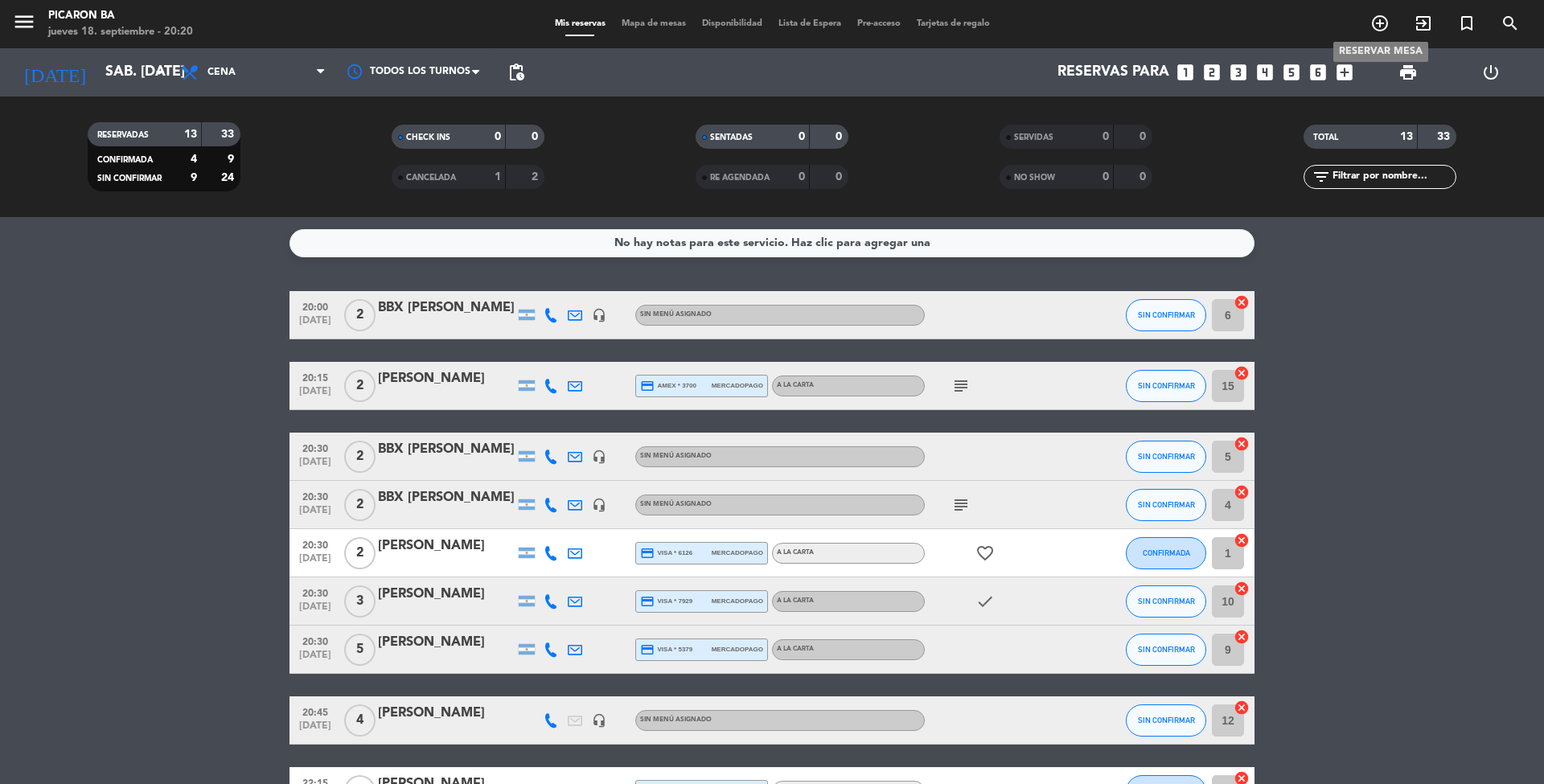
click at [1385, 26] on icon "add_circle_outline" at bounding box center [1380, 23] width 19 height 19
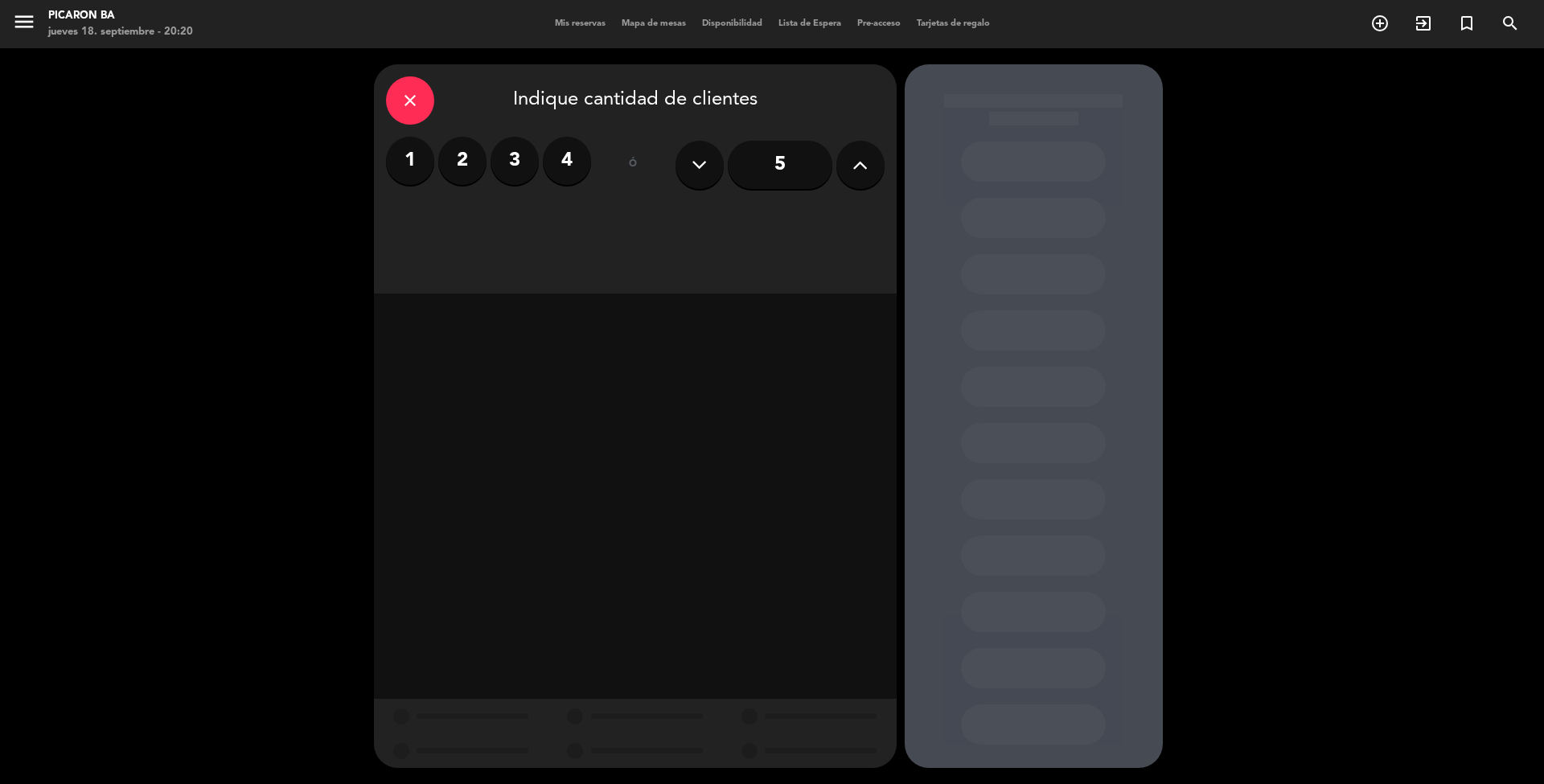
click at [472, 164] on label "2" at bounding box center [463, 161] width 49 height 49
click at [801, 214] on div "Cena" at bounding box center [760, 220] width 247 height 32
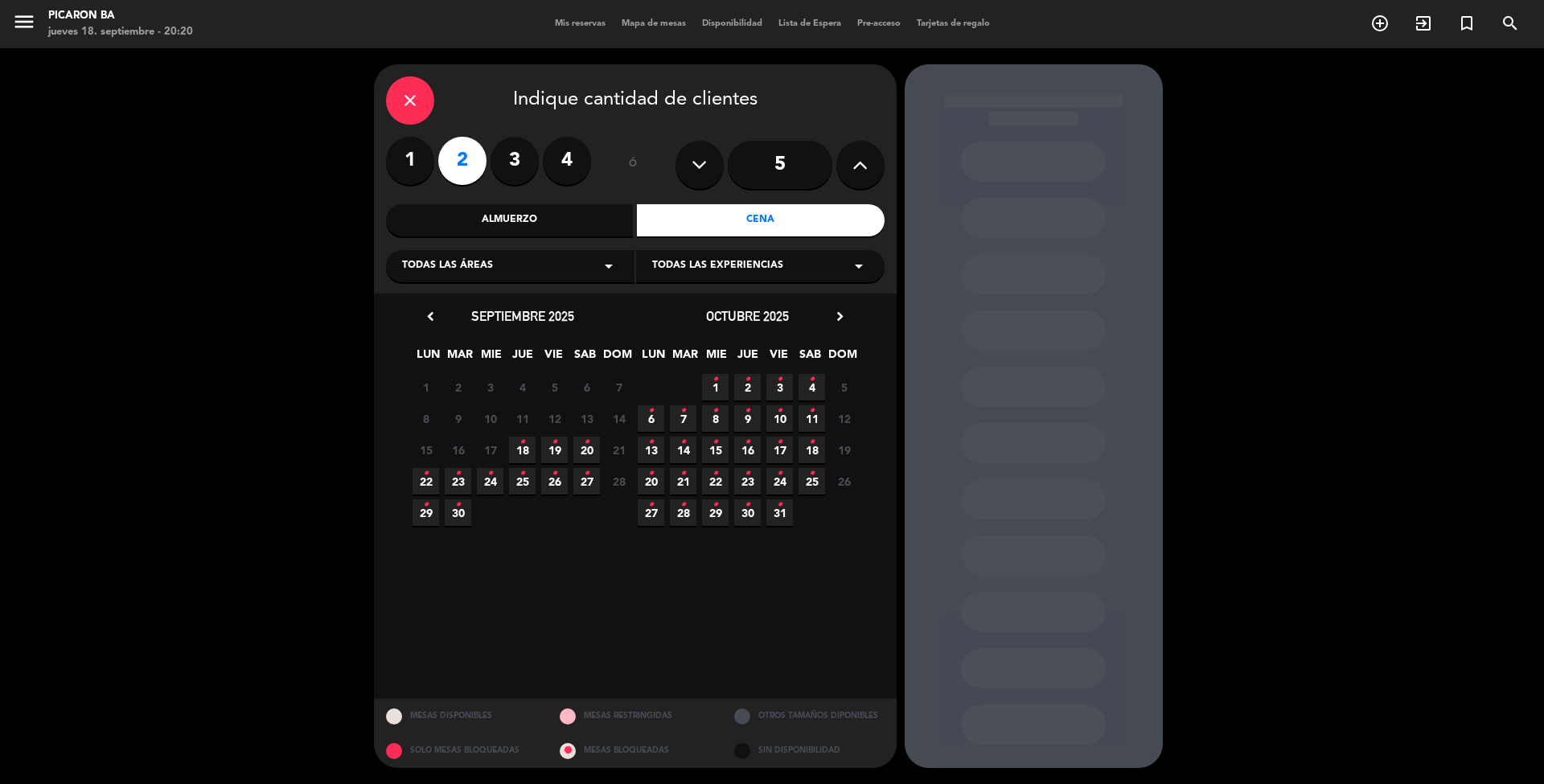
click at [523, 486] on span "25 •" at bounding box center [522, 481] width 27 height 27
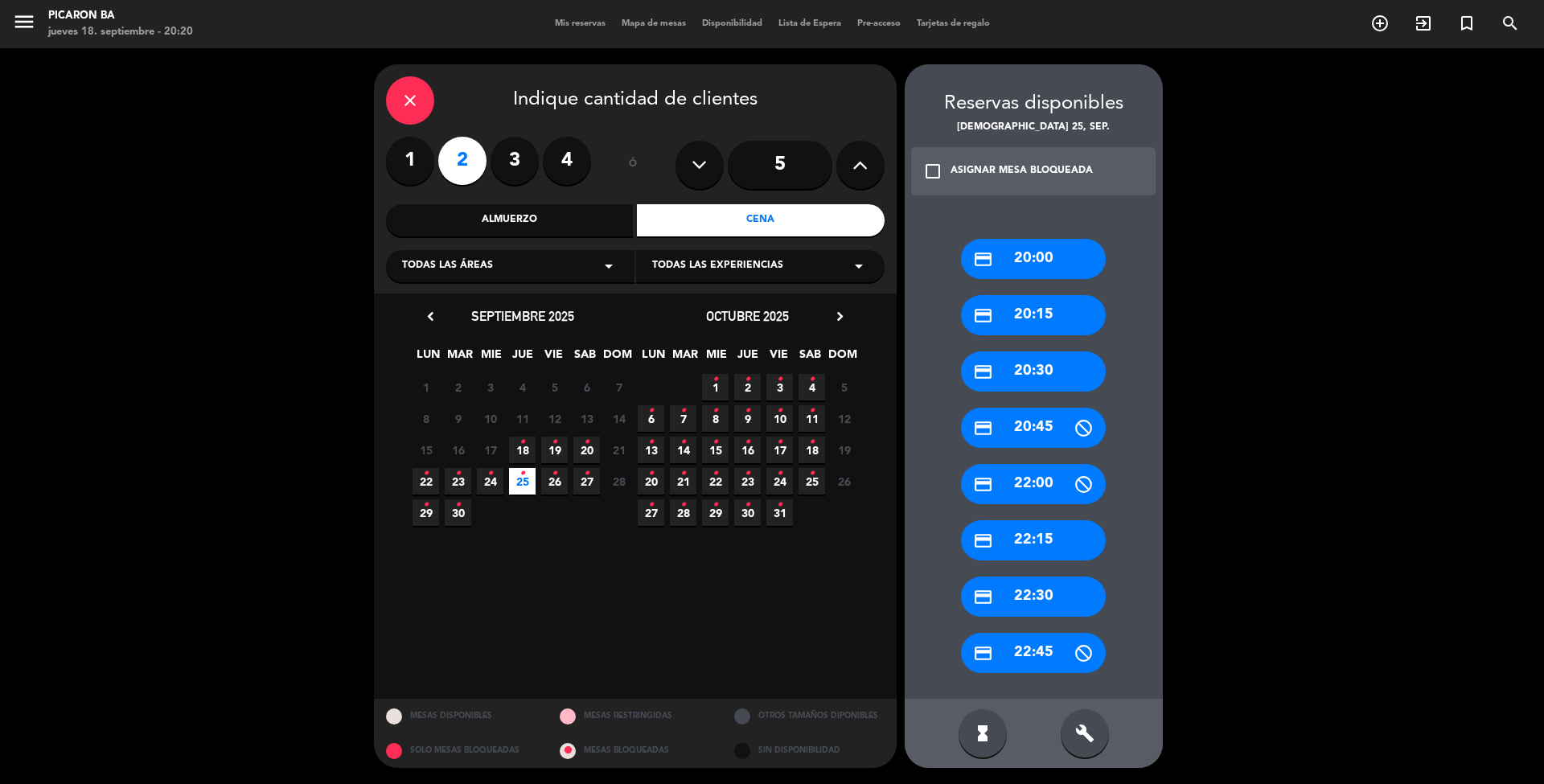
click at [1037, 367] on div "credit_card 20:30" at bounding box center [1033, 372] width 145 height 40
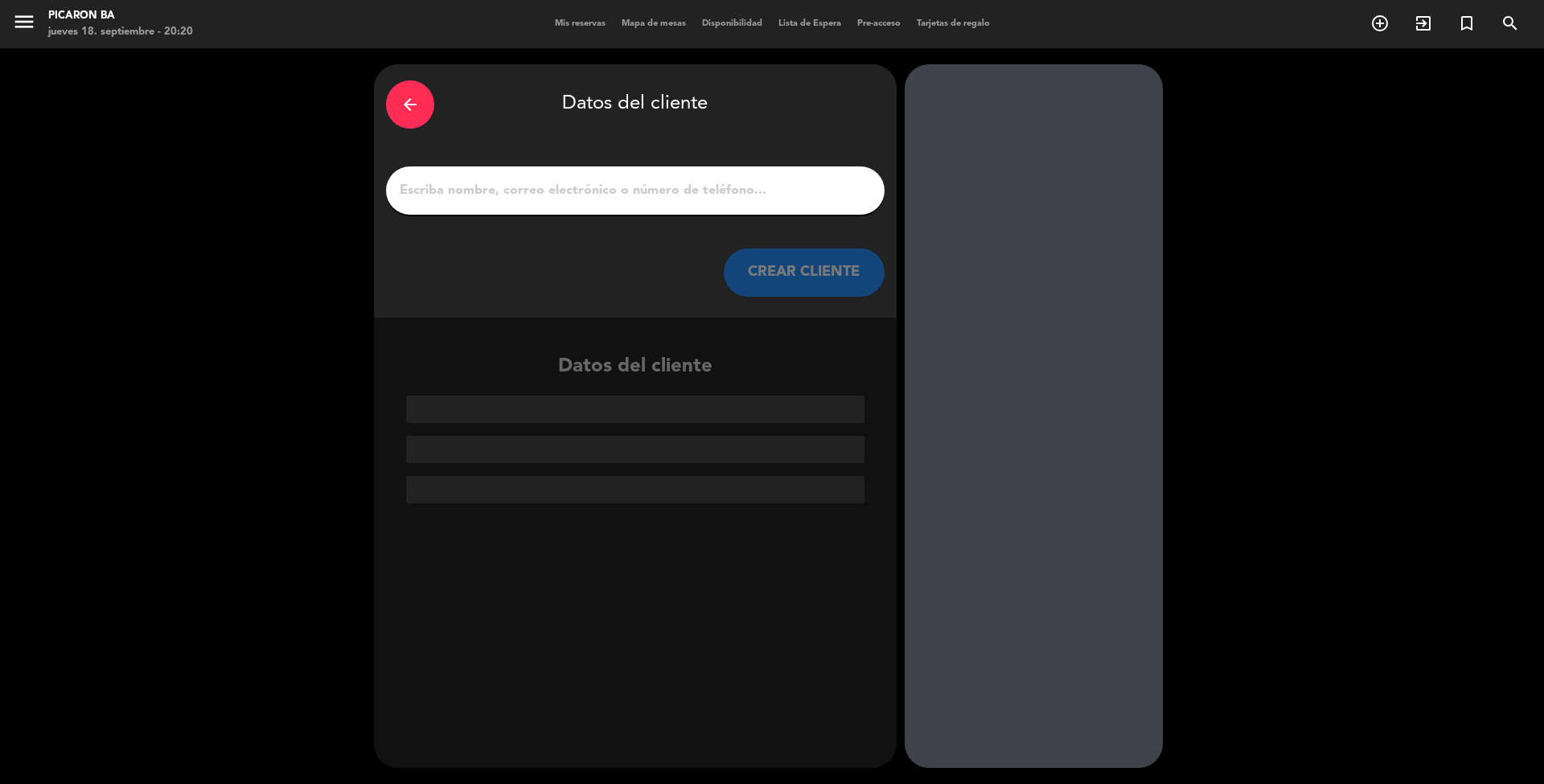
click at [596, 191] on input "1" at bounding box center [635, 190] width 474 height 23
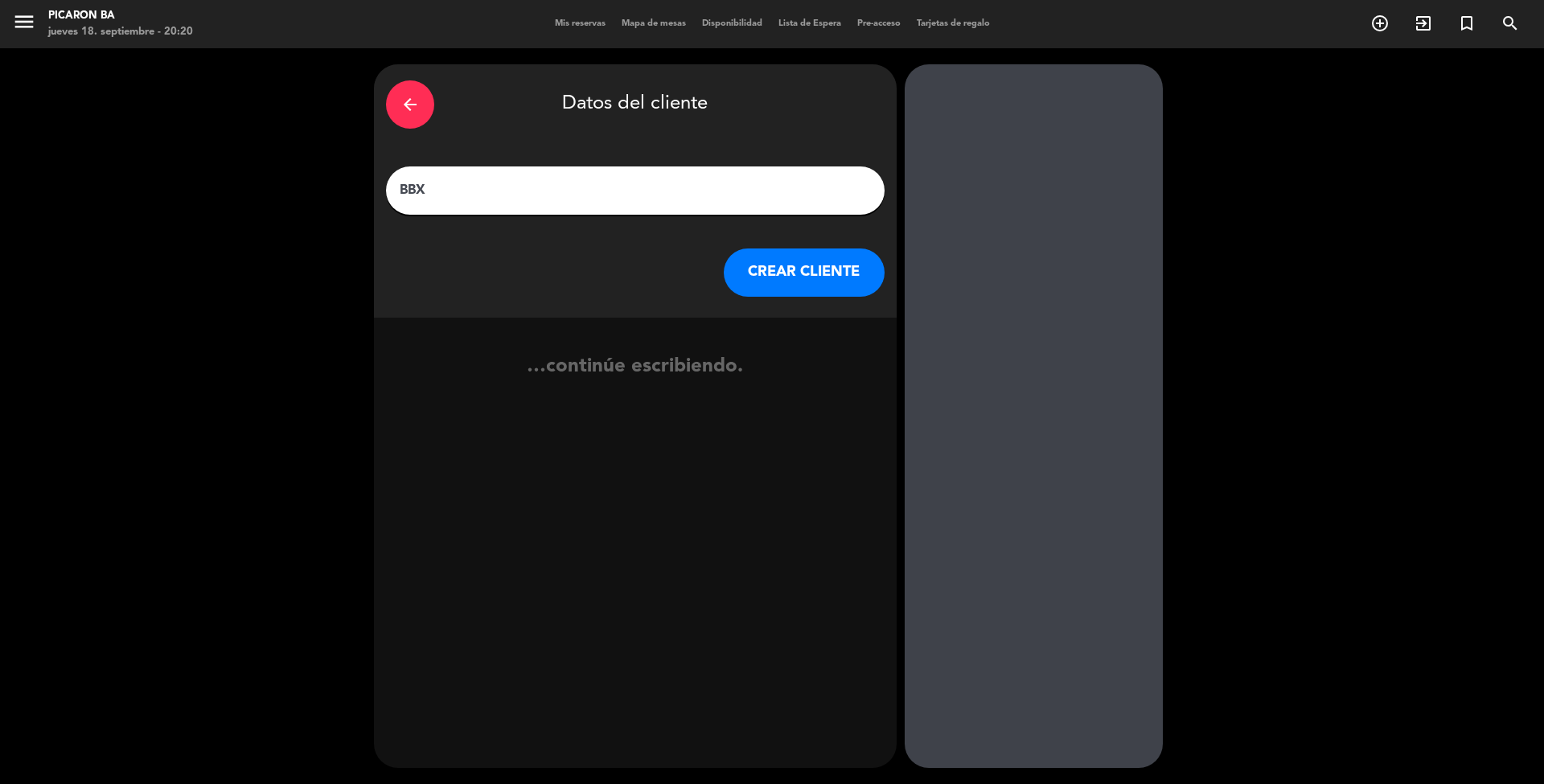
paste input "[PERSON_NAME]"
type input "BBX [PERSON_NAME]"
click at [771, 273] on button "CREAR CLIENTE" at bounding box center [803, 273] width 161 height 49
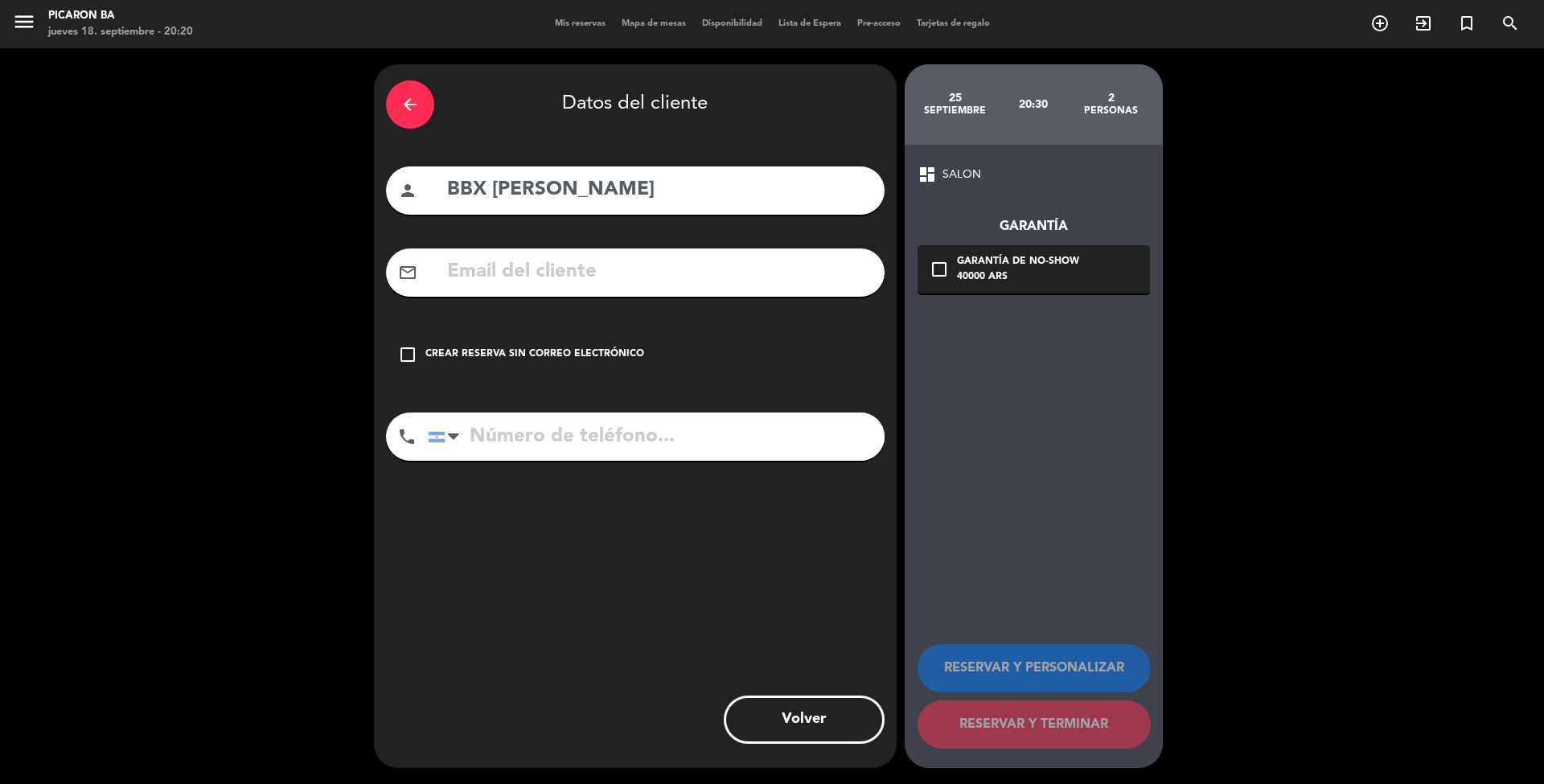
click at [520, 278] on input "text" at bounding box center [659, 272] width 427 height 33
paste input "[EMAIL_ADDRESS][DOMAIN_NAME]"
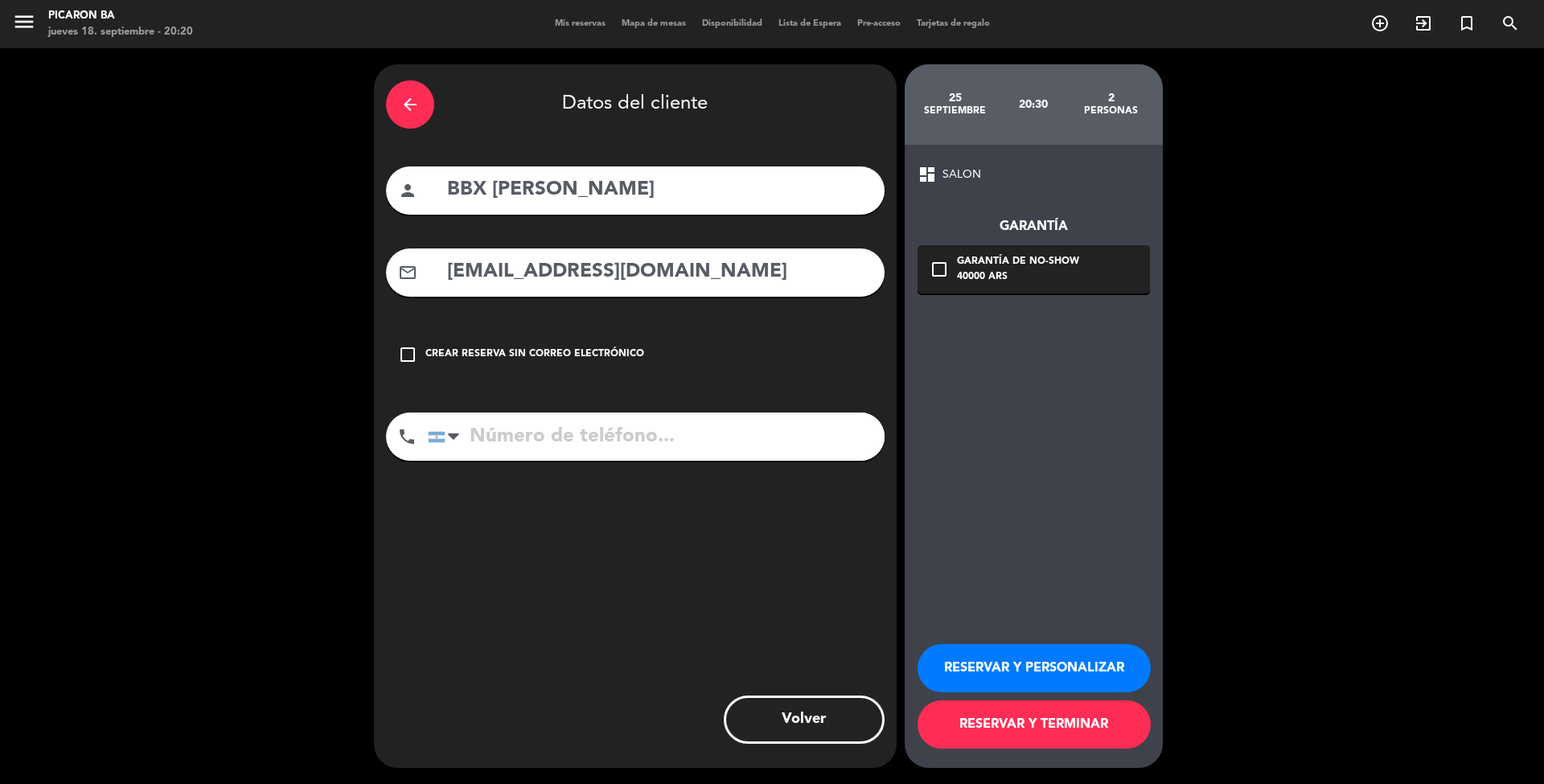
type input "[EMAIL_ADDRESS][DOMAIN_NAME]"
click at [502, 432] on input "tel" at bounding box center [657, 437] width 457 height 49
paste input "1169364366"
type input "1169364366"
click at [963, 728] on button "RESERVAR Y TERMINAR" at bounding box center [1034, 725] width 234 height 49
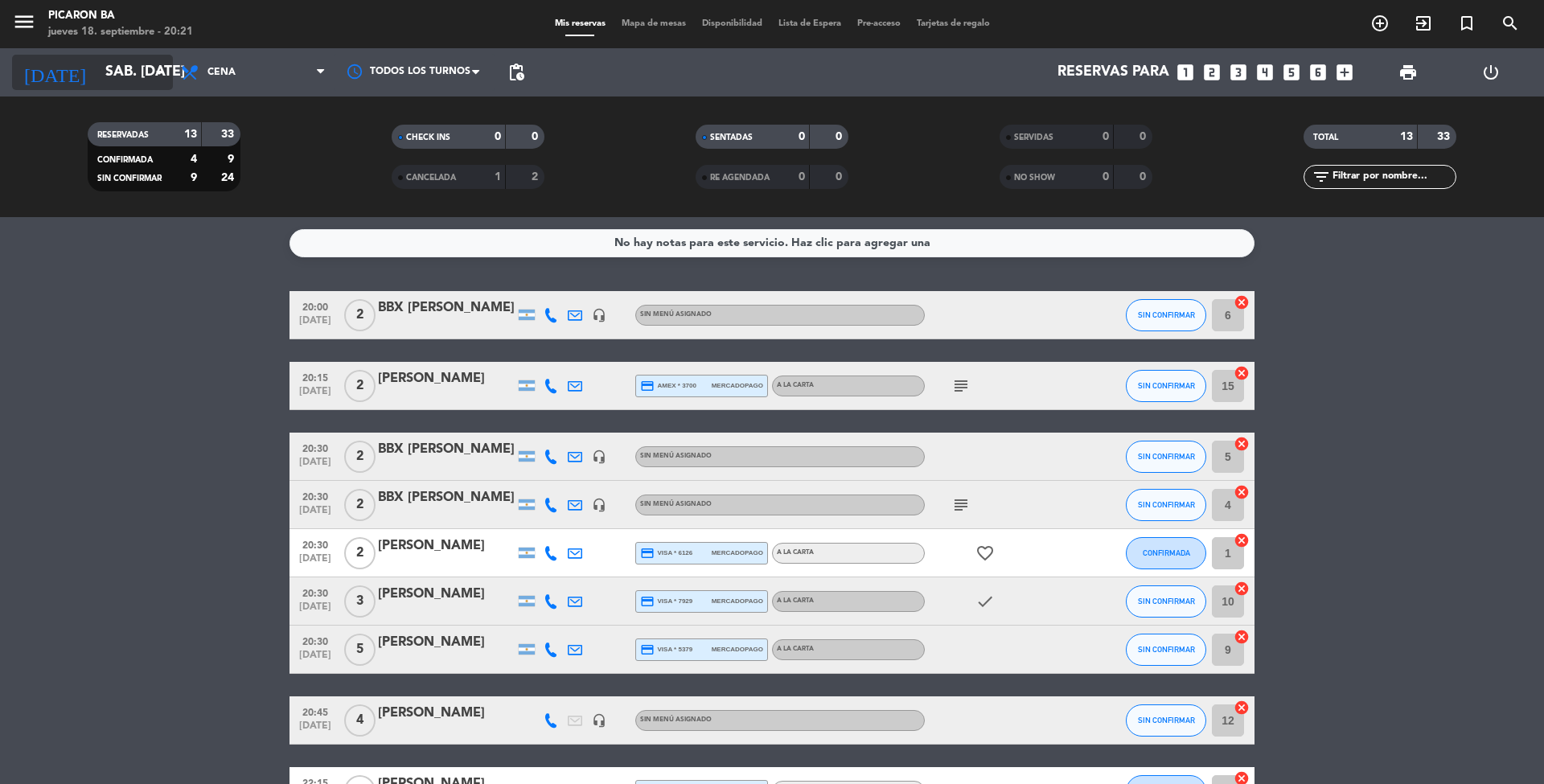
click at [115, 60] on input "sáb. [DATE]" at bounding box center [190, 72] width 187 height 32
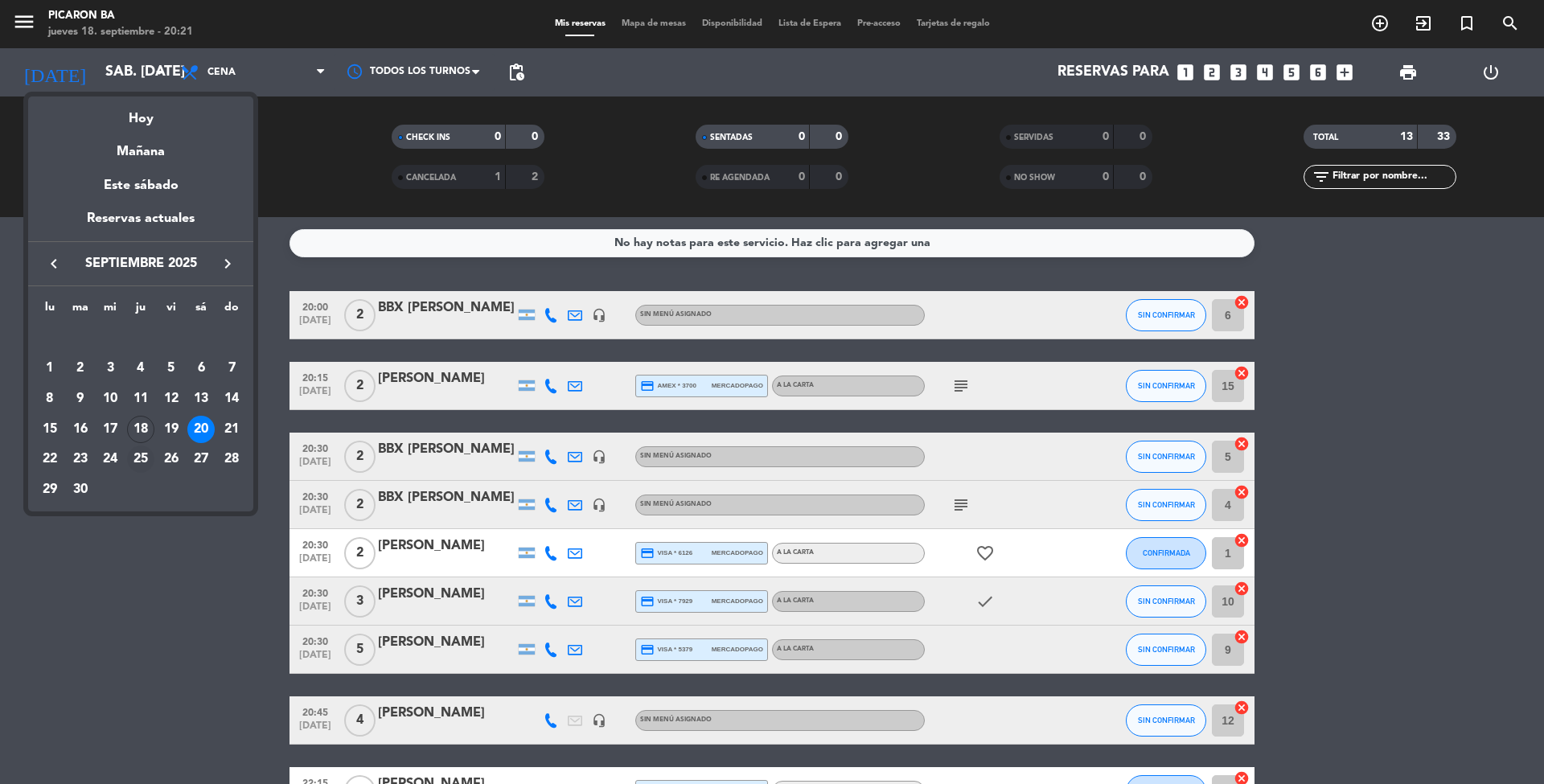
click at [147, 460] on div "25" at bounding box center [140, 458] width 27 height 27
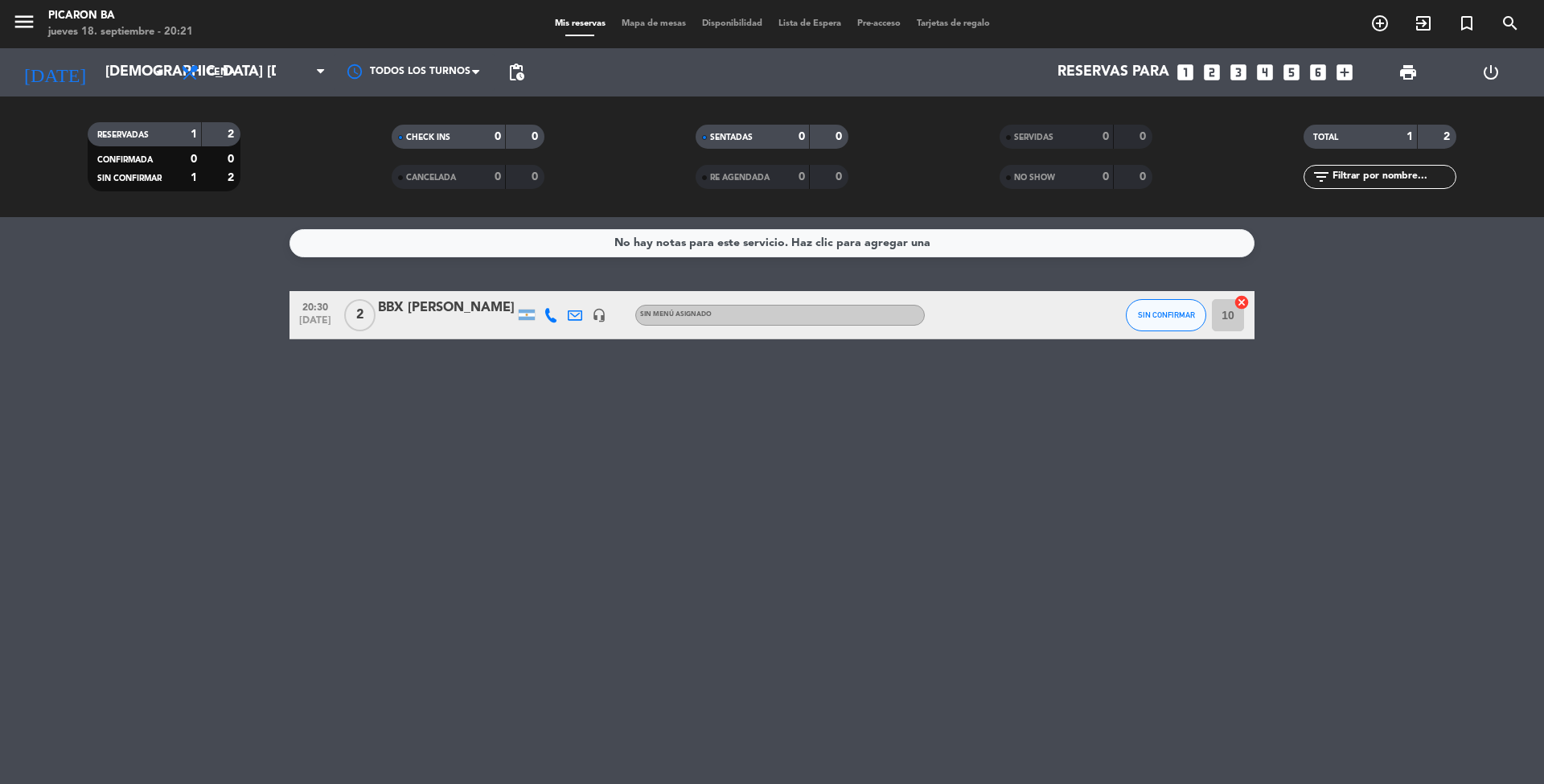
click at [428, 309] on div "BBX [PERSON_NAME]" at bounding box center [445, 308] width 136 height 21
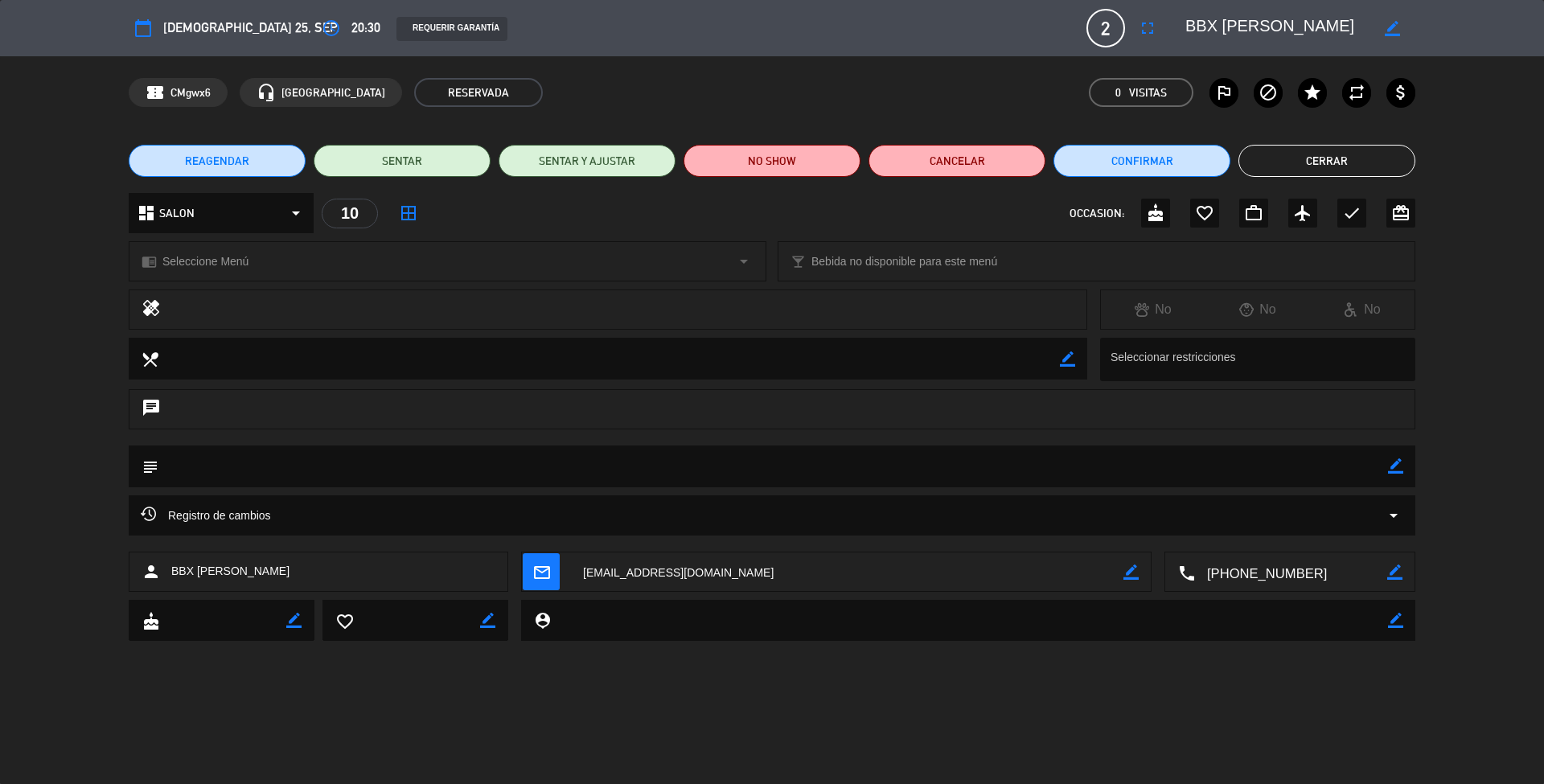
click at [951, 177] on div "REAGENDAR SENTAR SENTAR Y AJUSTAR NO SHOW Cancelar Confirmar Cerrar" at bounding box center [772, 161] width 1544 height 64
click at [952, 155] on button "Cancelar" at bounding box center [957, 161] width 177 height 32
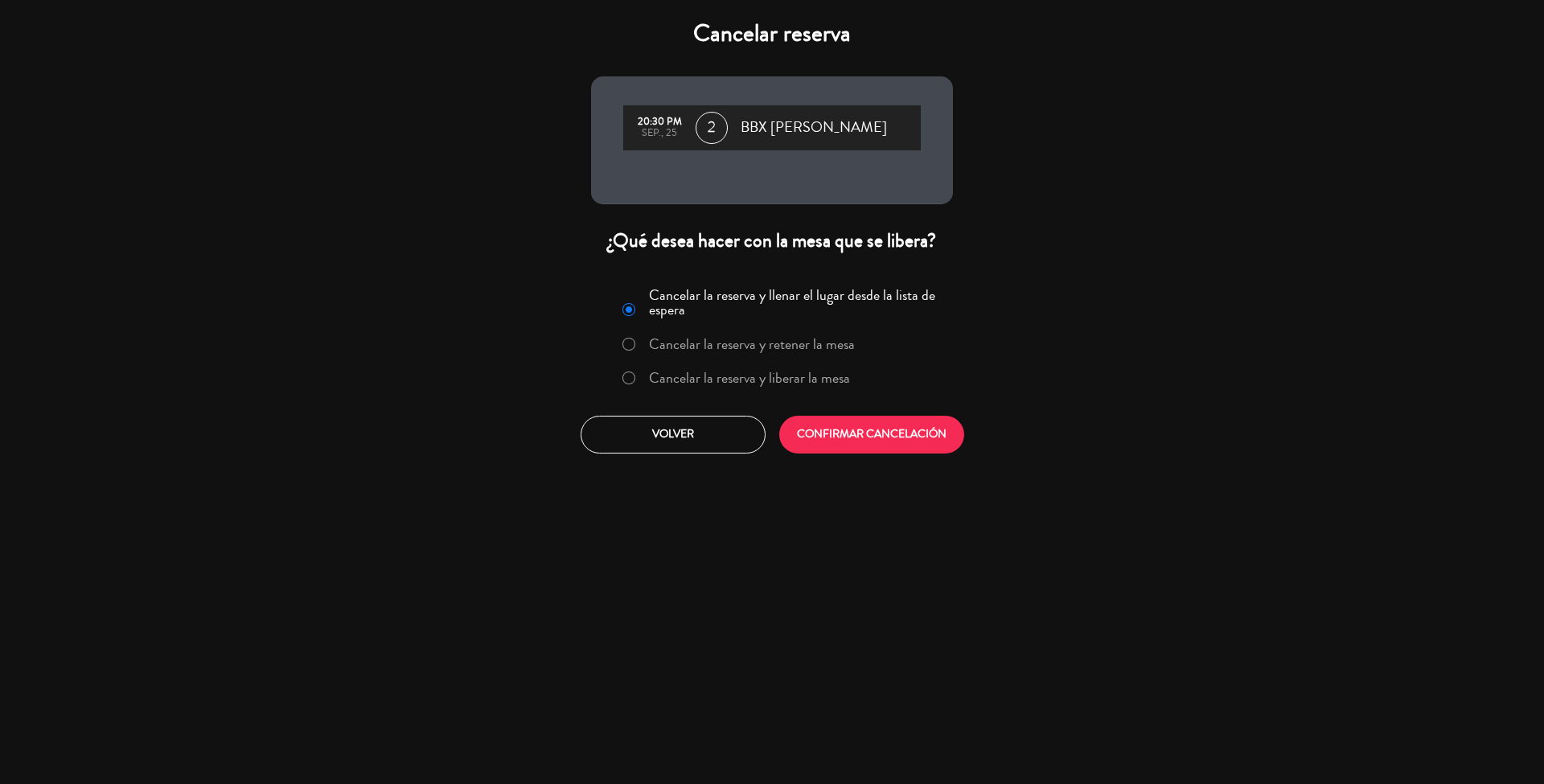
click at [681, 379] on label "Cancelar la reserva y liberar la mesa" at bounding box center [749, 378] width 201 height 15
click at [854, 432] on button "CONFIRMAR CANCELACIÓN" at bounding box center [871, 435] width 185 height 38
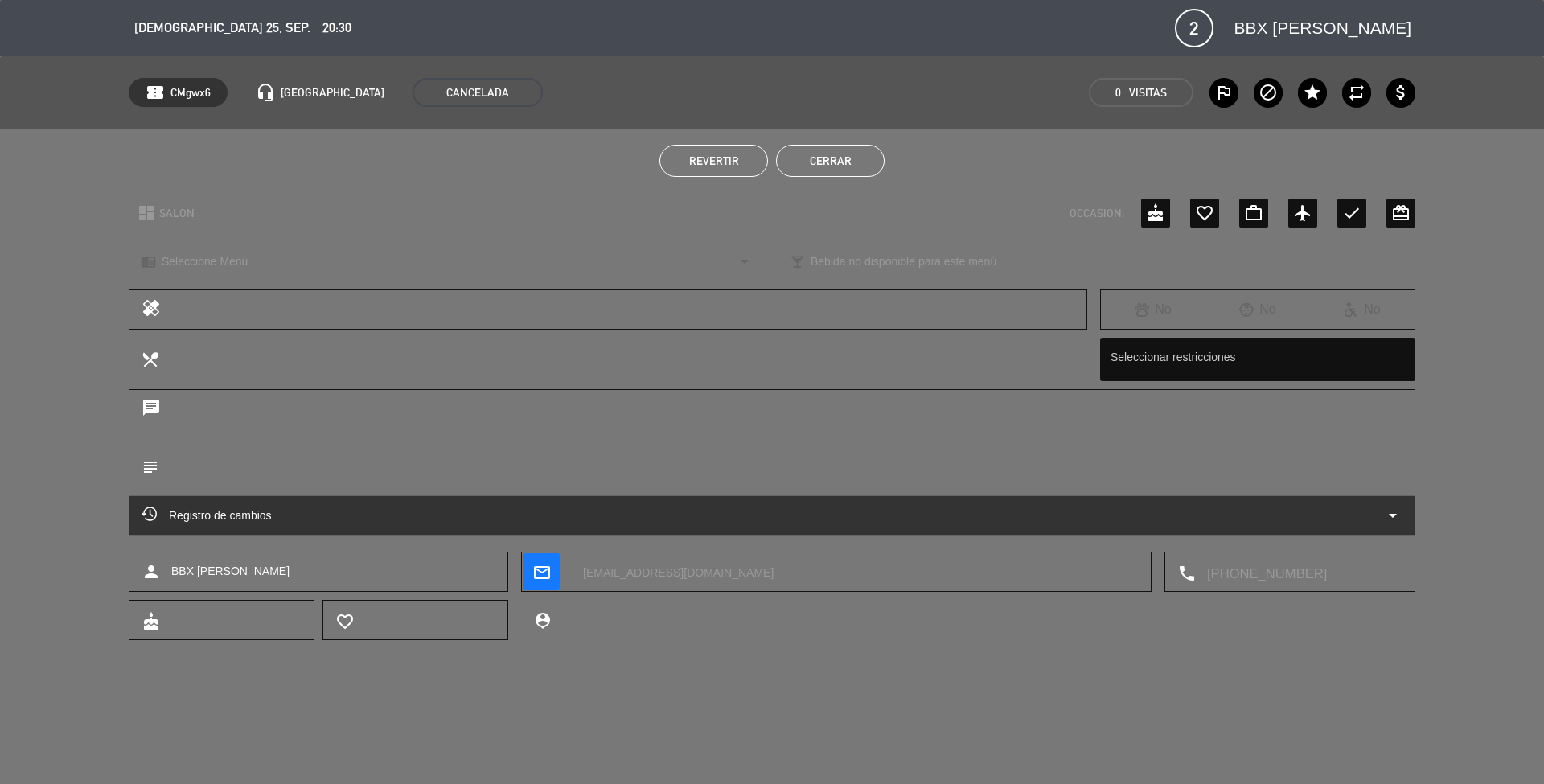
click at [834, 164] on button "Cerrar" at bounding box center [830, 161] width 109 height 32
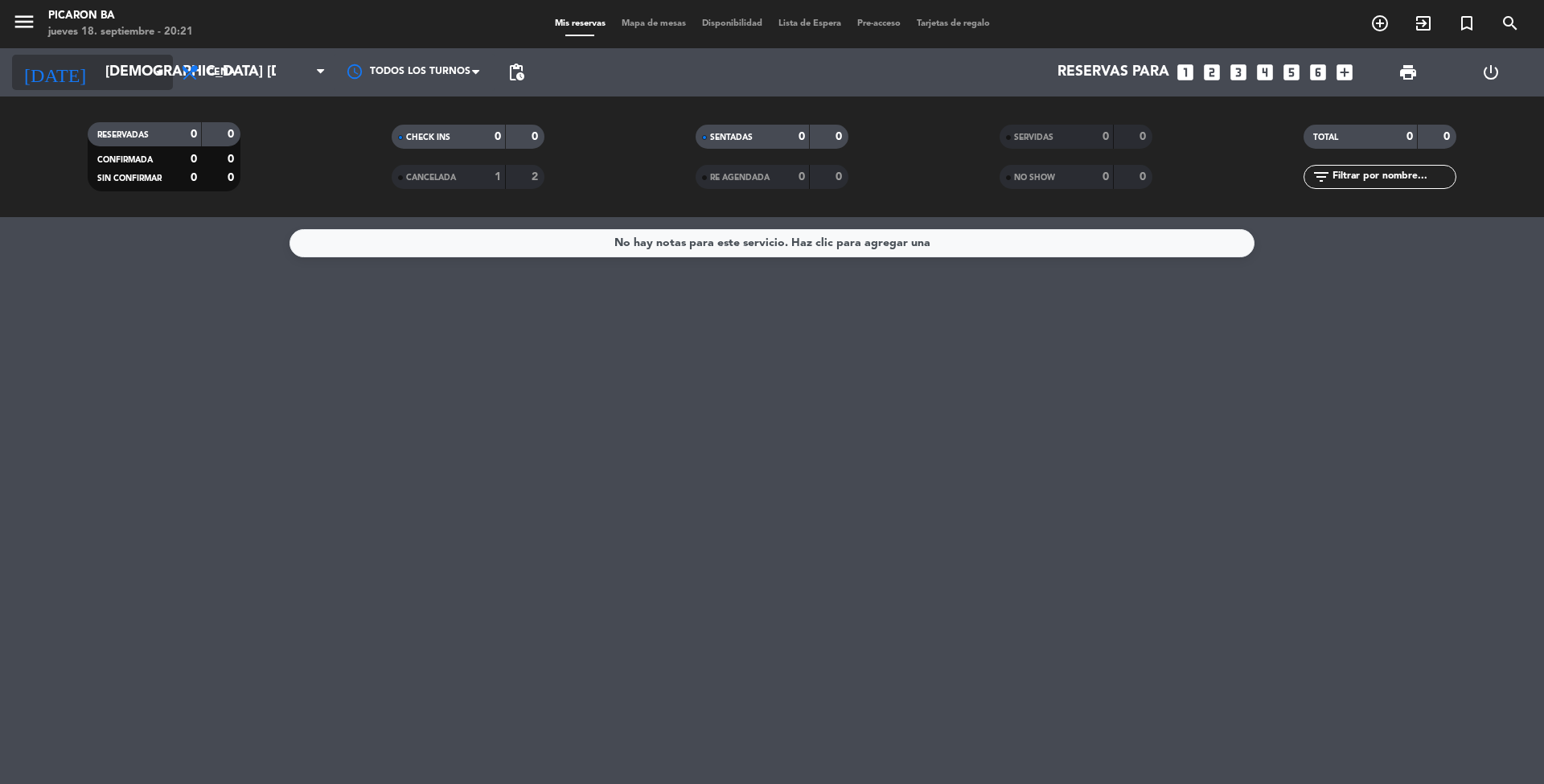
click at [135, 65] on input "[DEMOGRAPHIC_DATA] [DATE]" at bounding box center [190, 72] width 187 height 32
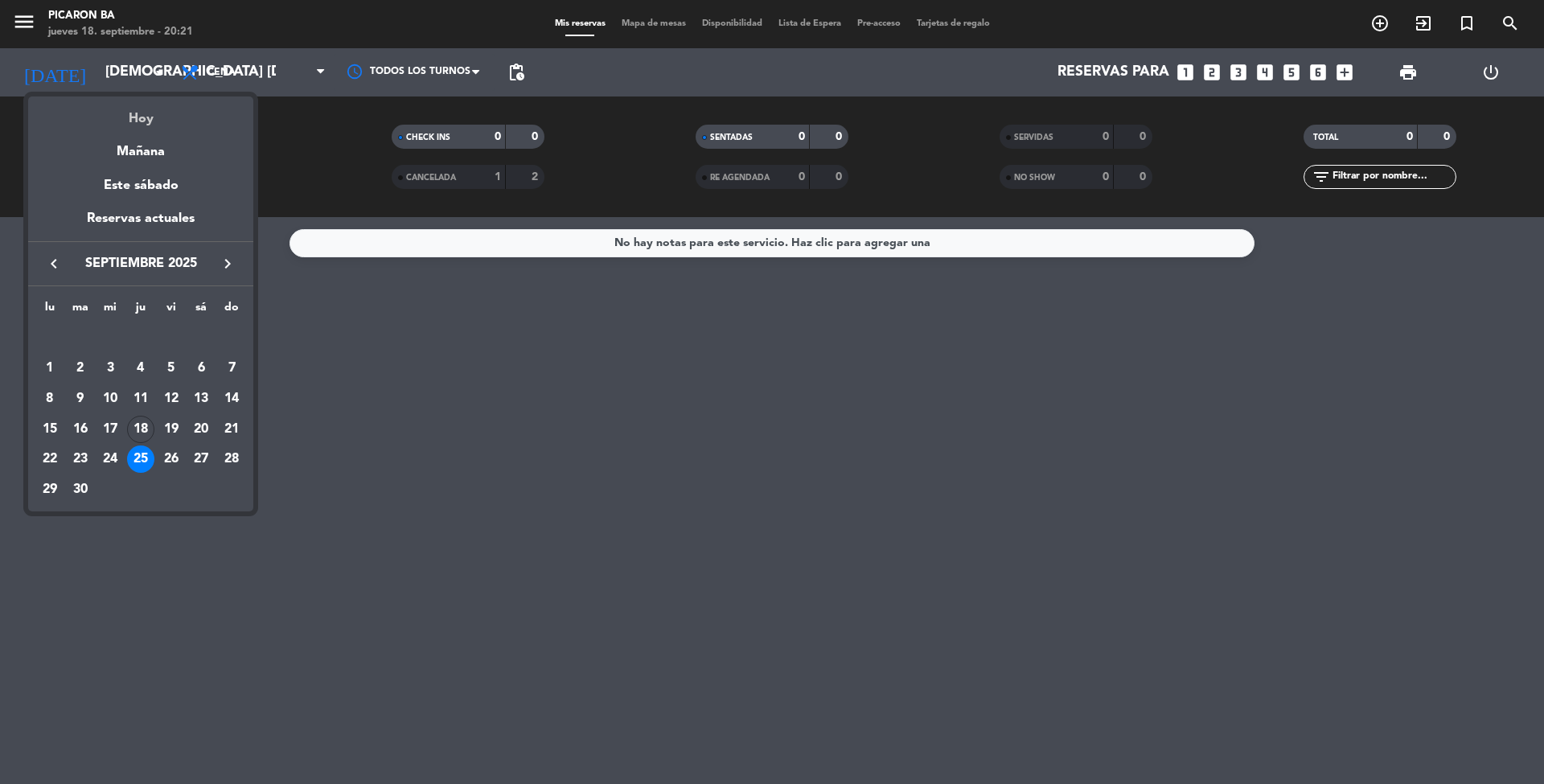
click at [156, 122] on div "Hoy" at bounding box center [140, 113] width 225 height 33
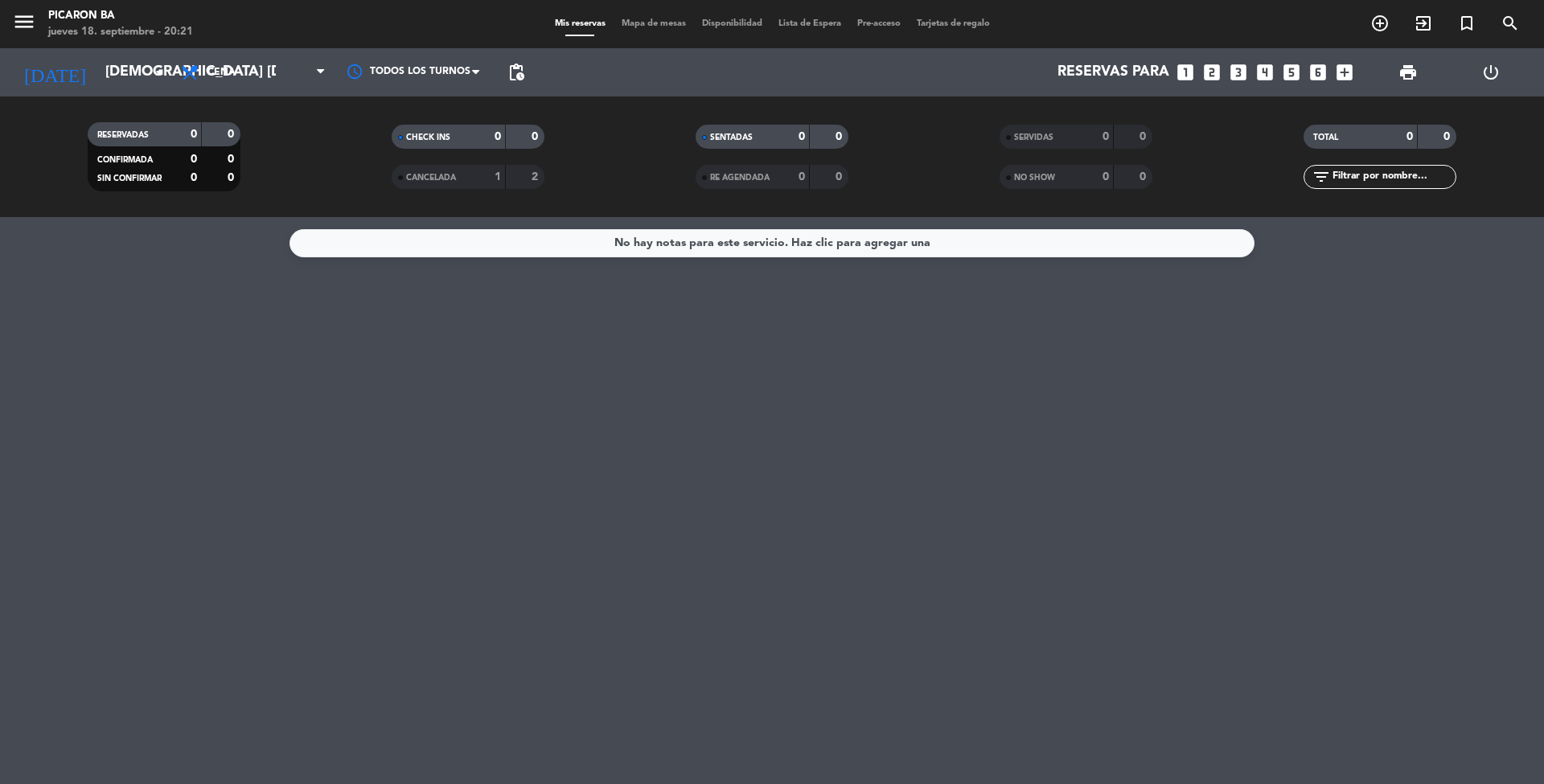
type input "[DEMOGRAPHIC_DATA] [DATE]"
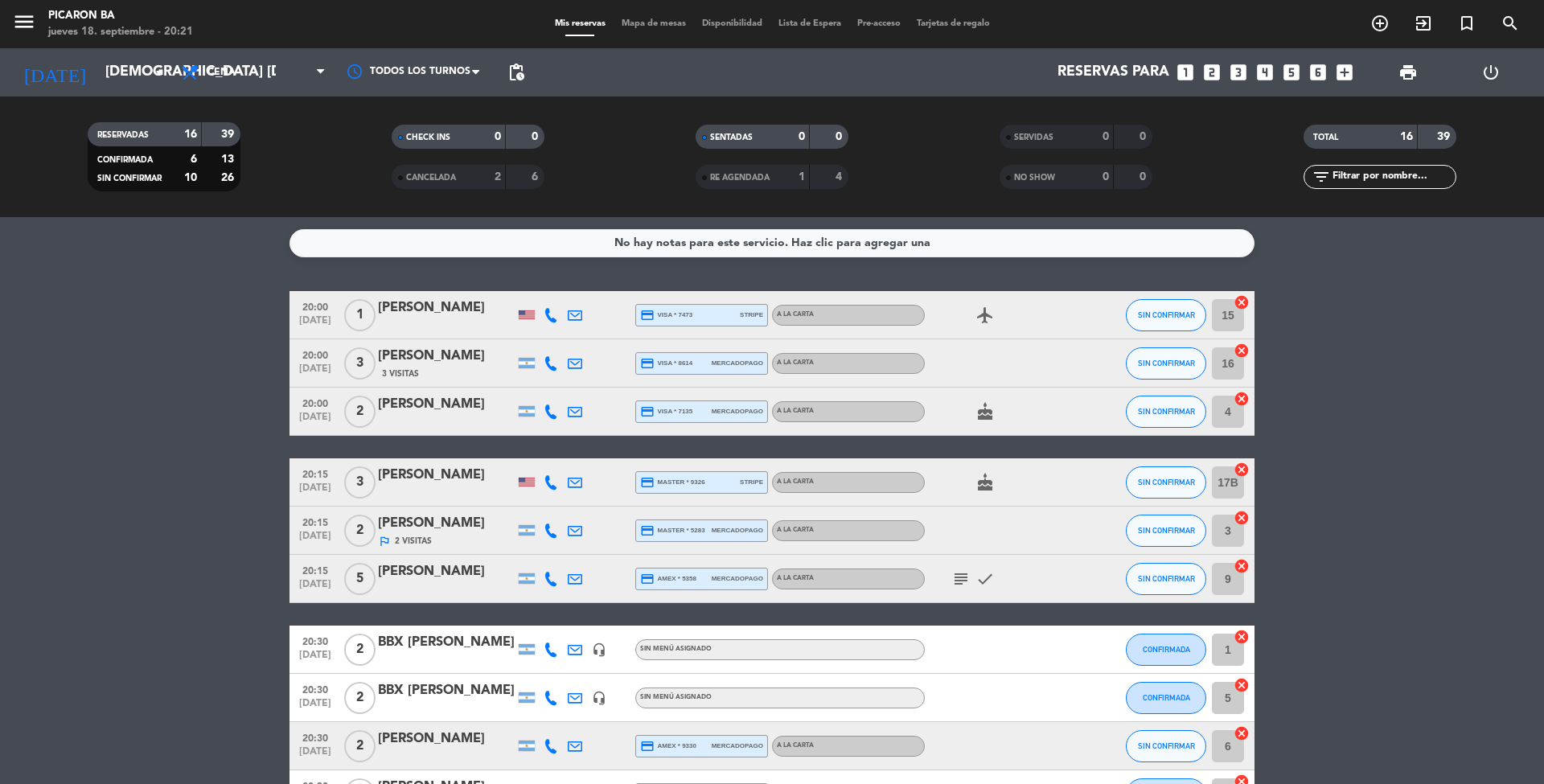
click at [192, 497] on bookings-row "20:00 [DATE] 1 [PERSON_NAME] credit_card visa * 7473 stripe A LA CARTA airplane…" at bounding box center [772, 721] width 1544 height 862
